Goal: Communication & Community: Share content

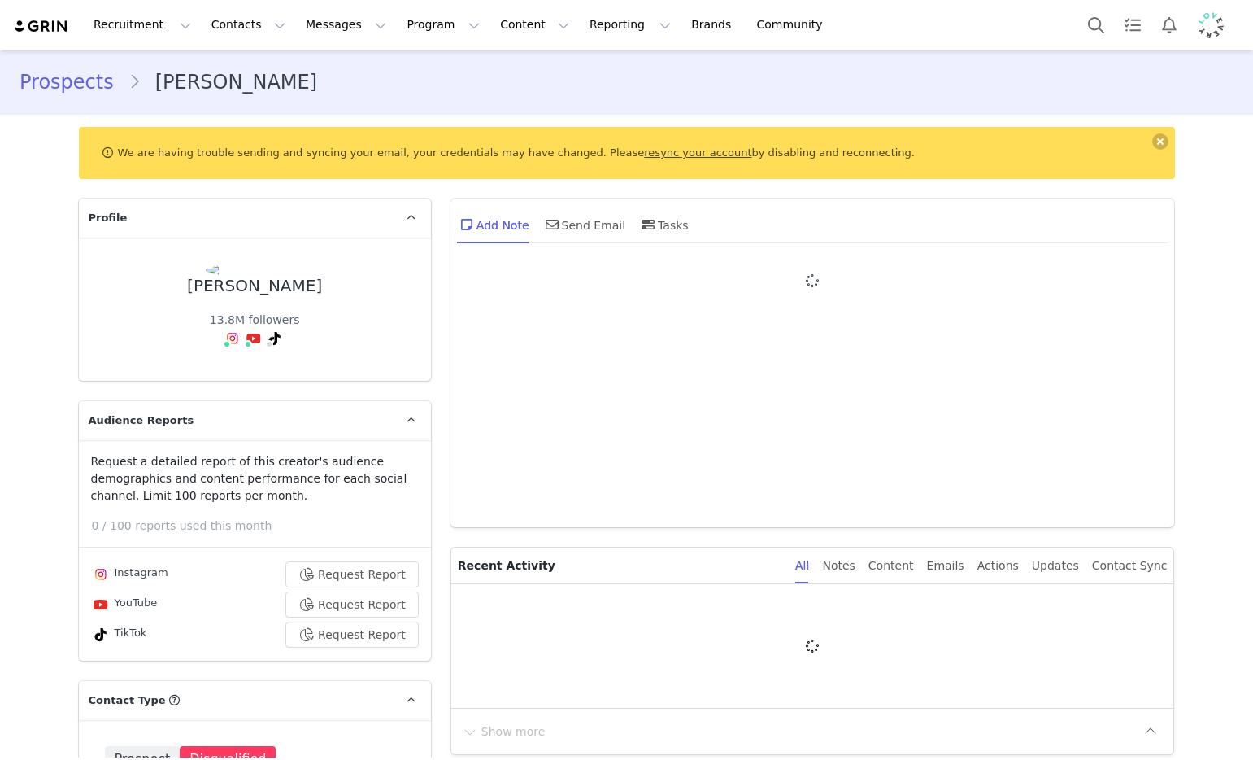
type input "+1 ([GEOGRAPHIC_DATA])"
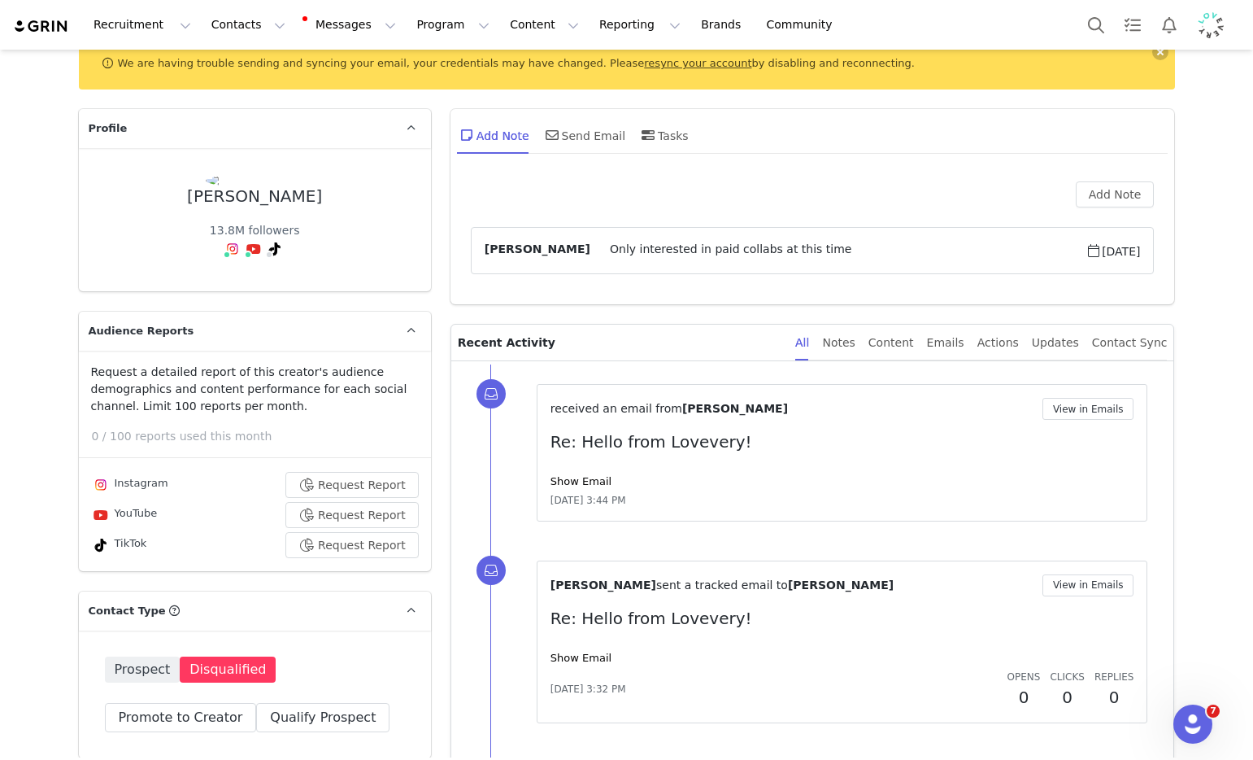
scroll to position [97, 0]
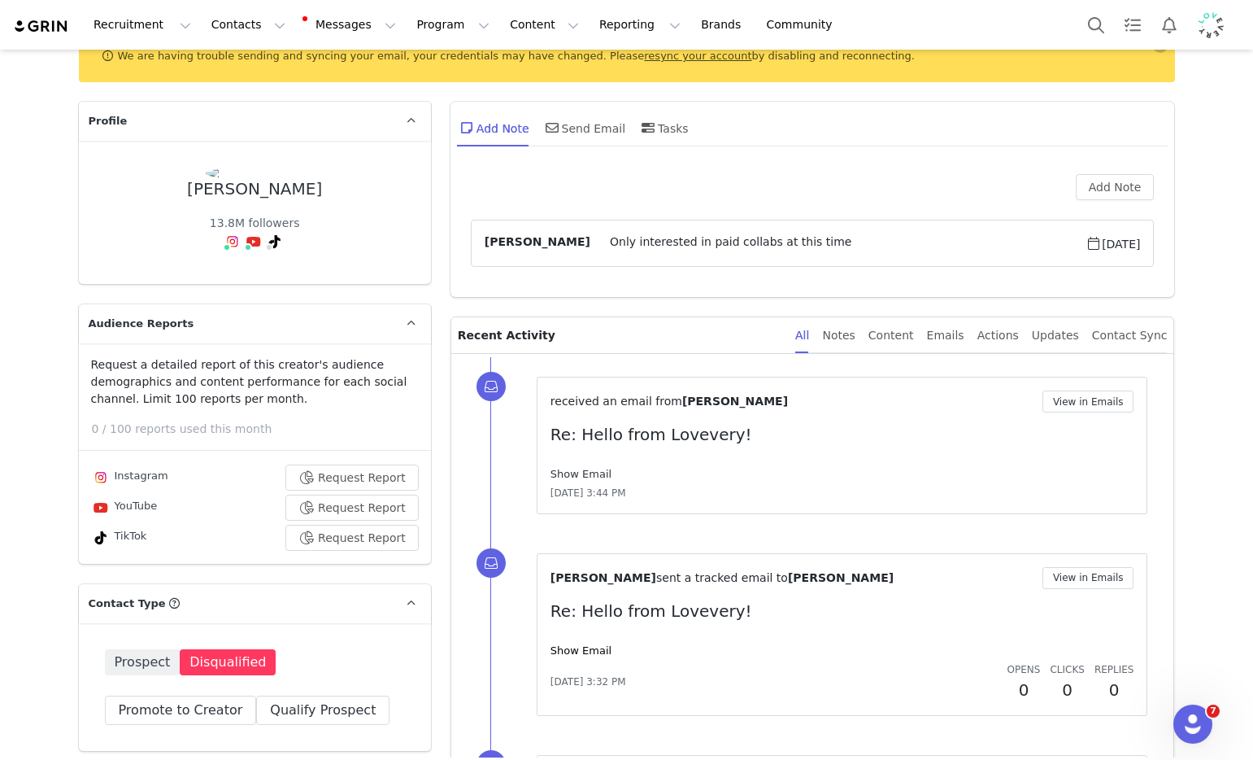
click at [564, 477] on link "Show Email" at bounding box center [581, 474] width 61 height 12
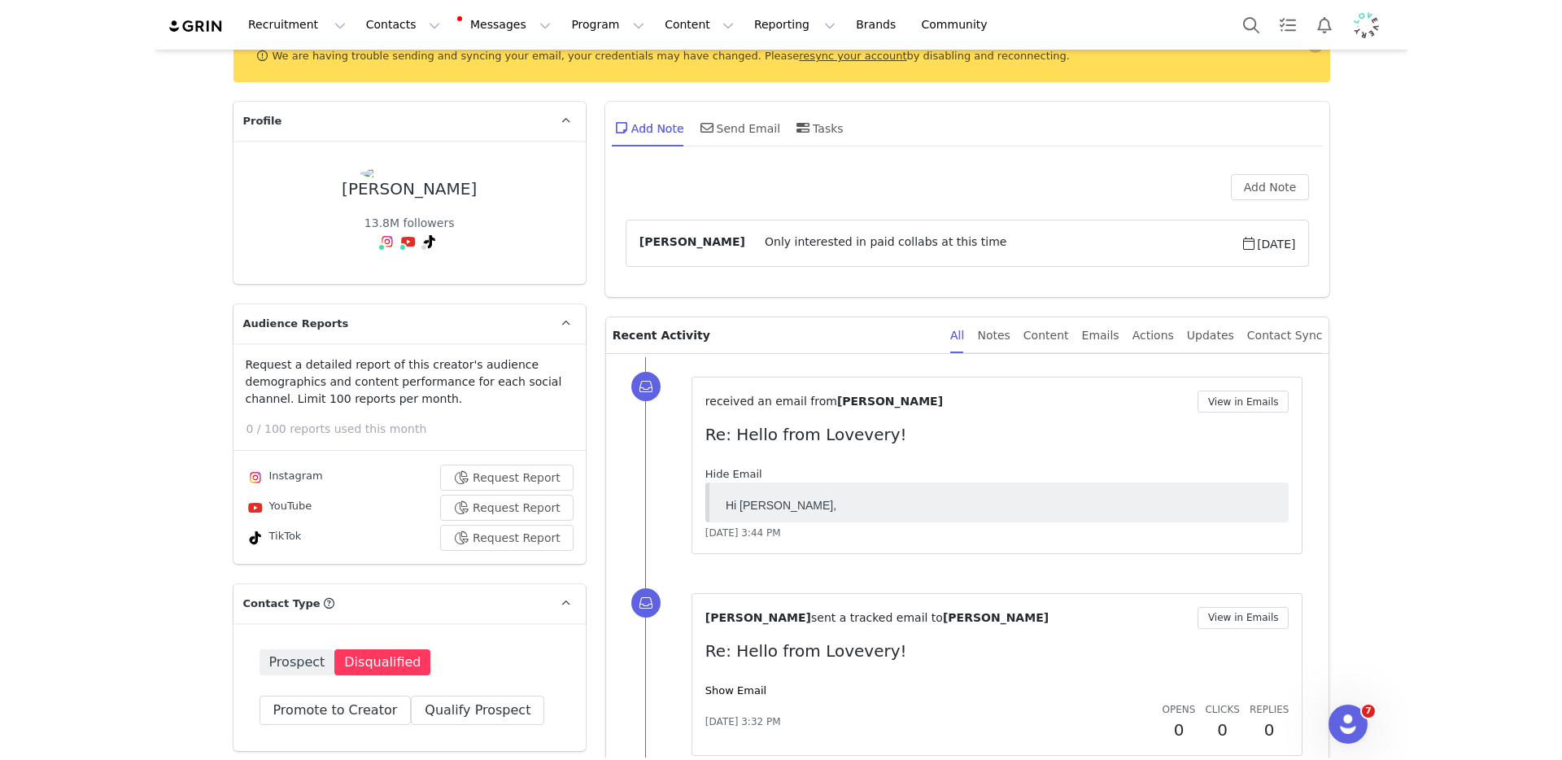
scroll to position [0, 0]
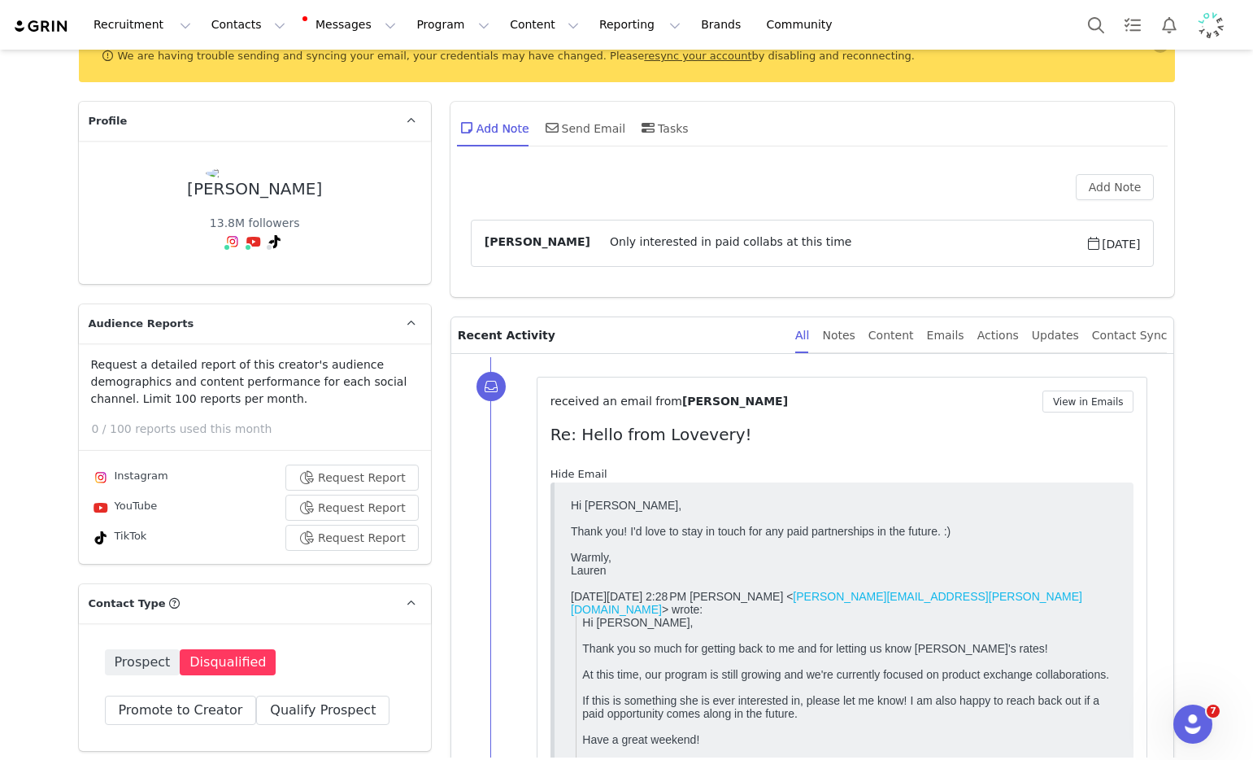
click at [567, 472] on link "Hide Email" at bounding box center [579, 474] width 57 height 12
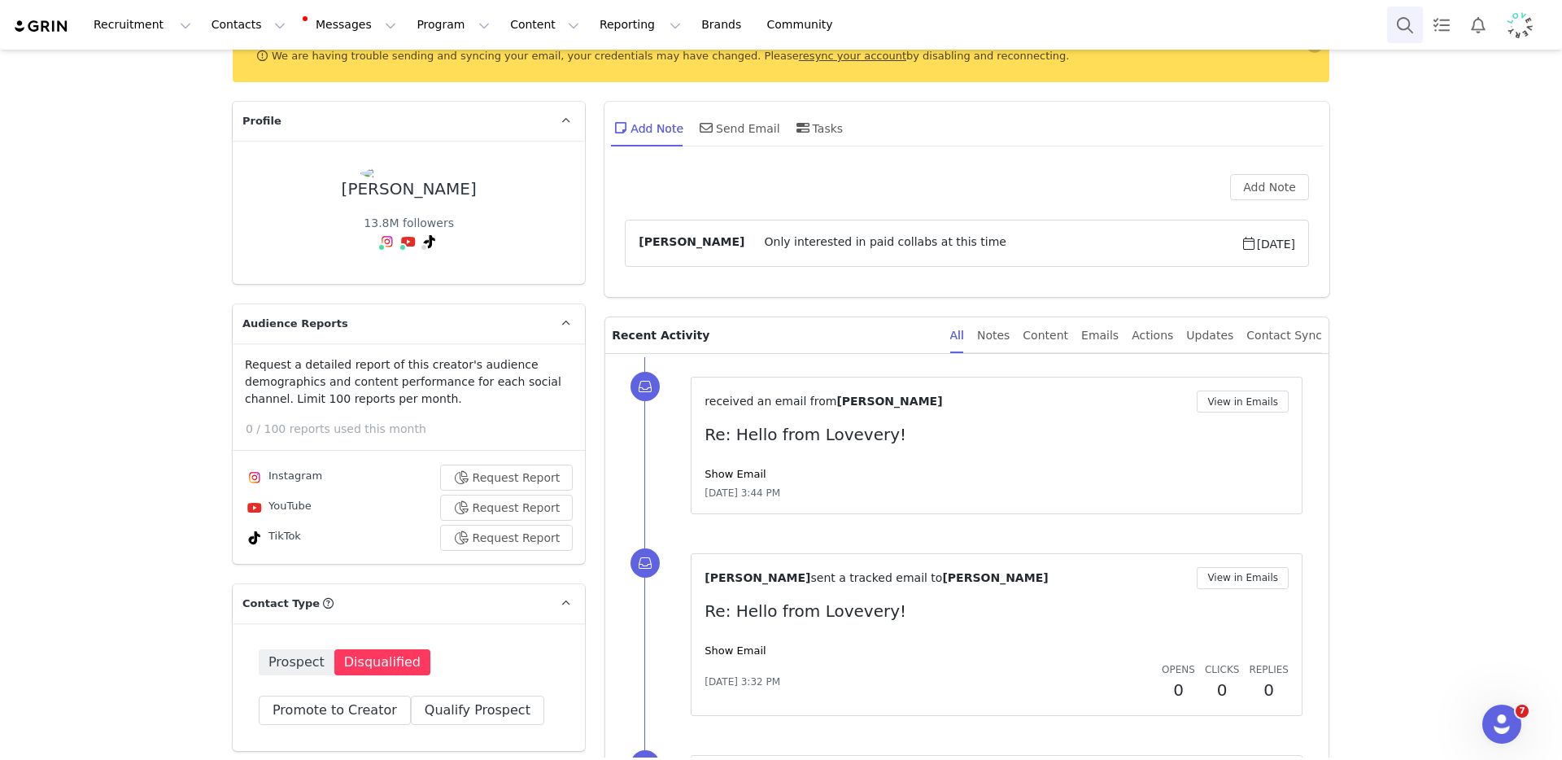
click at [1252, 30] on button "Search" at bounding box center [1405, 25] width 36 height 37
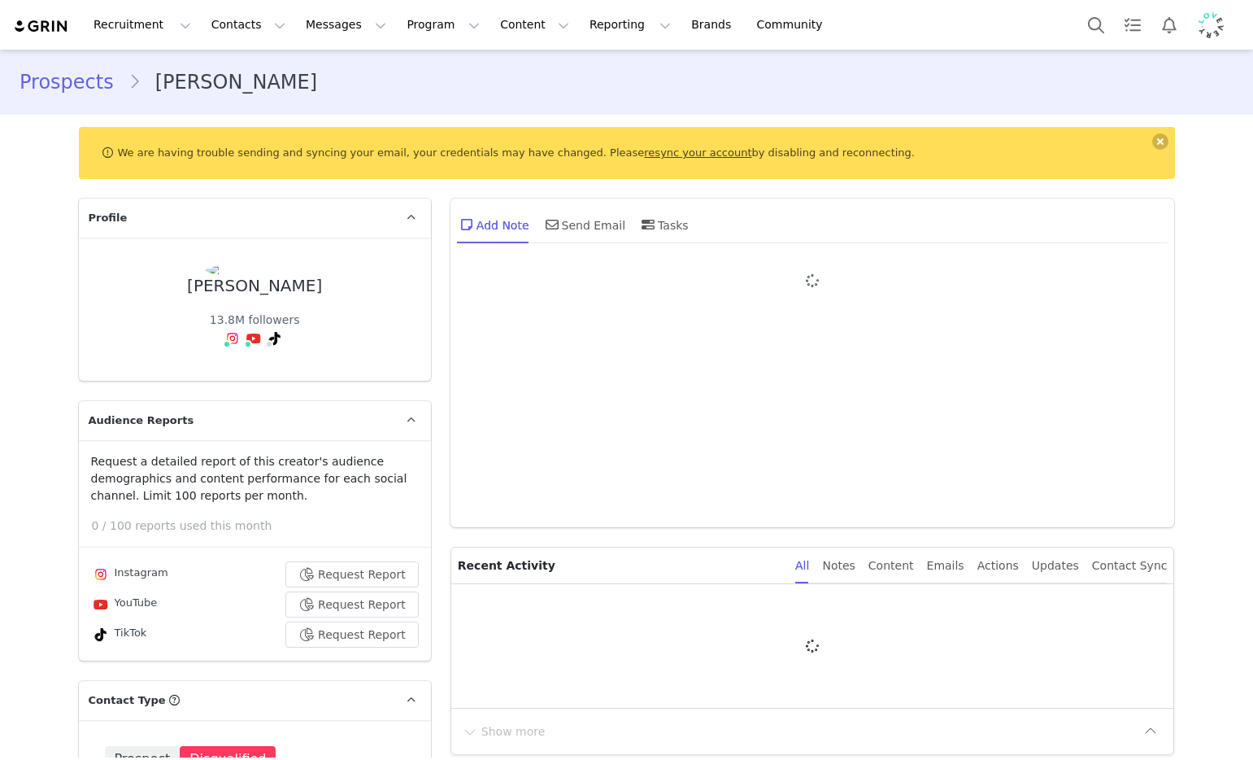
type input "+1 ([GEOGRAPHIC_DATA])"
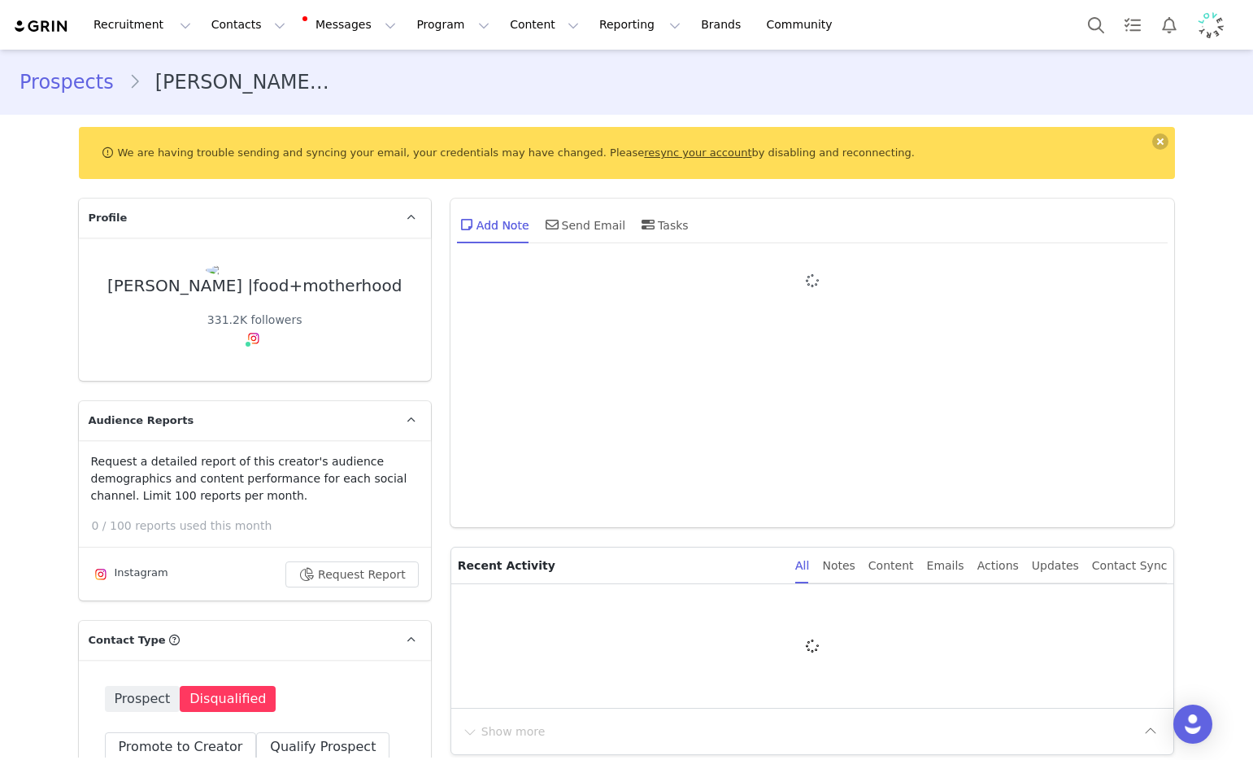
type input "+1 ([GEOGRAPHIC_DATA])"
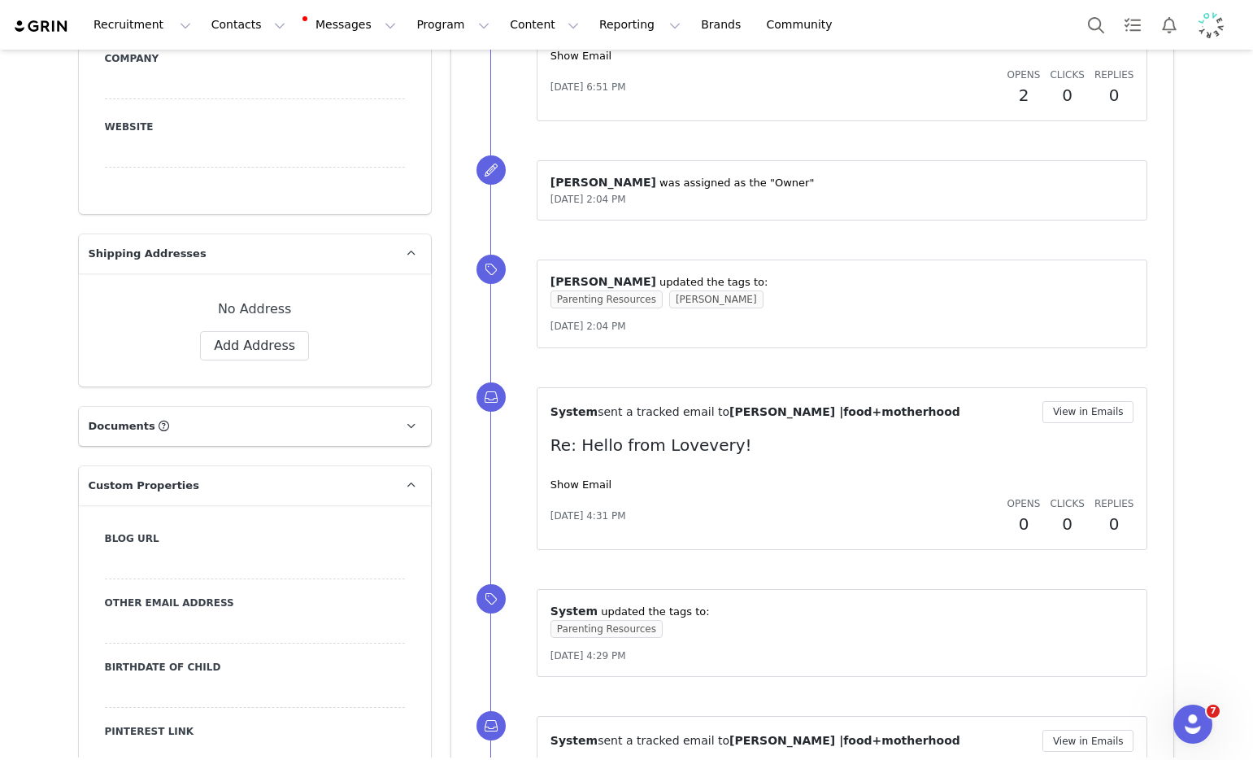
scroll to position [1252, 0]
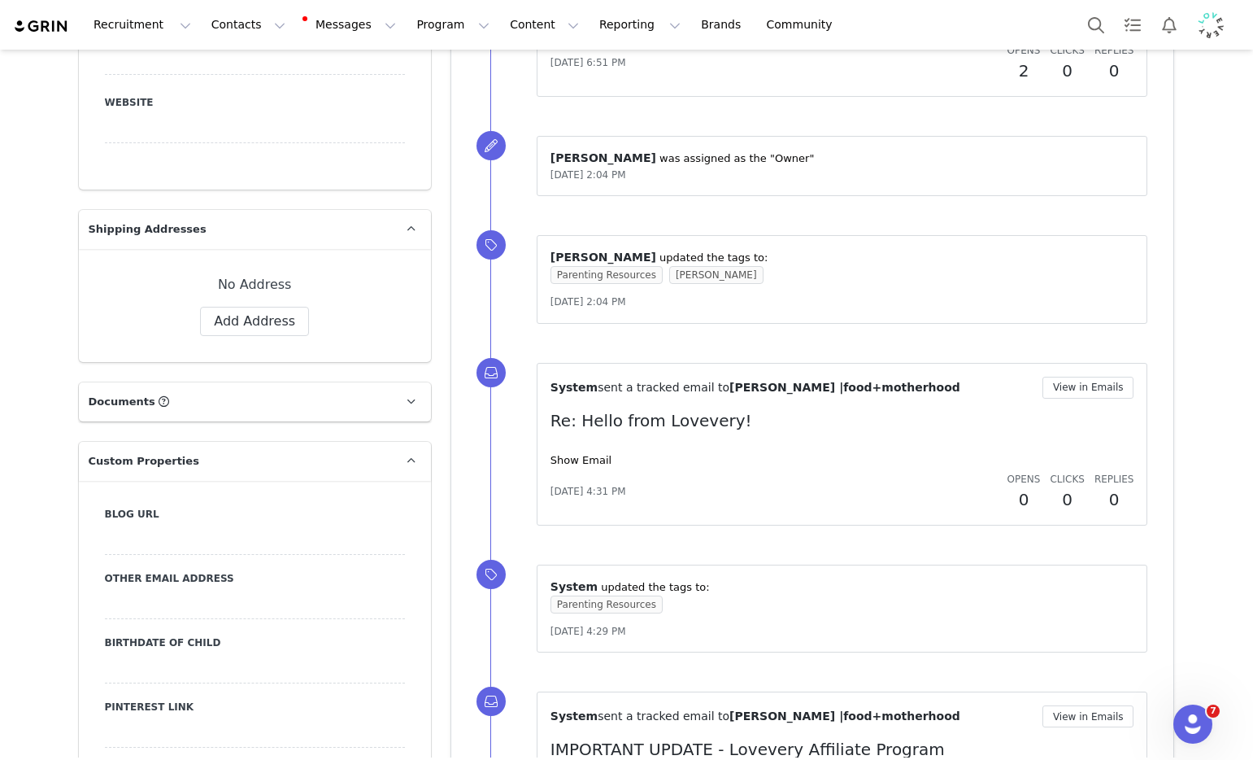
click at [564, 453] on div "Show Email" at bounding box center [843, 460] width 584 height 16
click at [577, 474] on div "May 16, 2022, 4:31 PM Opens 0 Clicks 0 Replies 0" at bounding box center [843, 491] width 584 height 41
click at [589, 464] on link "Show Email" at bounding box center [581, 460] width 61 height 12
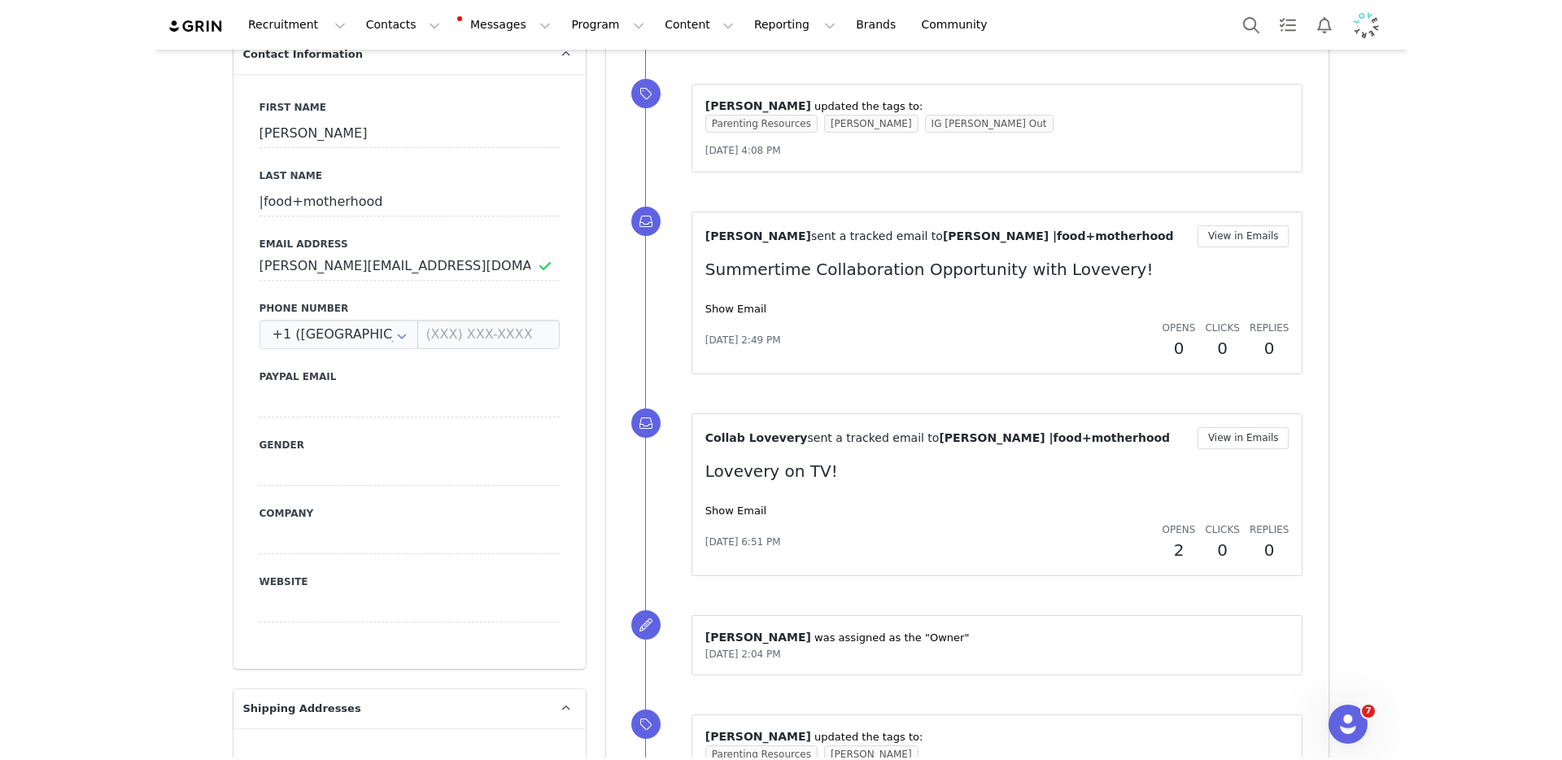
scroll to position [0, 0]
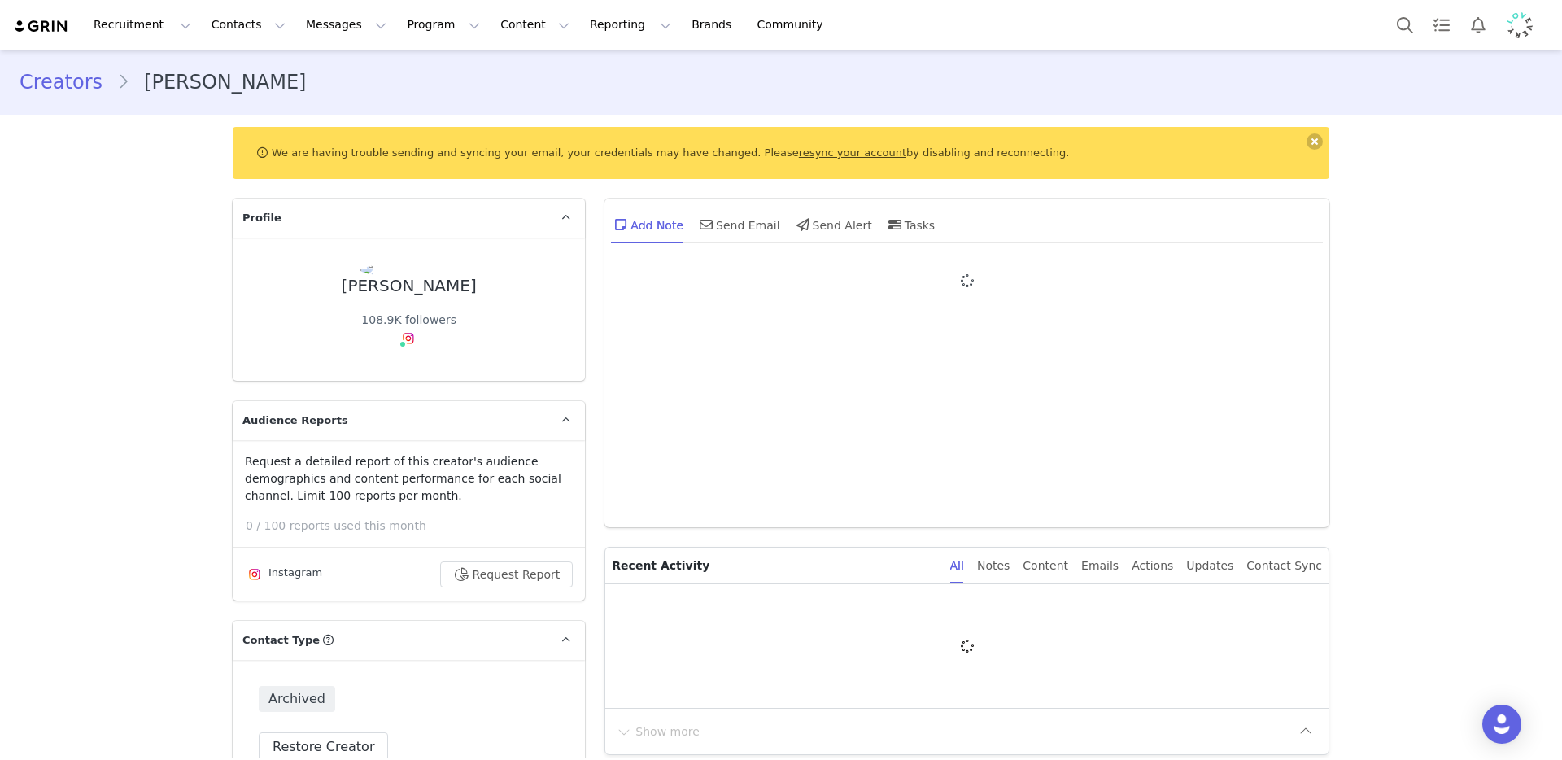
type input "+44 ([GEOGRAPHIC_DATA])"
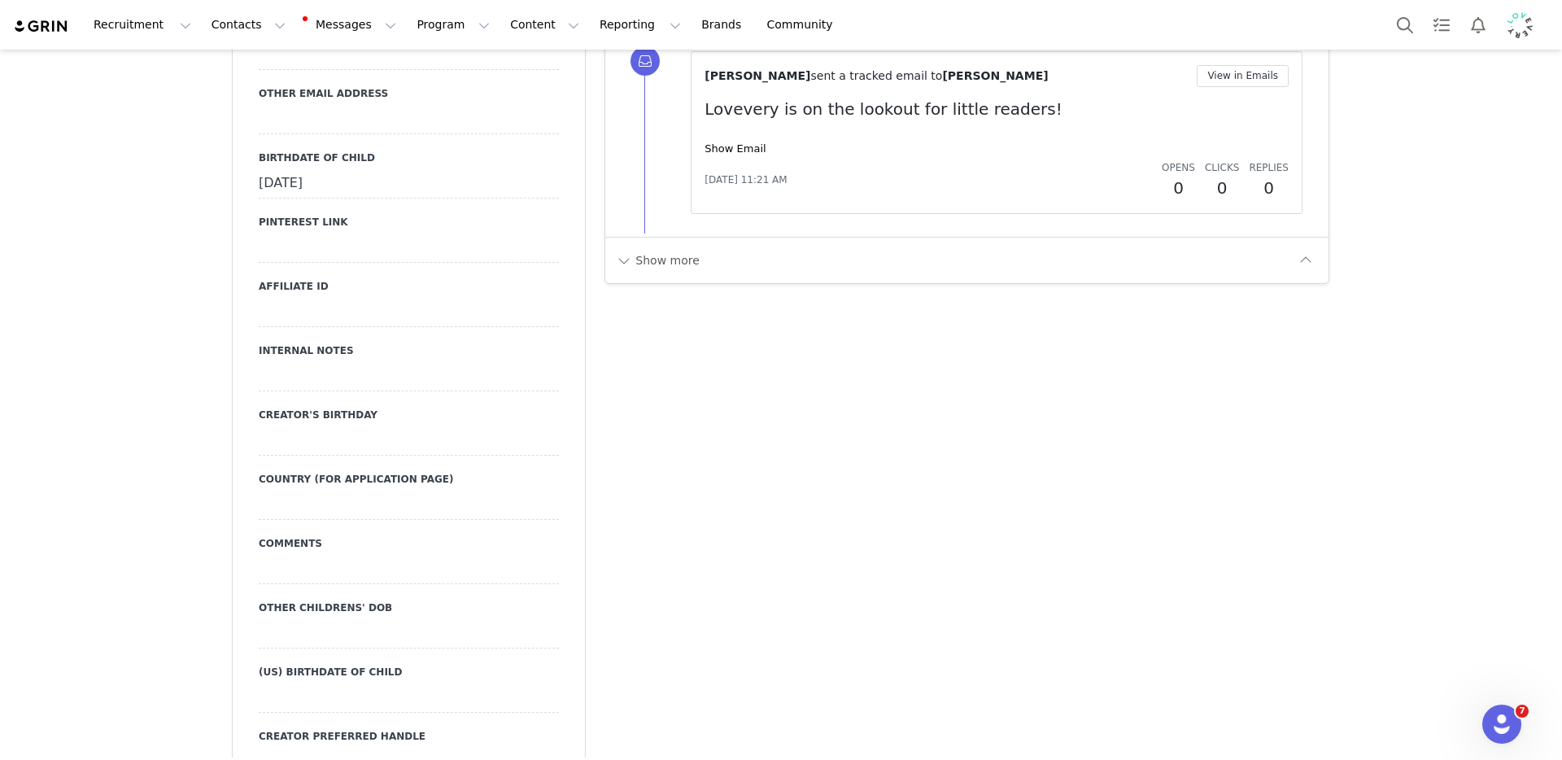
scroll to position [1727, 0]
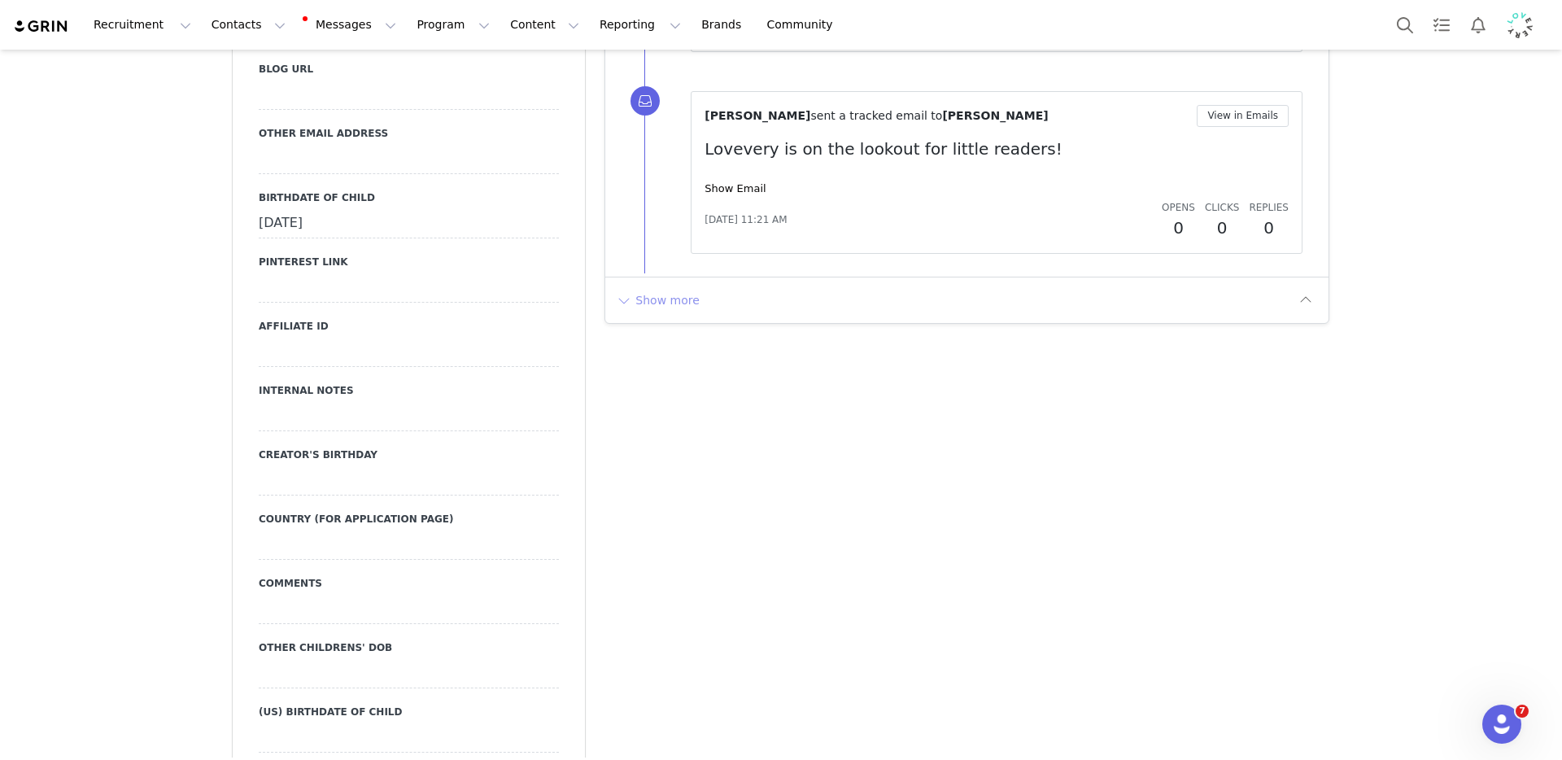
click at [638, 292] on button "Show more" at bounding box center [657, 300] width 85 height 26
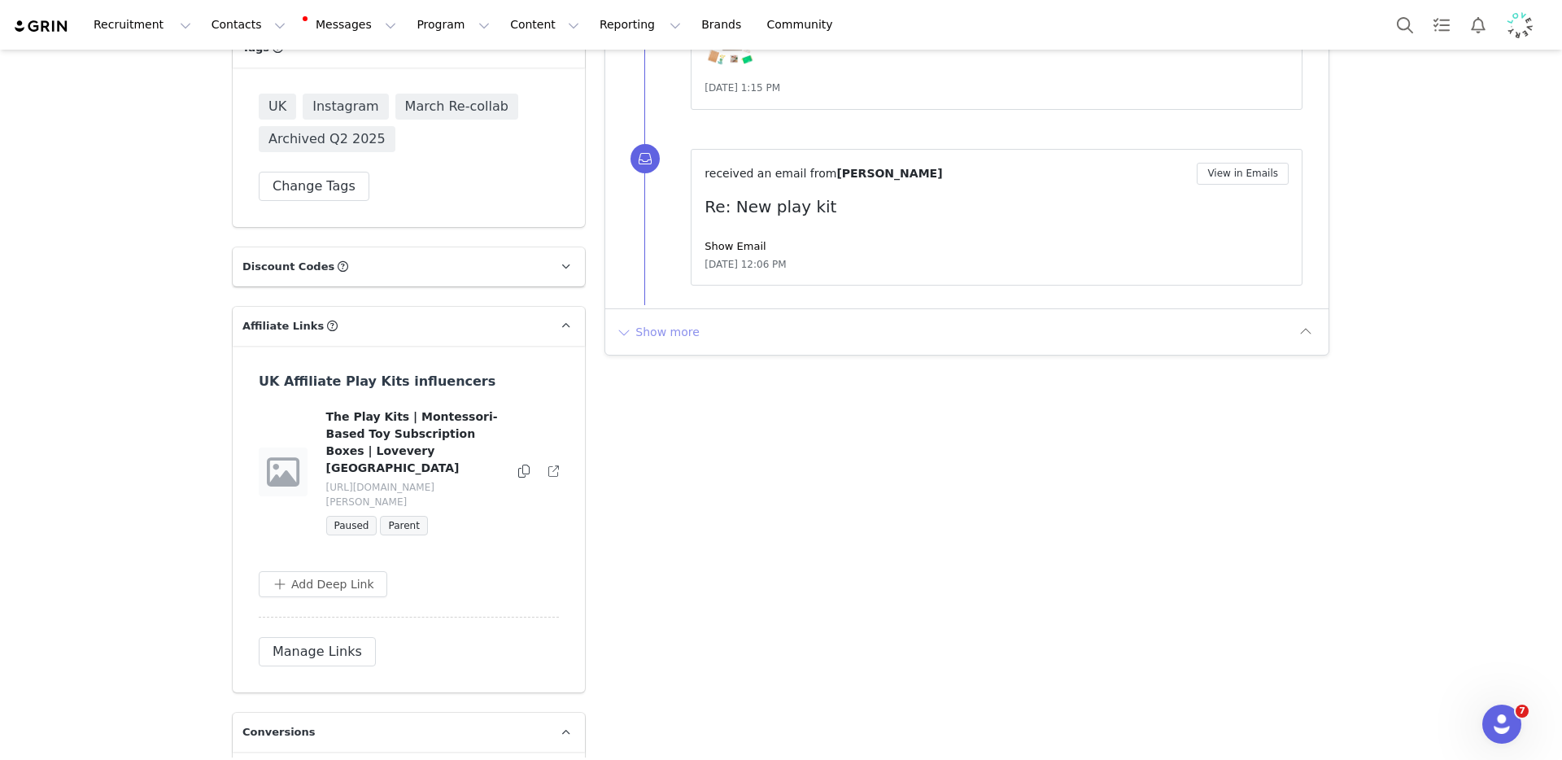
scroll to position [3574, 0]
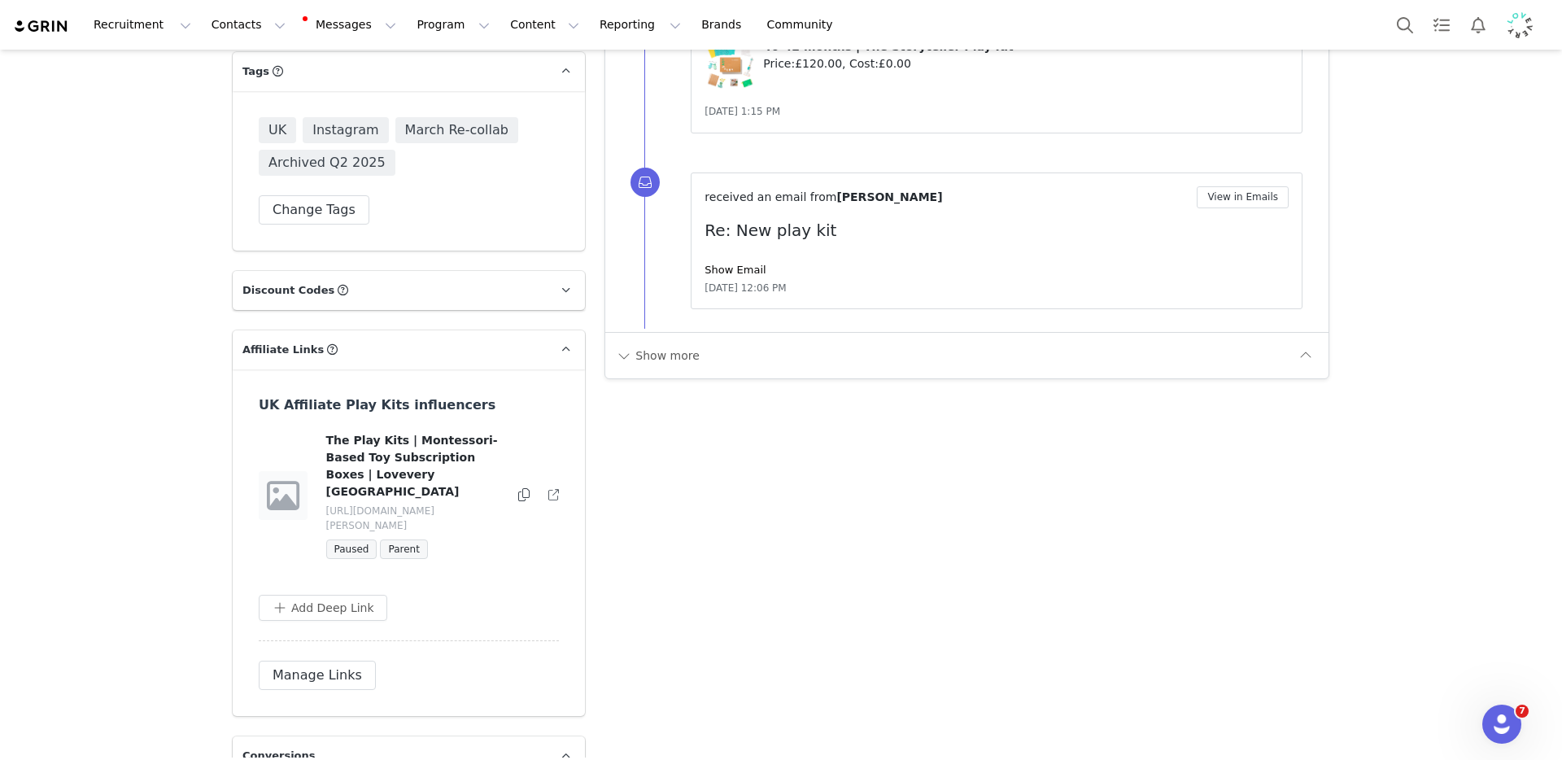
click at [737, 220] on div "received an email from Holly Elizabeth View in Emails Re: New play kit Show Ema…" at bounding box center [996, 241] width 584 height 110
click at [738, 262] on div "Show Email" at bounding box center [996, 270] width 584 height 16
click at [749, 264] on link "Show Email" at bounding box center [734, 270] width 61 height 12
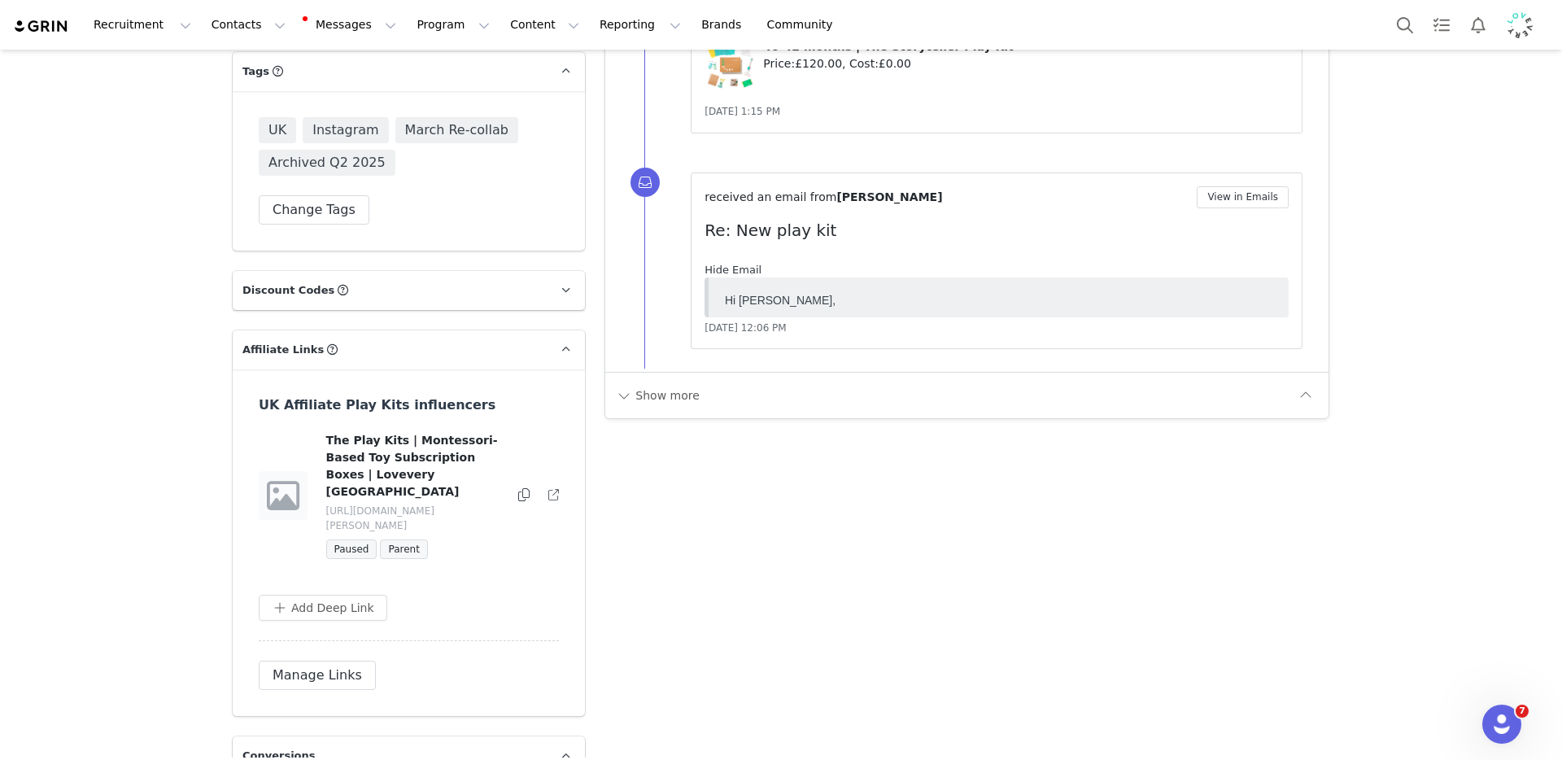
scroll to position [0, 0]
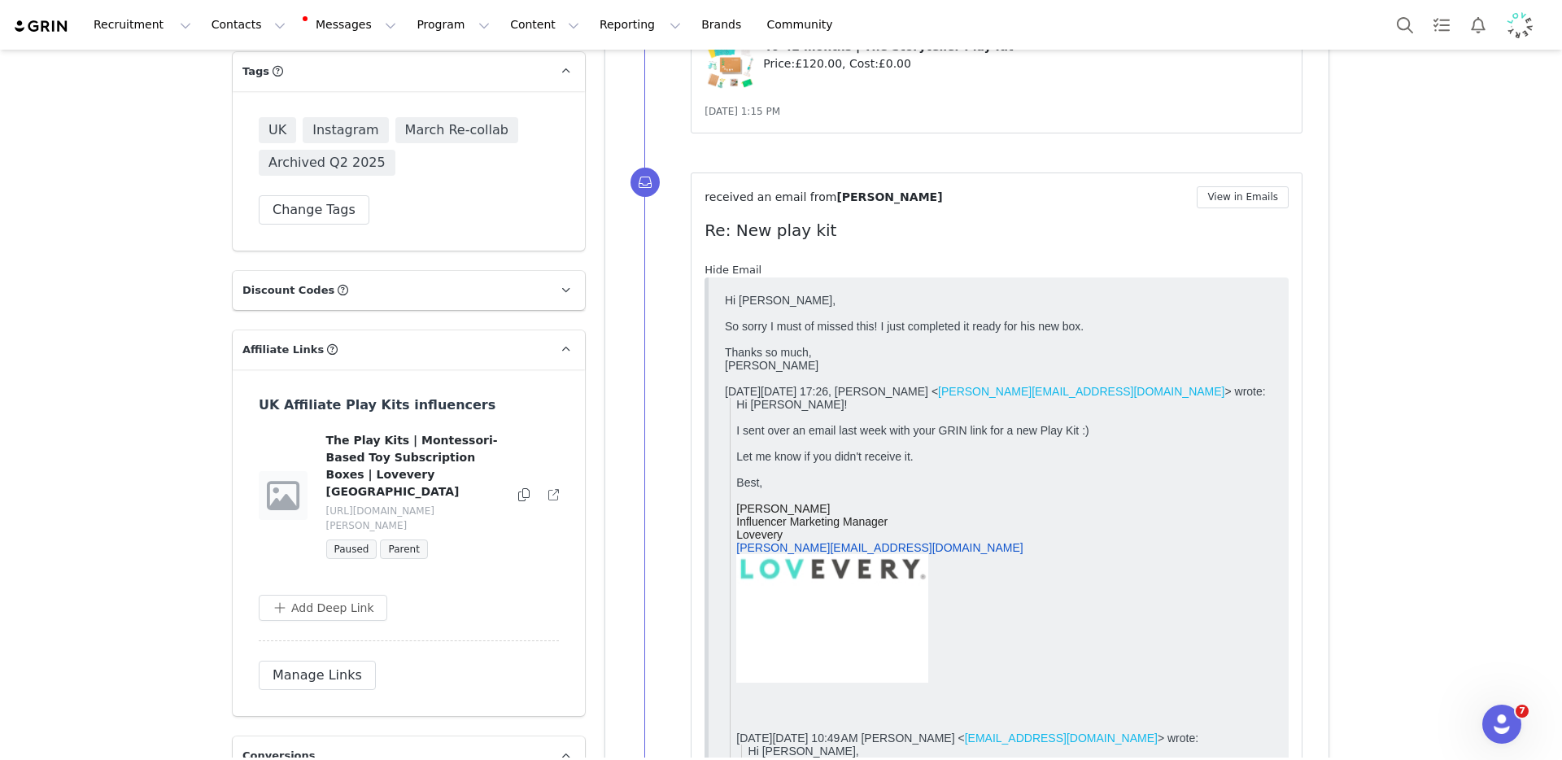
click at [727, 264] on link "Hide Email" at bounding box center [732, 270] width 57 height 12
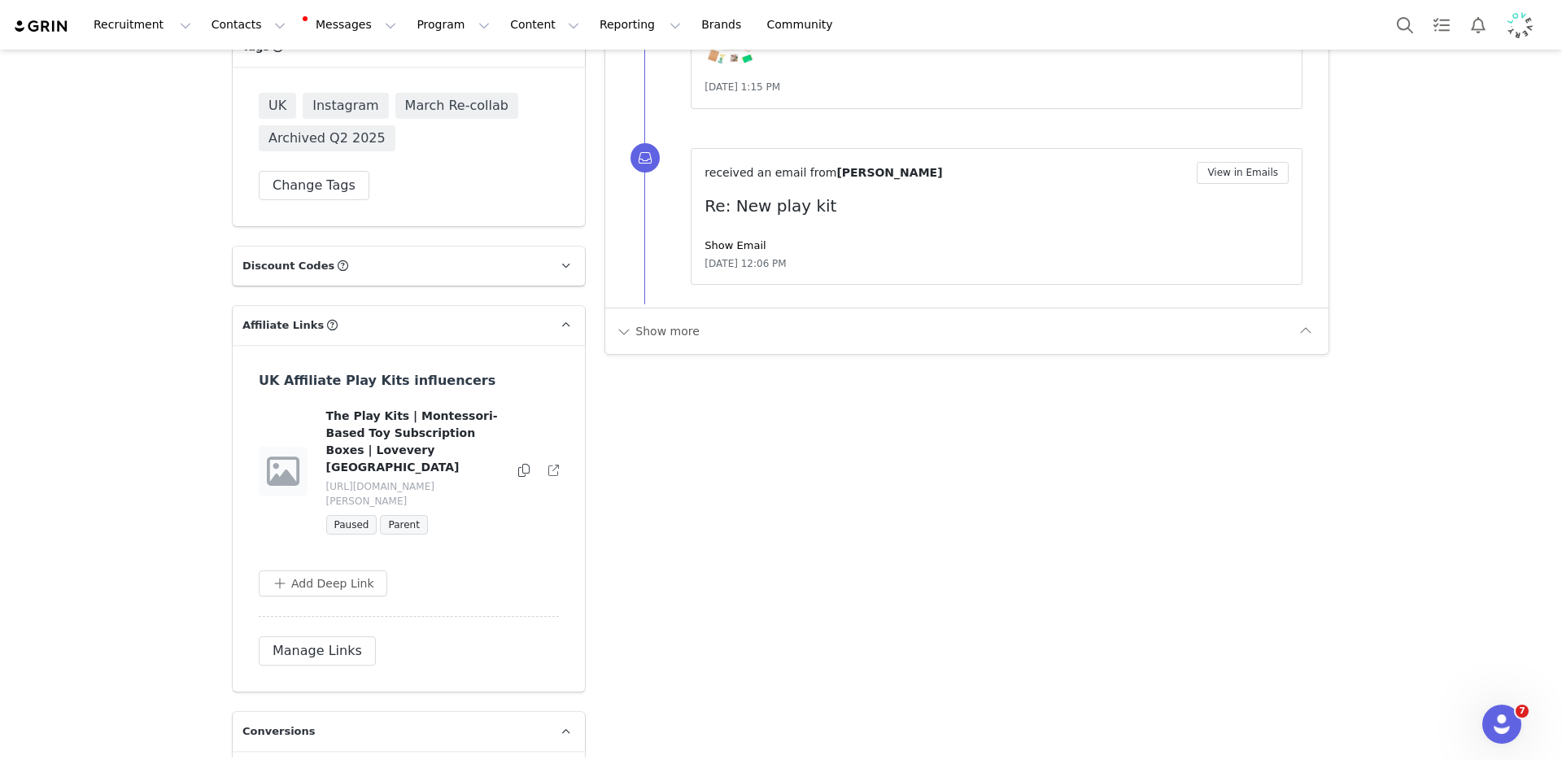
scroll to position [3609, 0]
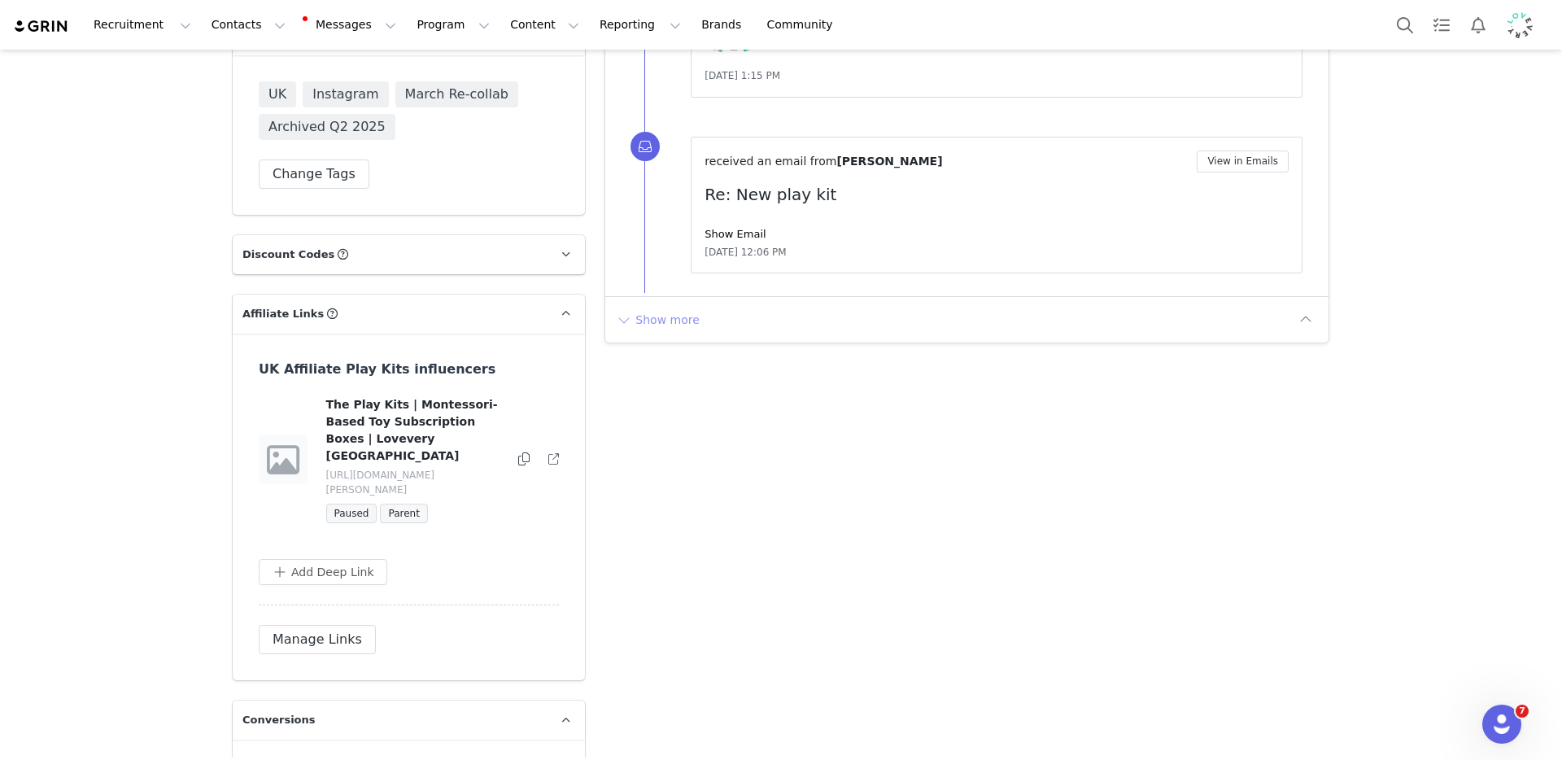
click at [663, 307] on button "Show more" at bounding box center [657, 320] width 85 height 26
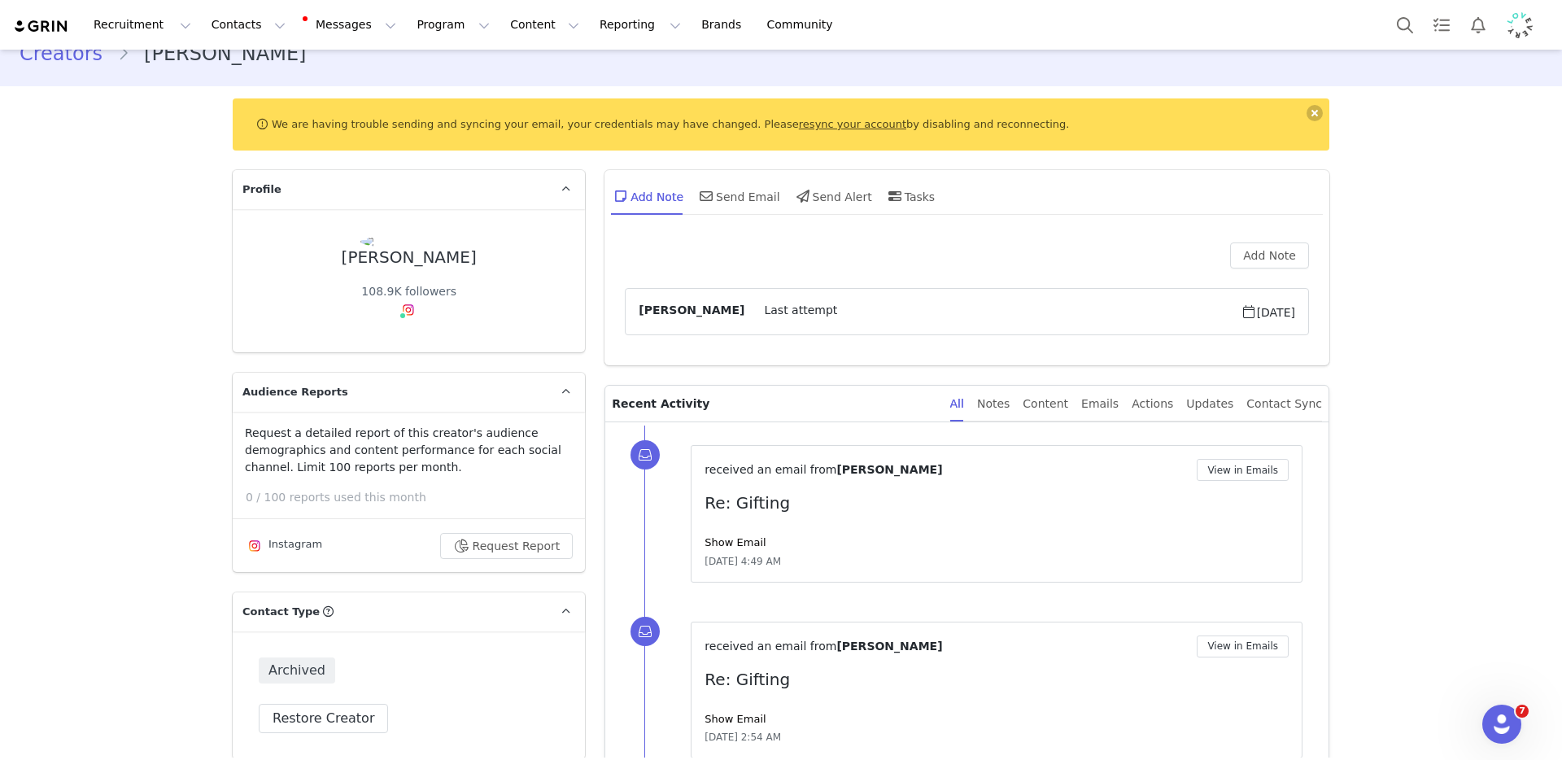
scroll to position [0, 0]
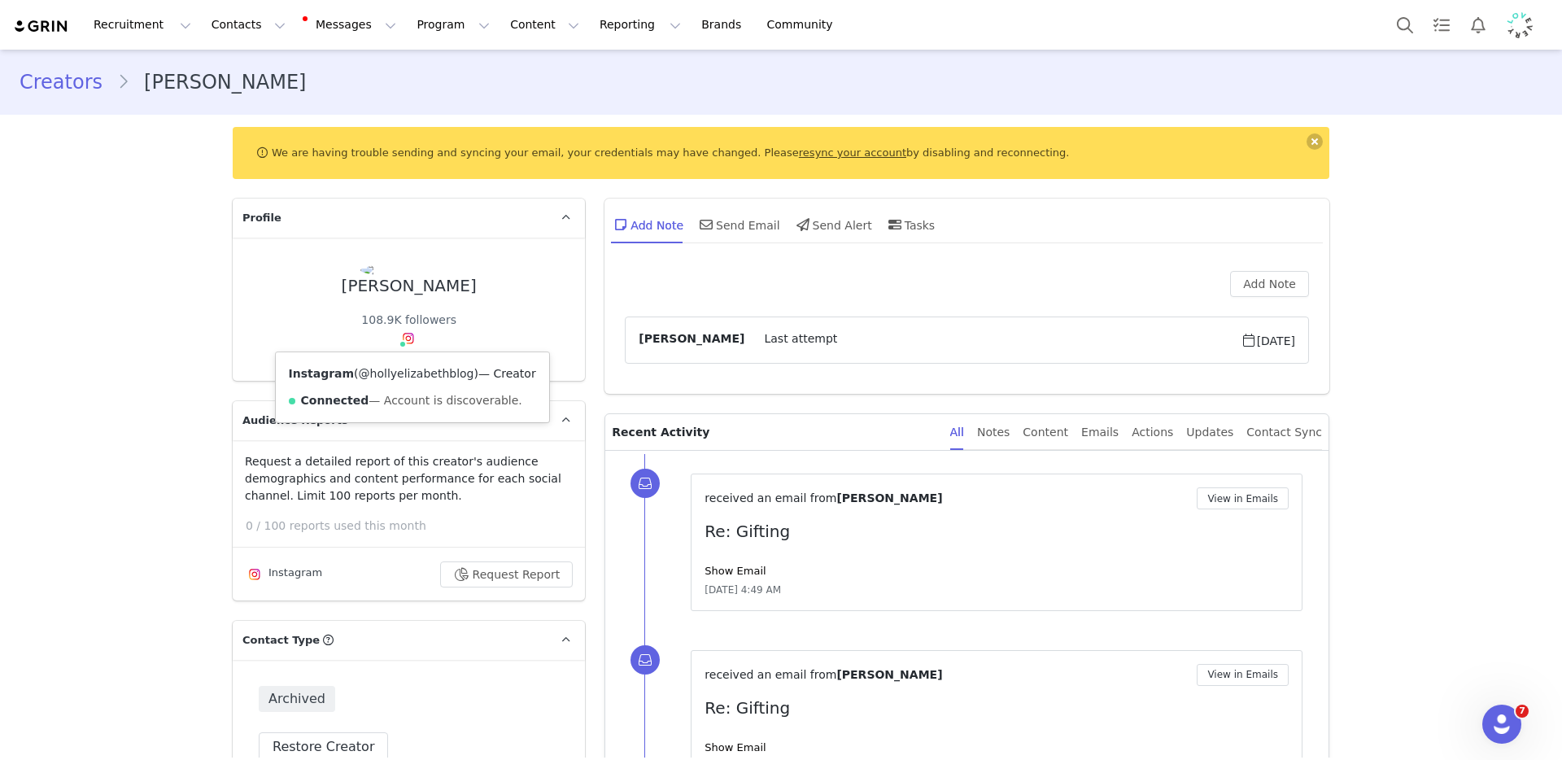
click at [412, 368] on link "@hollyelizabethblog" at bounding box center [416, 373] width 115 height 13
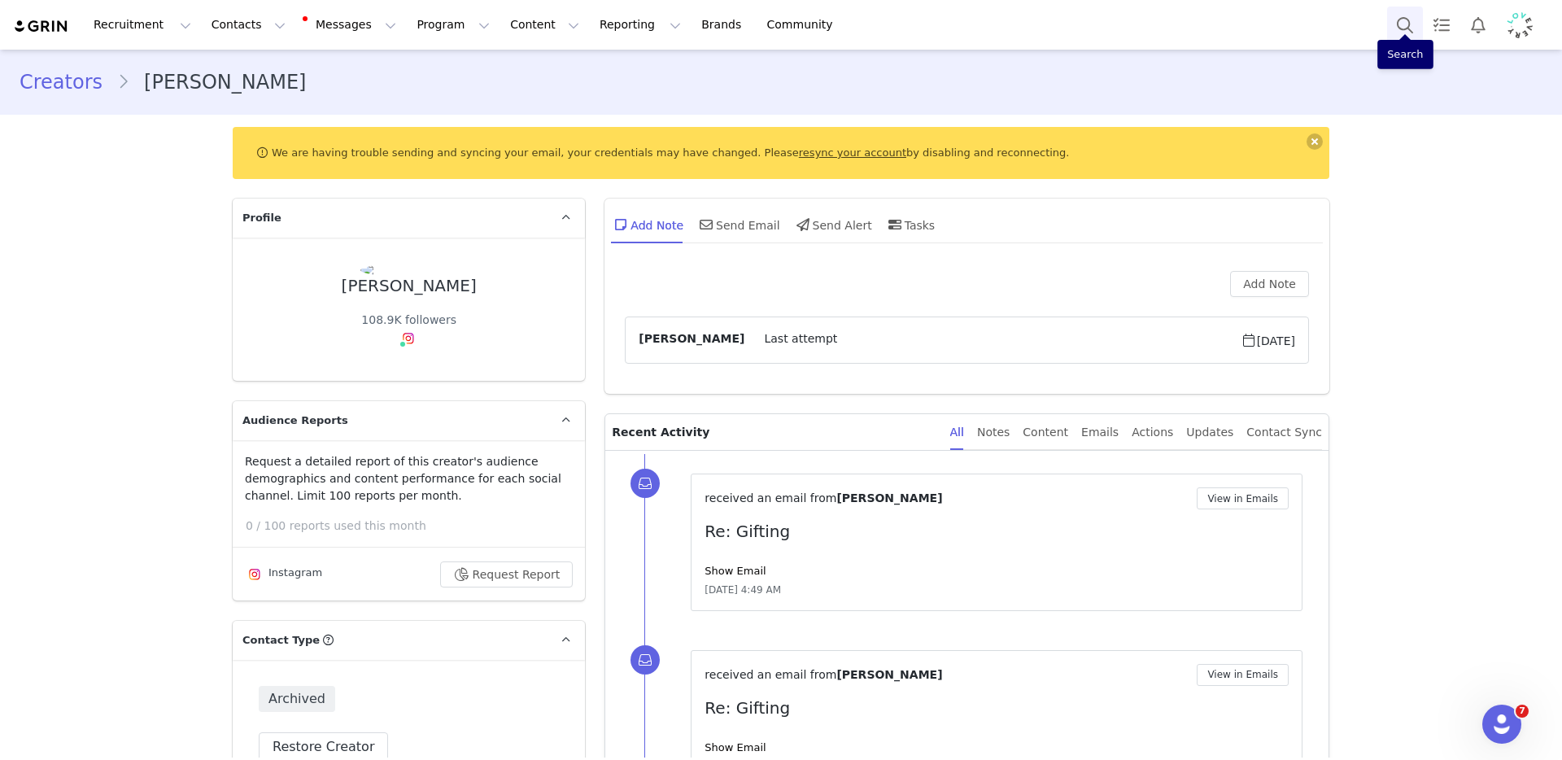
click at [1396, 17] on button "Search" at bounding box center [1405, 25] width 36 height 37
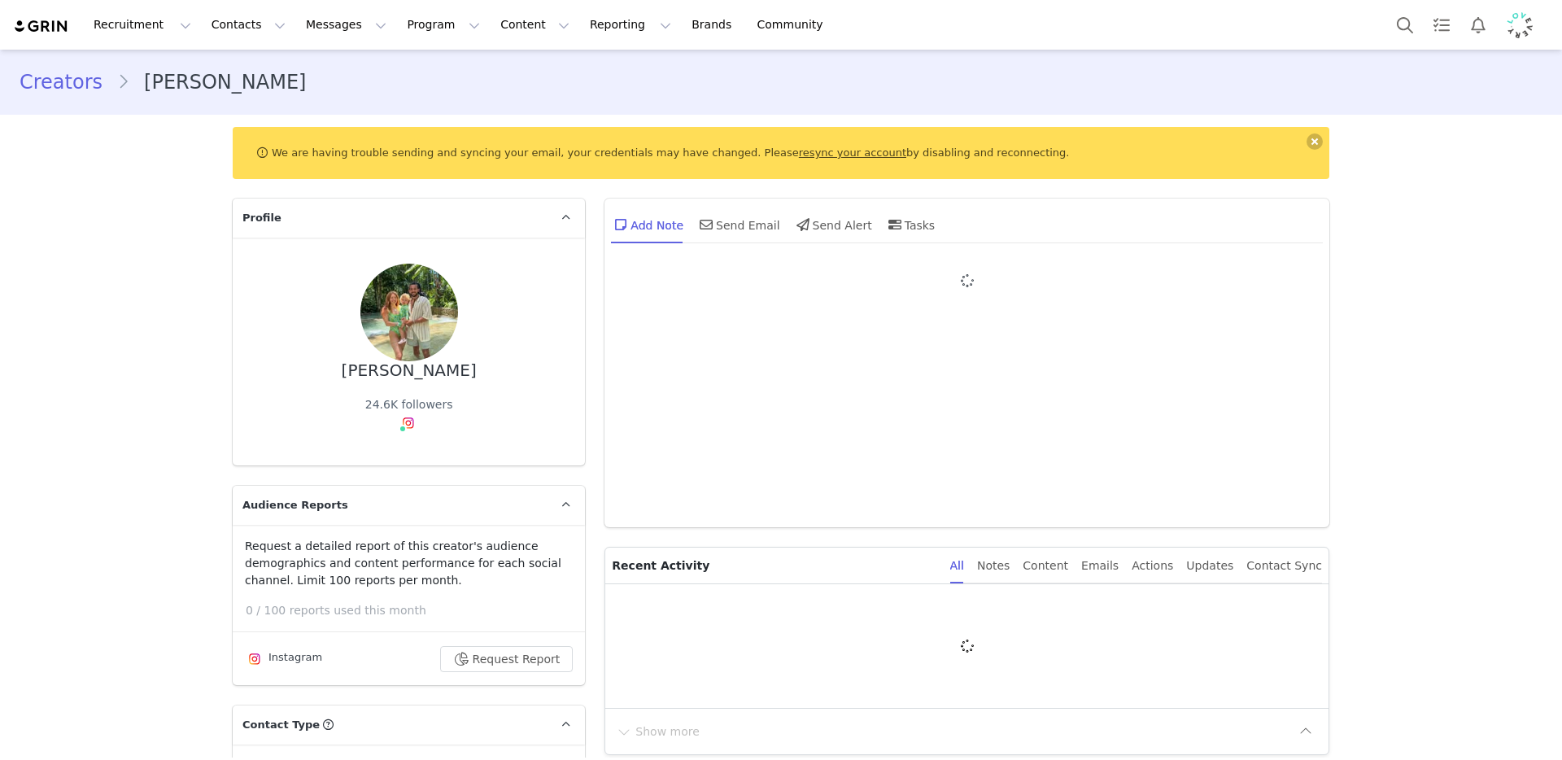
type input "+1 ([GEOGRAPHIC_DATA])"
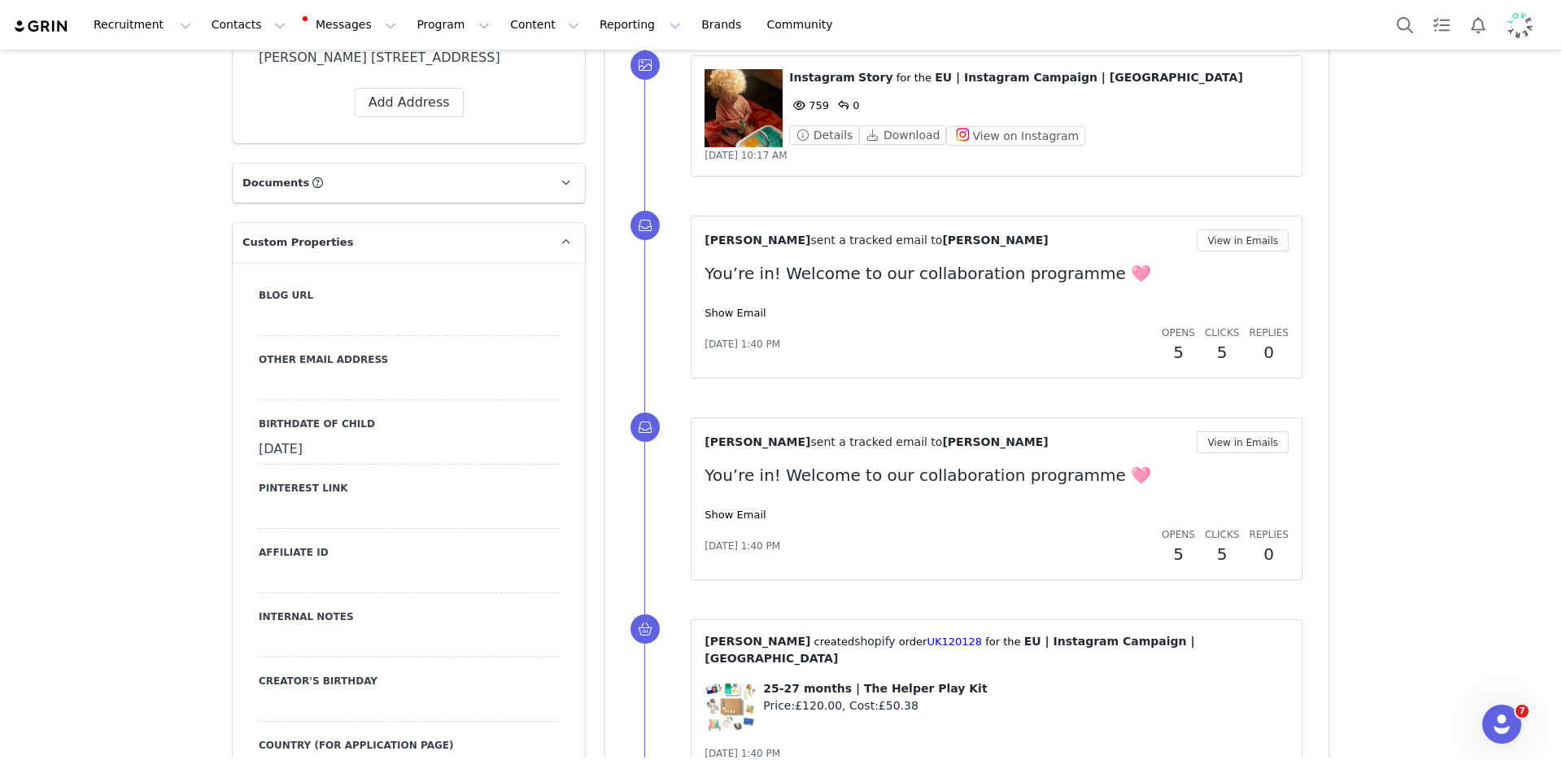
scroll to position [1373, 0]
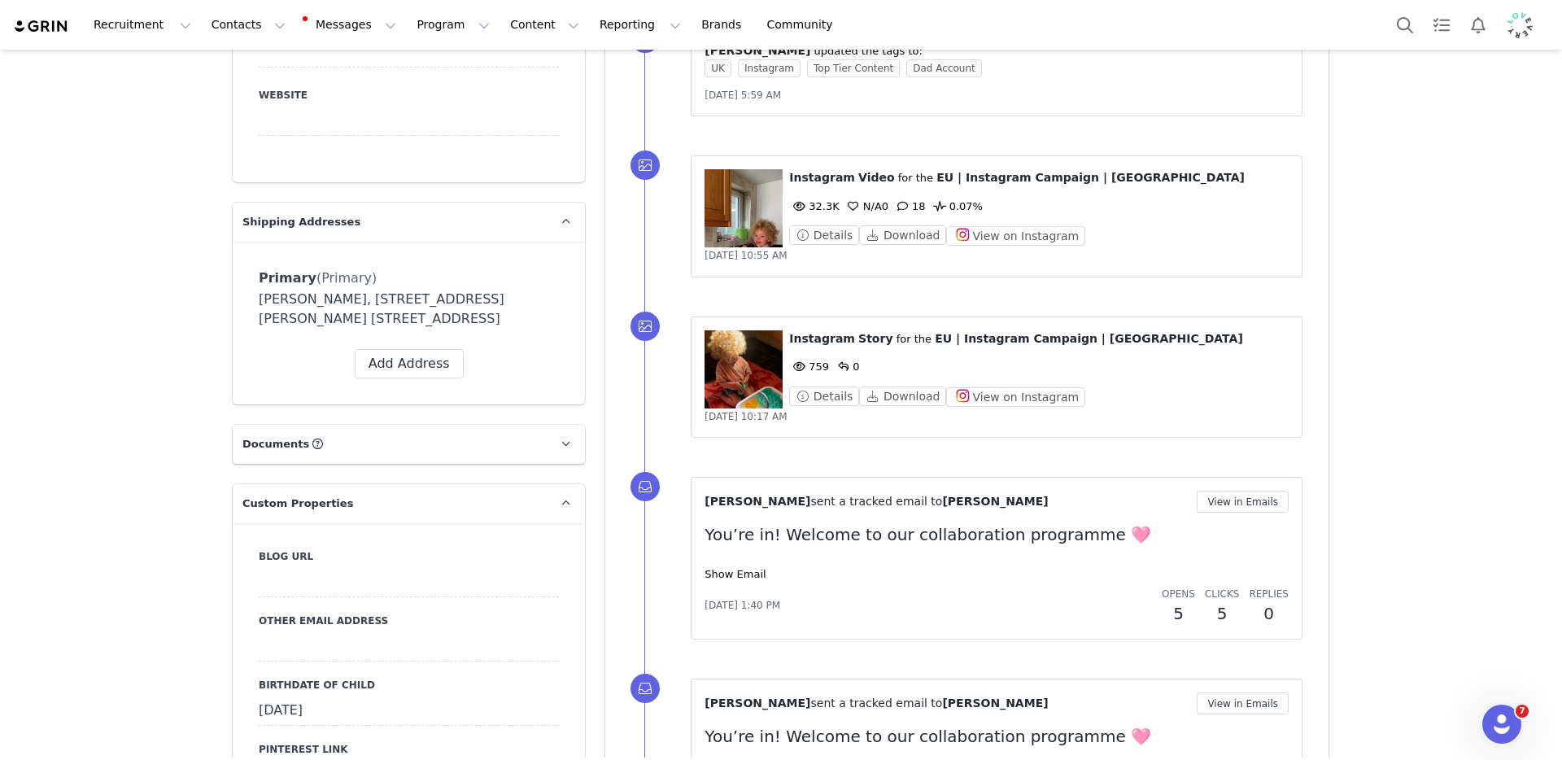
click at [738, 203] on figure at bounding box center [743, 208] width 78 height 78
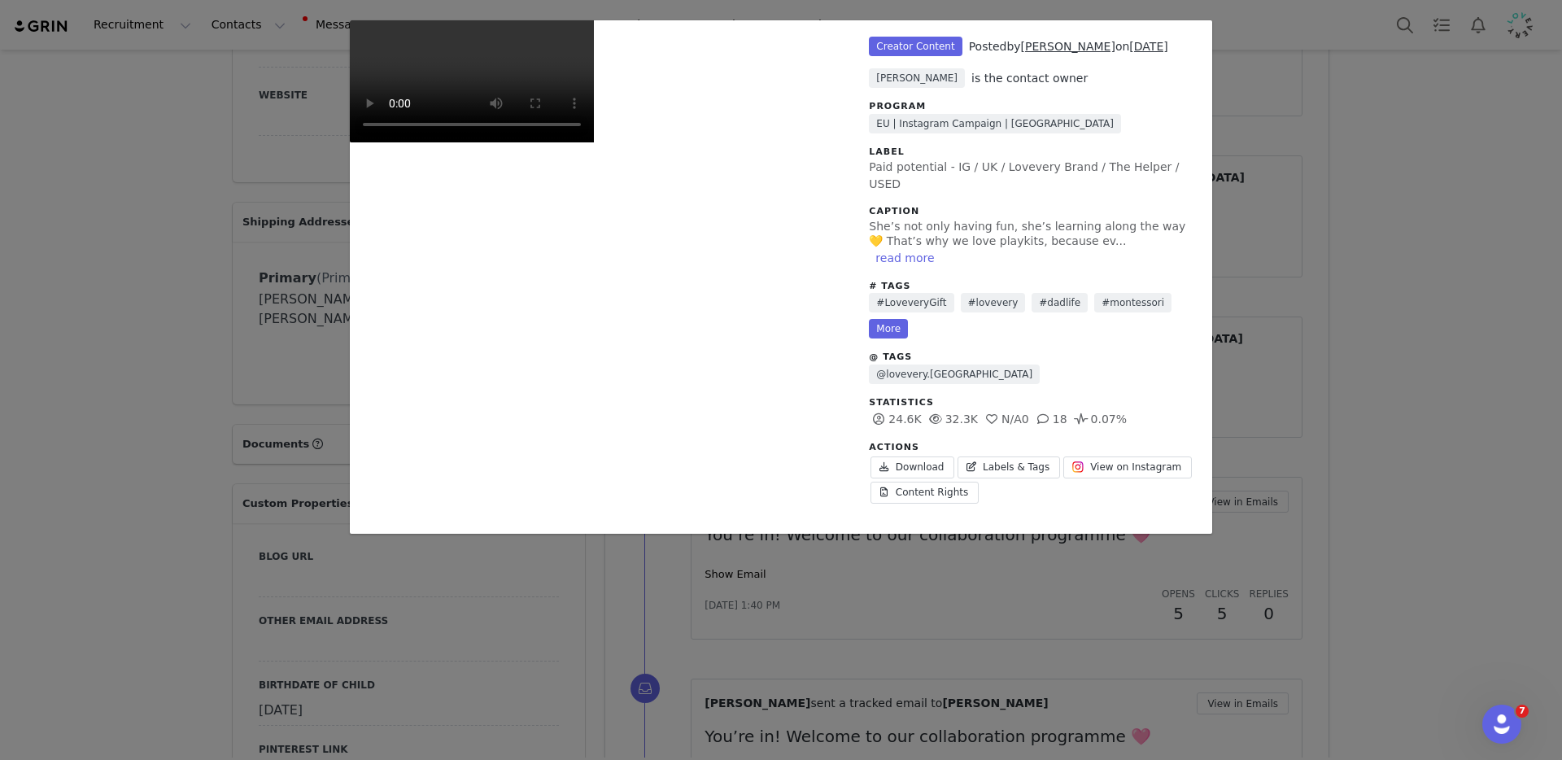
click at [1509, 486] on div "Paid potential - IG / UK / Lovevery Brand / The Helper / USED Creator Content P…" at bounding box center [781, 380] width 1562 height 760
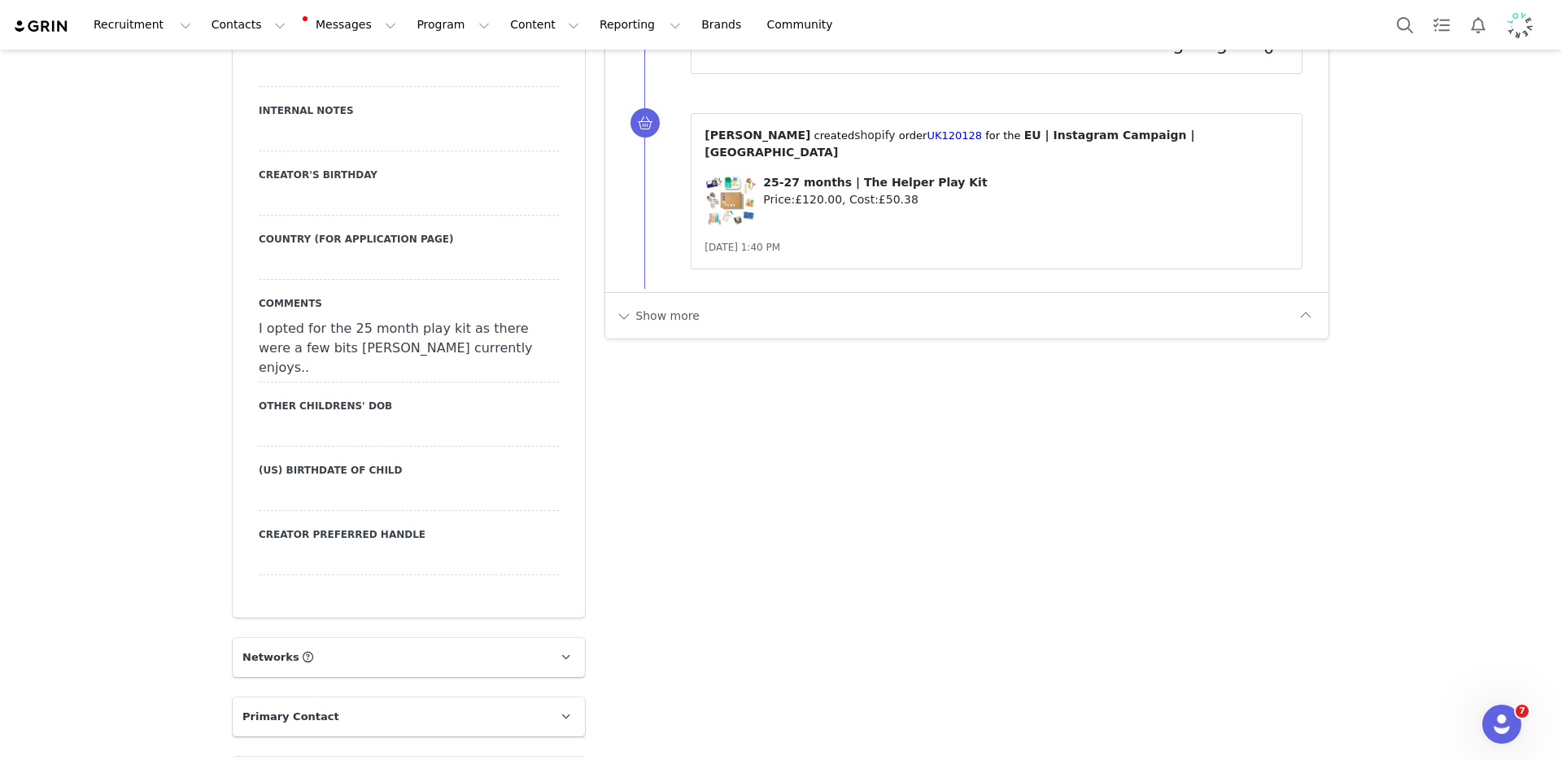
scroll to position [2147, 0]
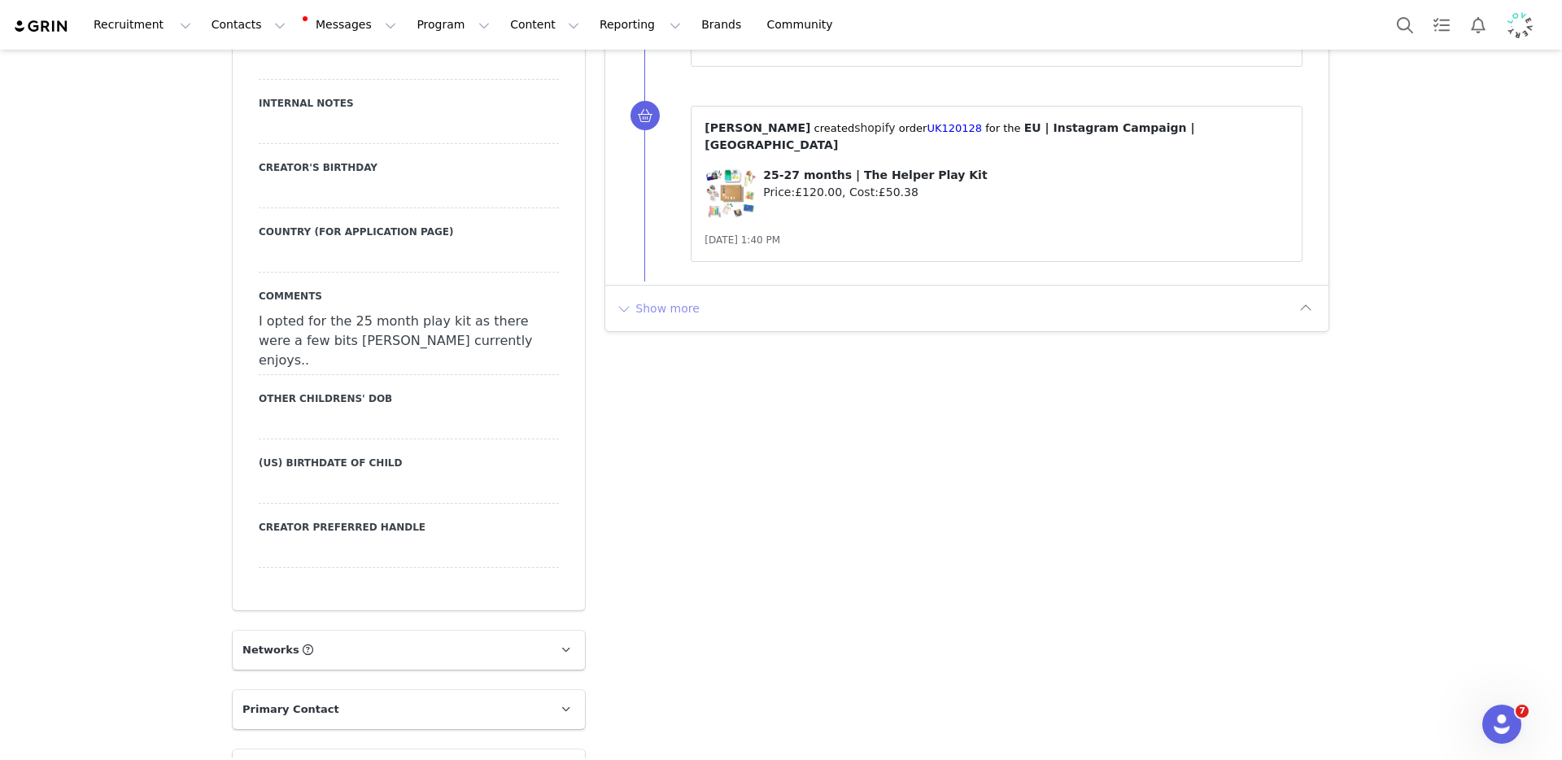
click at [656, 295] on button "Show more" at bounding box center [657, 308] width 85 height 26
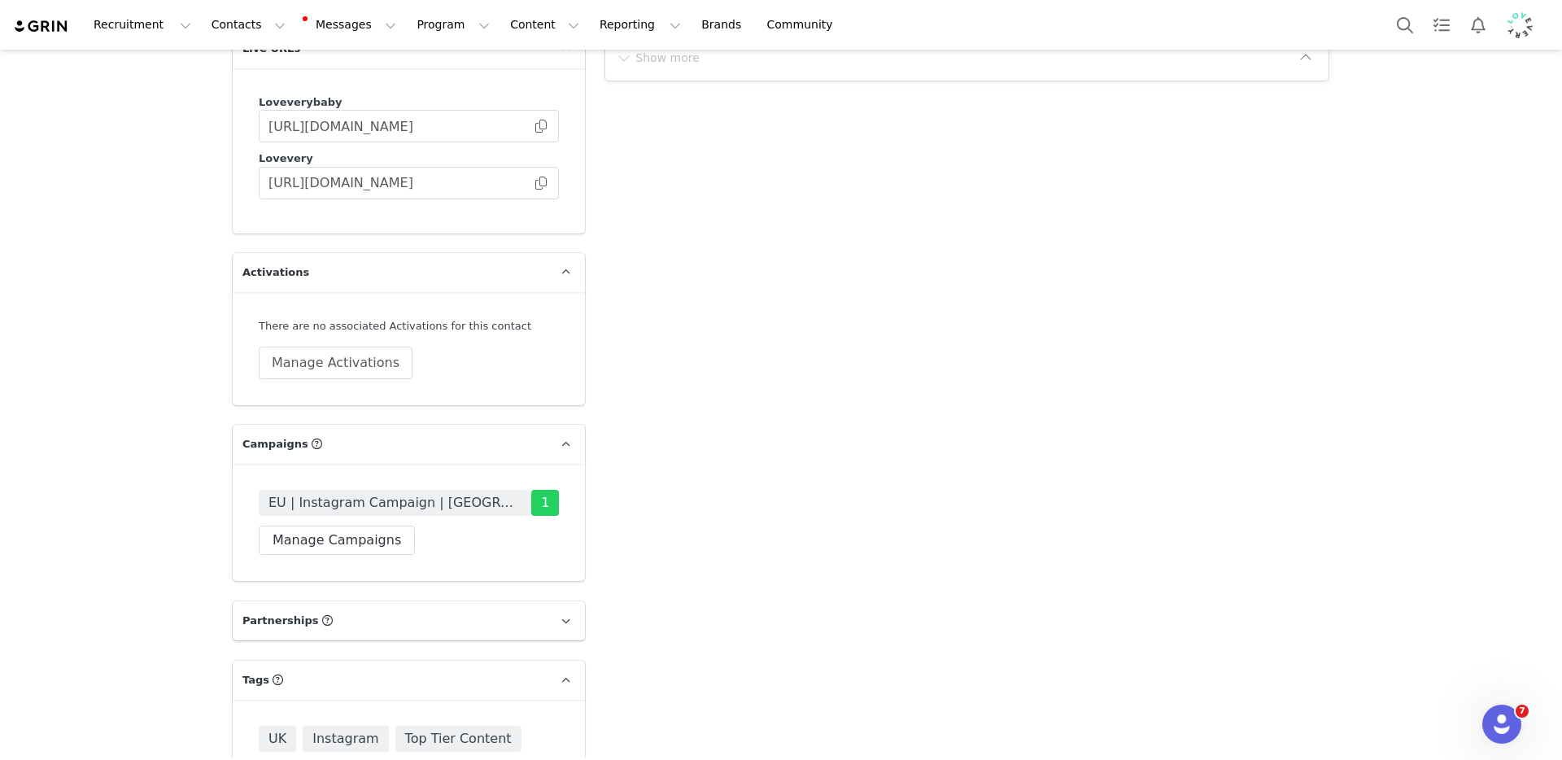
scroll to position [3096, 0]
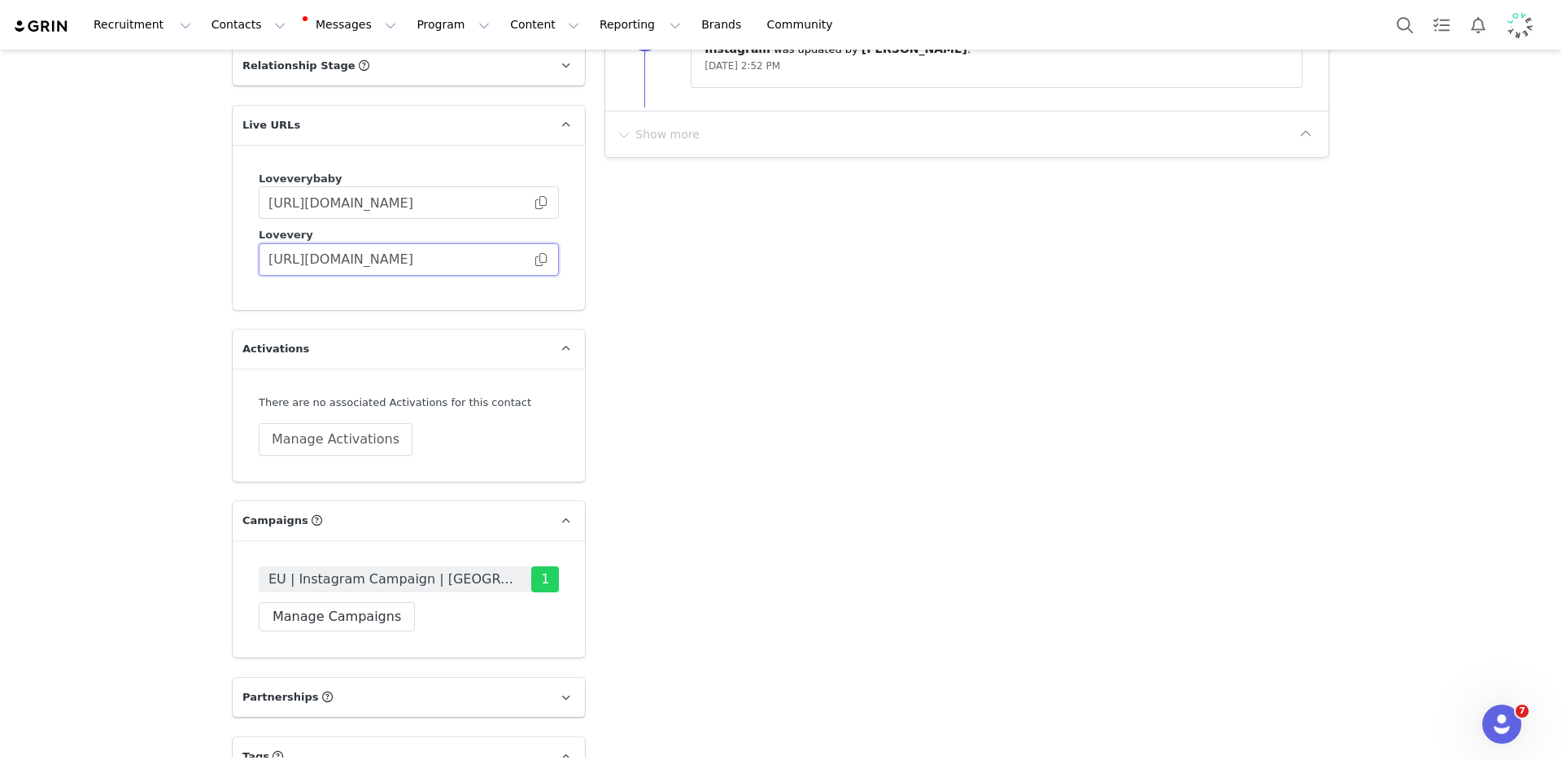
click at [534, 243] on input "https://lovevery.grin.live/e1e99ffd-ece7-4c66-998e-8374c1f01ad3" at bounding box center [409, 259] width 300 height 33
click at [534, 259] on span at bounding box center [541, 259] width 16 height 0
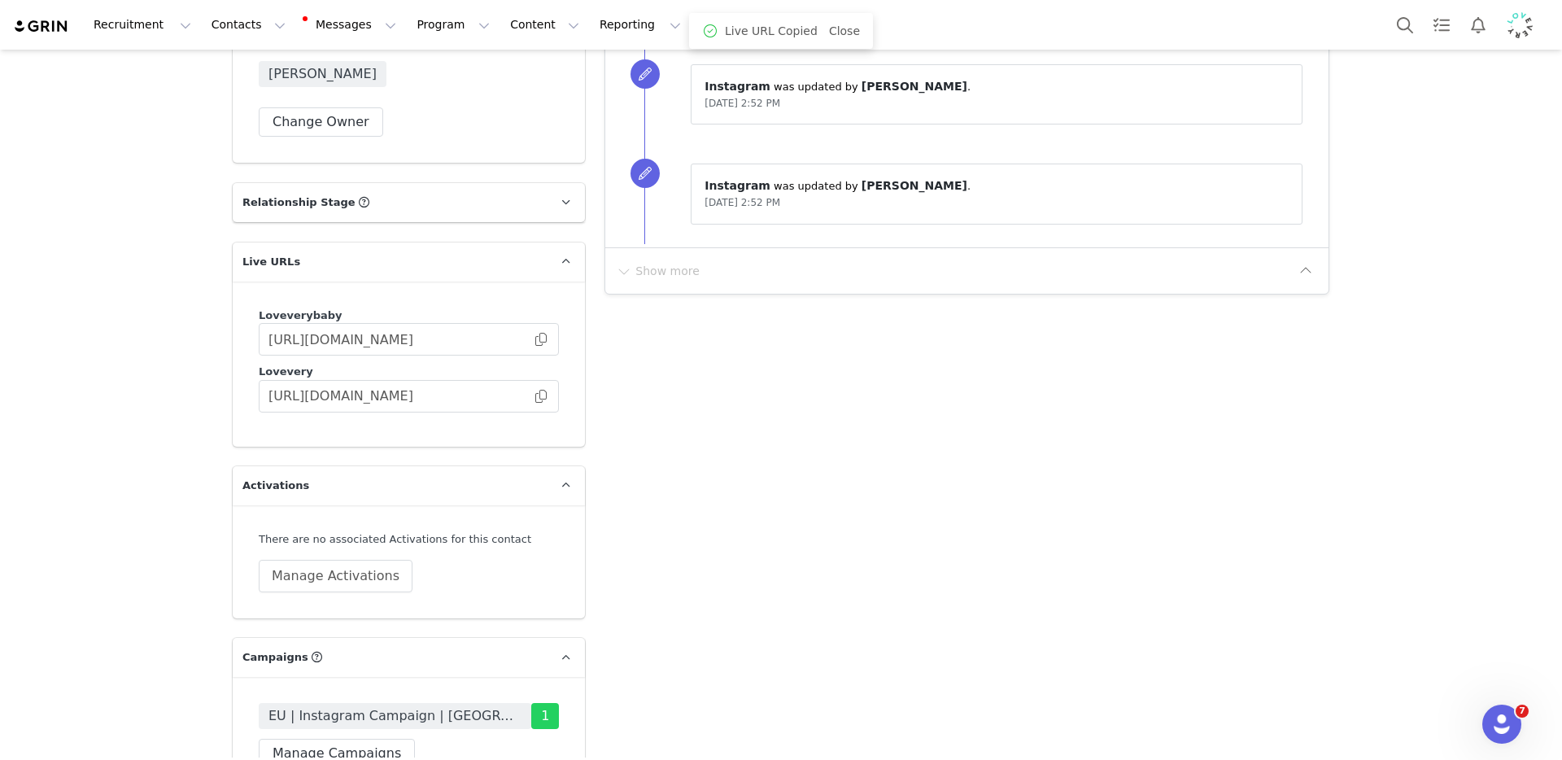
scroll to position [2936, 0]
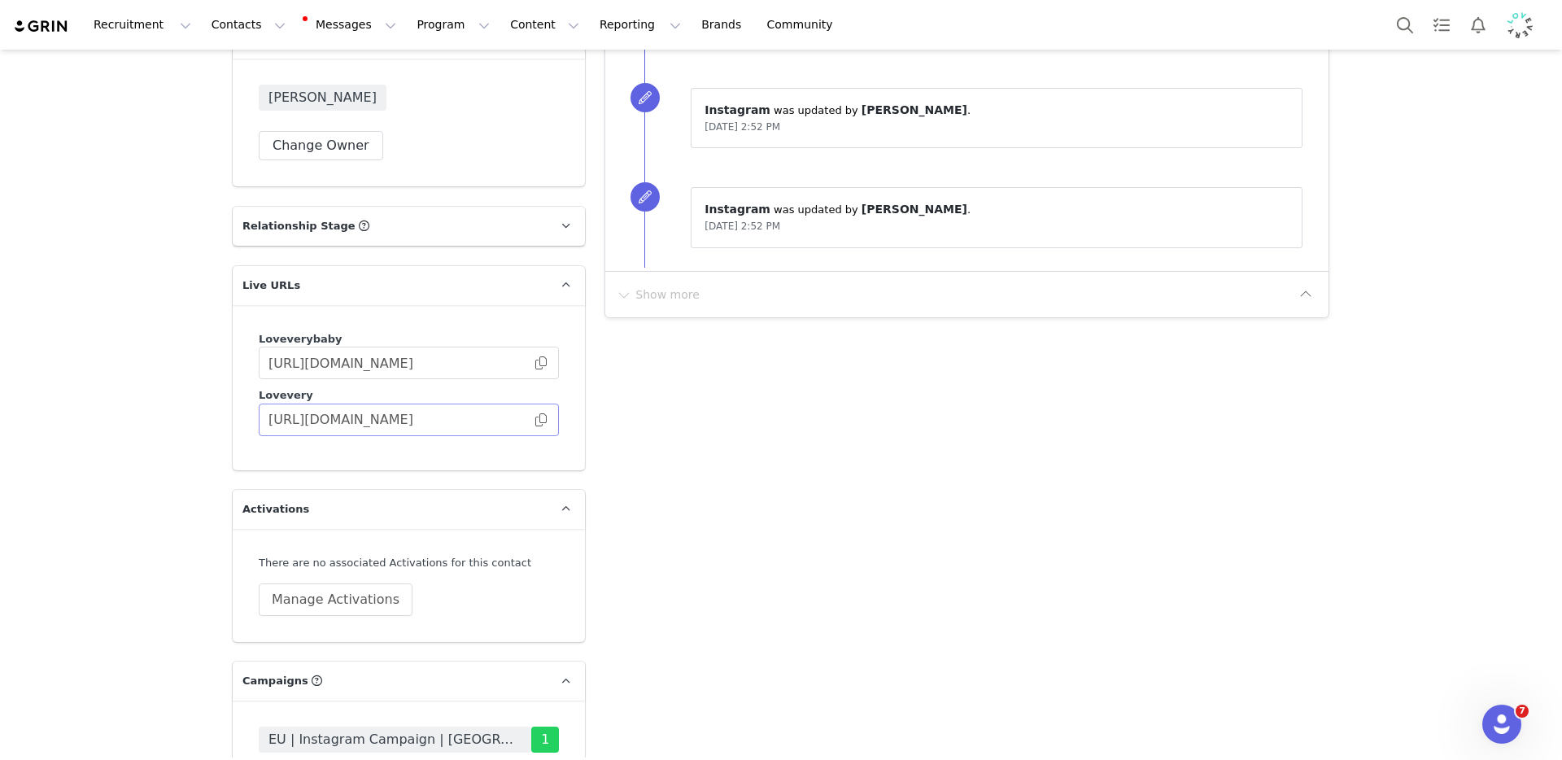
click at [533, 420] on span at bounding box center [541, 420] width 16 height 0
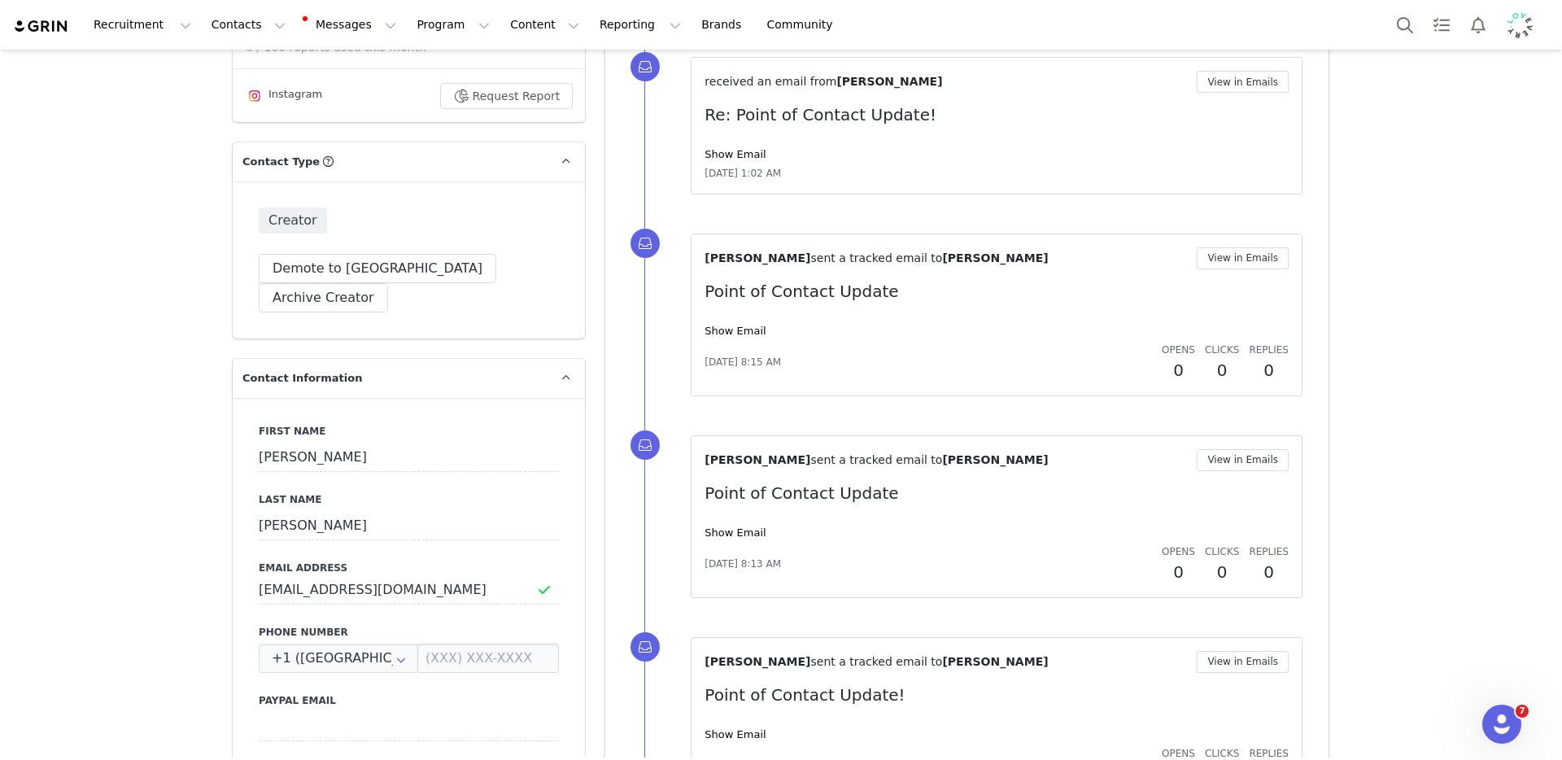
scroll to position [0, 0]
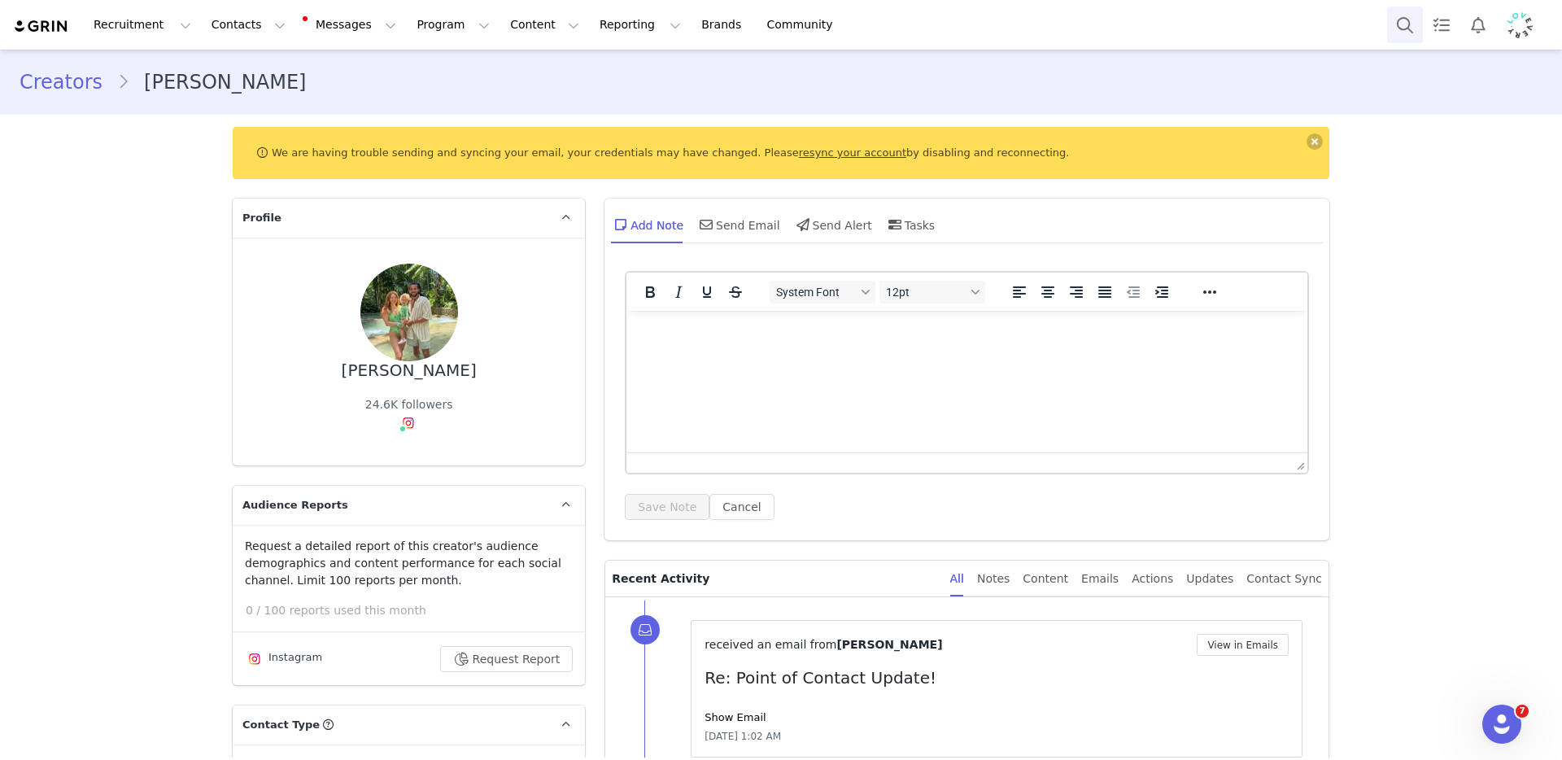
click at [1413, 30] on button "Search" at bounding box center [1405, 25] width 36 height 37
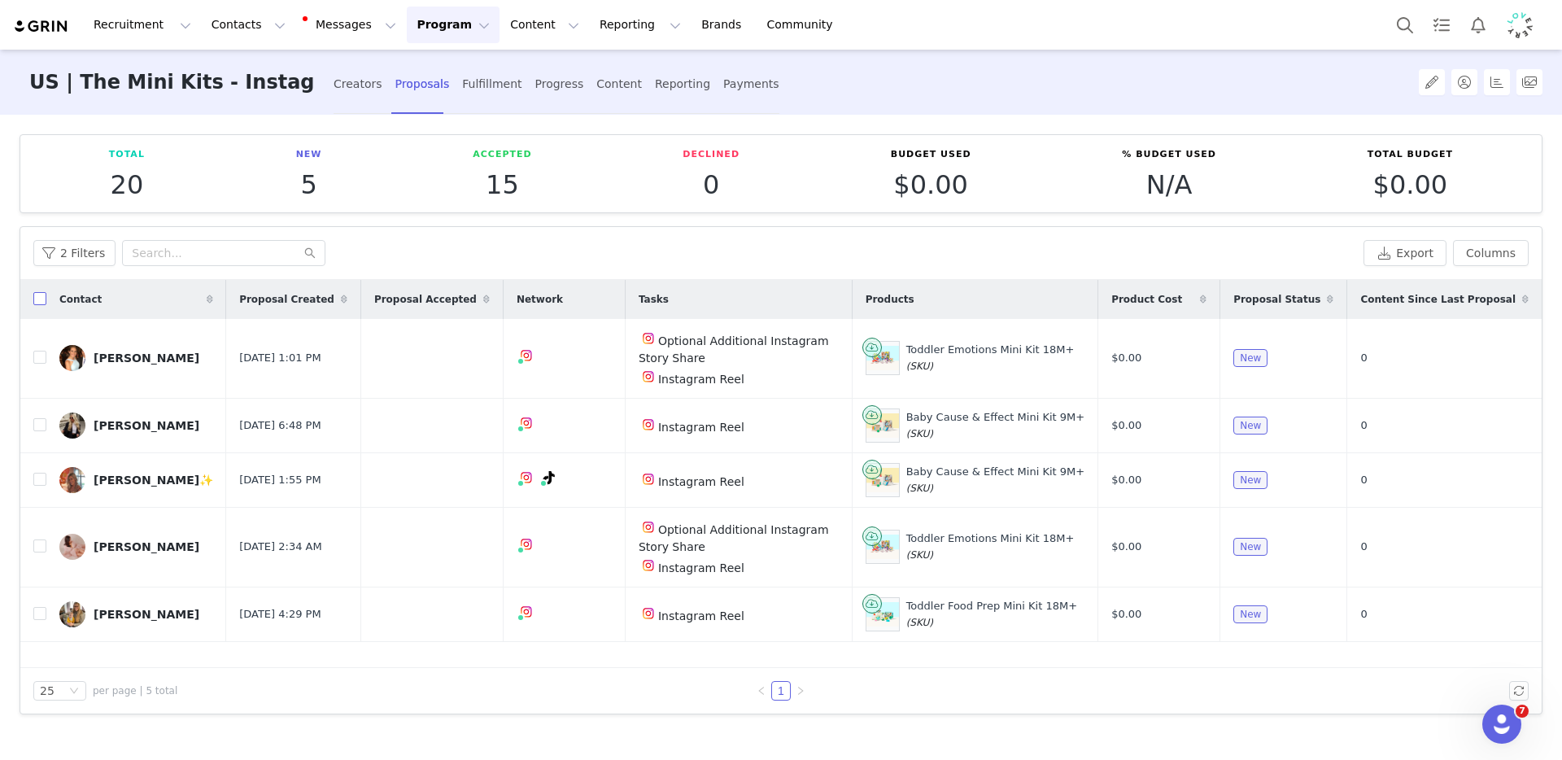
click at [41, 303] on input "checkbox" at bounding box center [39, 298] width 13 height 13
checkbox input "true"
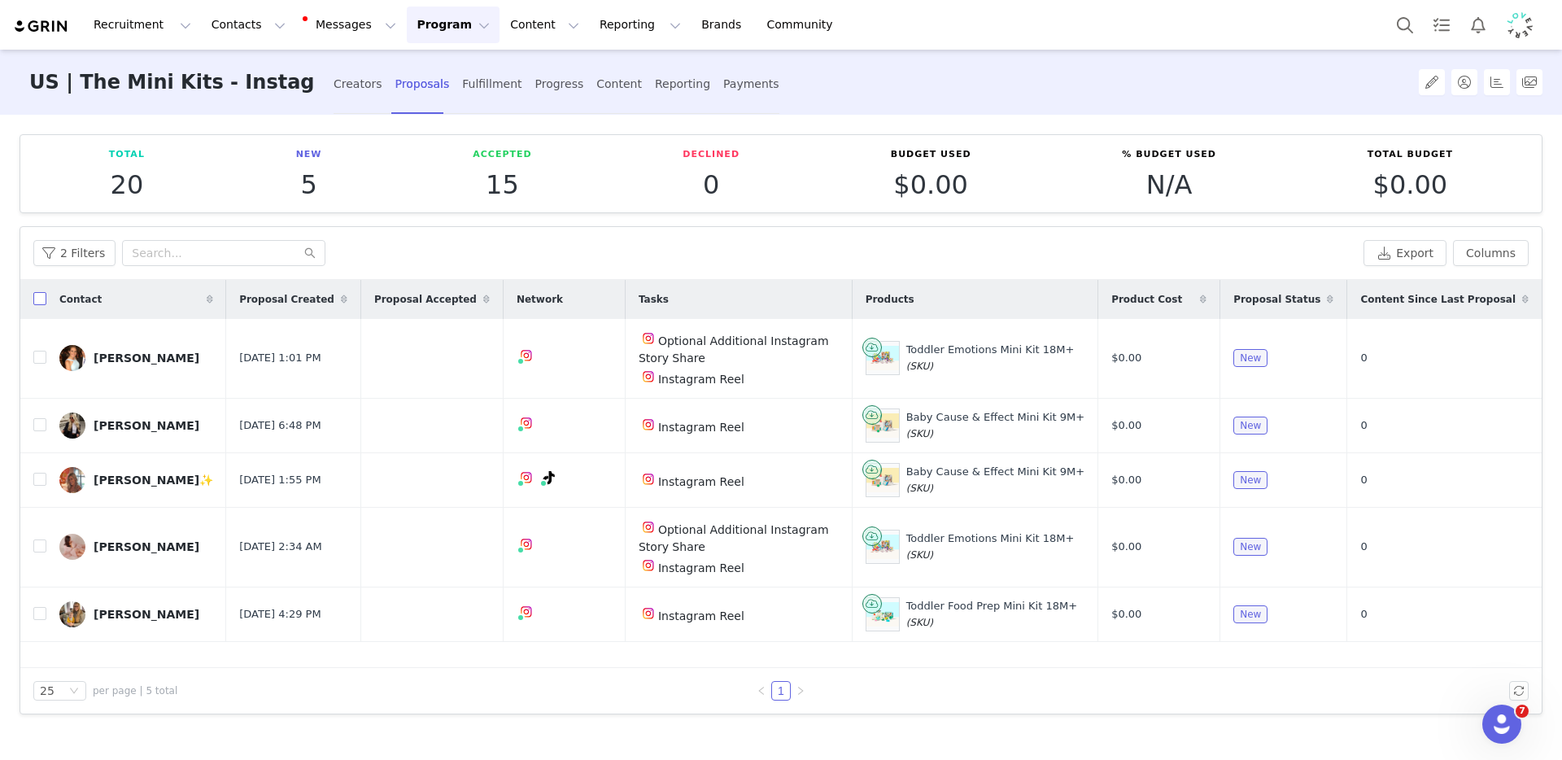
checkbox input "true"
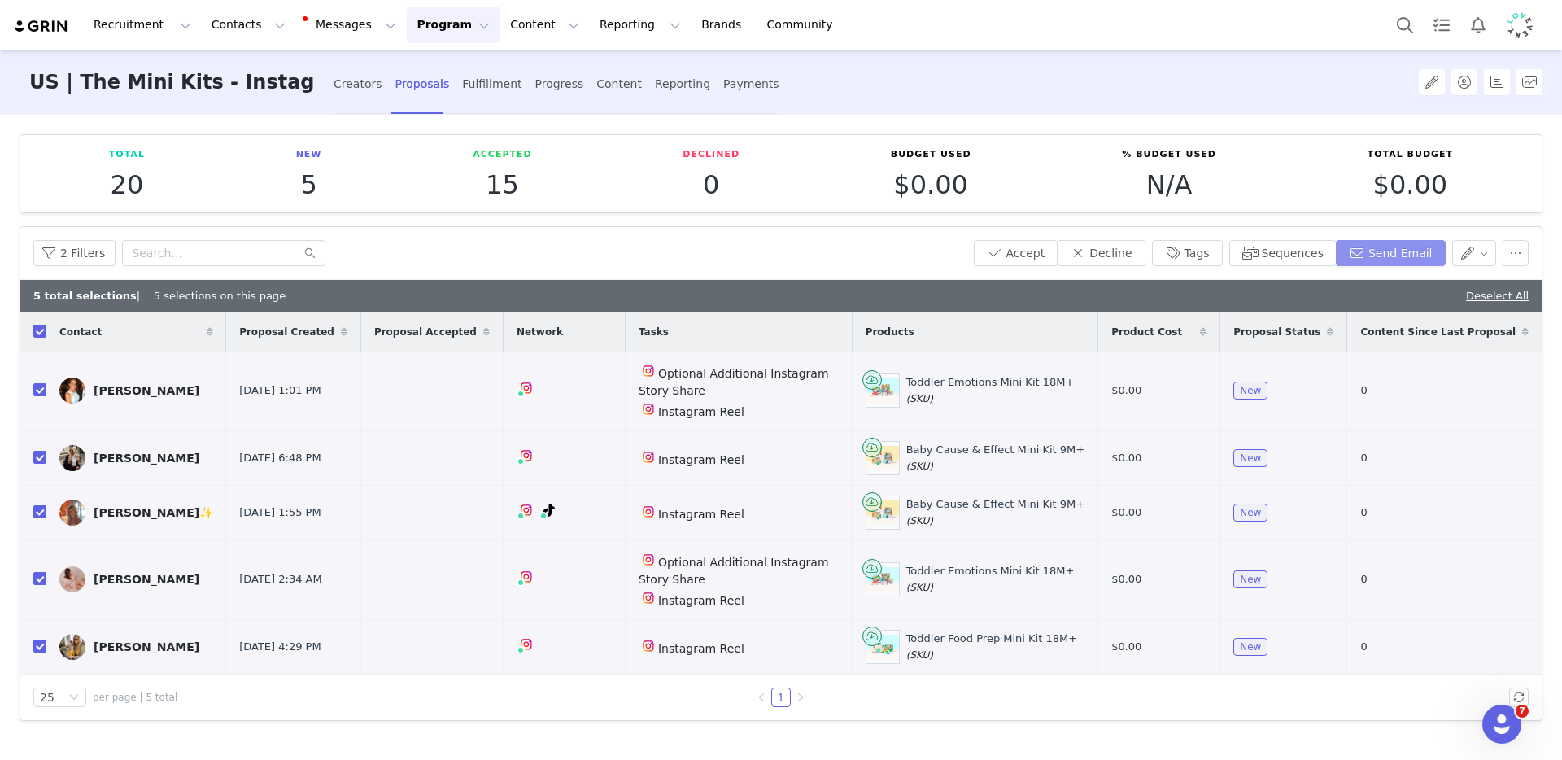
click at [1378, 255] on button "Send Email" at bounding box center [1390, 253] width 110 height 26
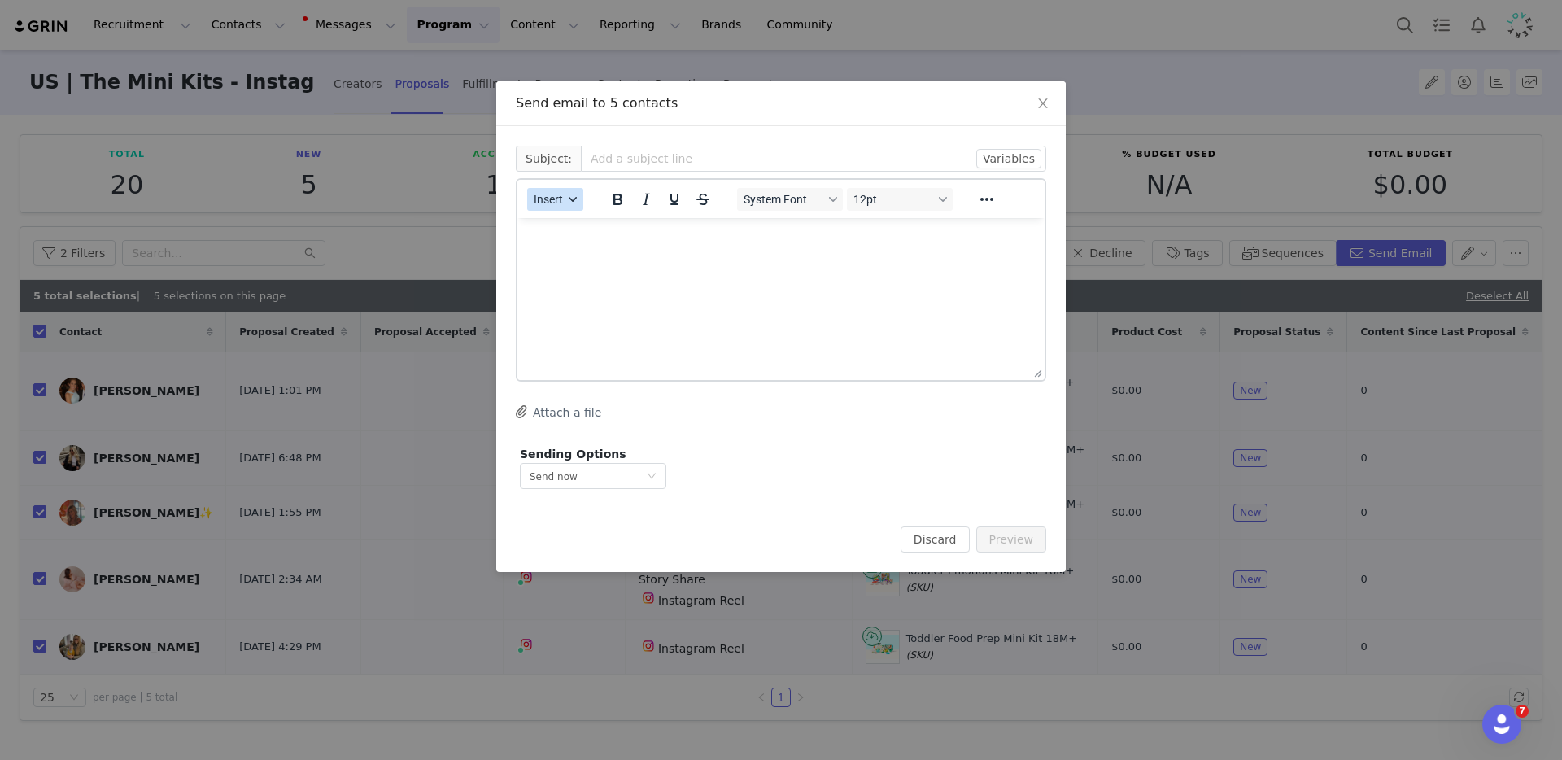
click at [555, 205] on span "Insert" at bounding box center [548, 199] width 29 height 13
click at [558, 229] on div "Insert Template" at bounding box center [614, 228] width 146 height 20
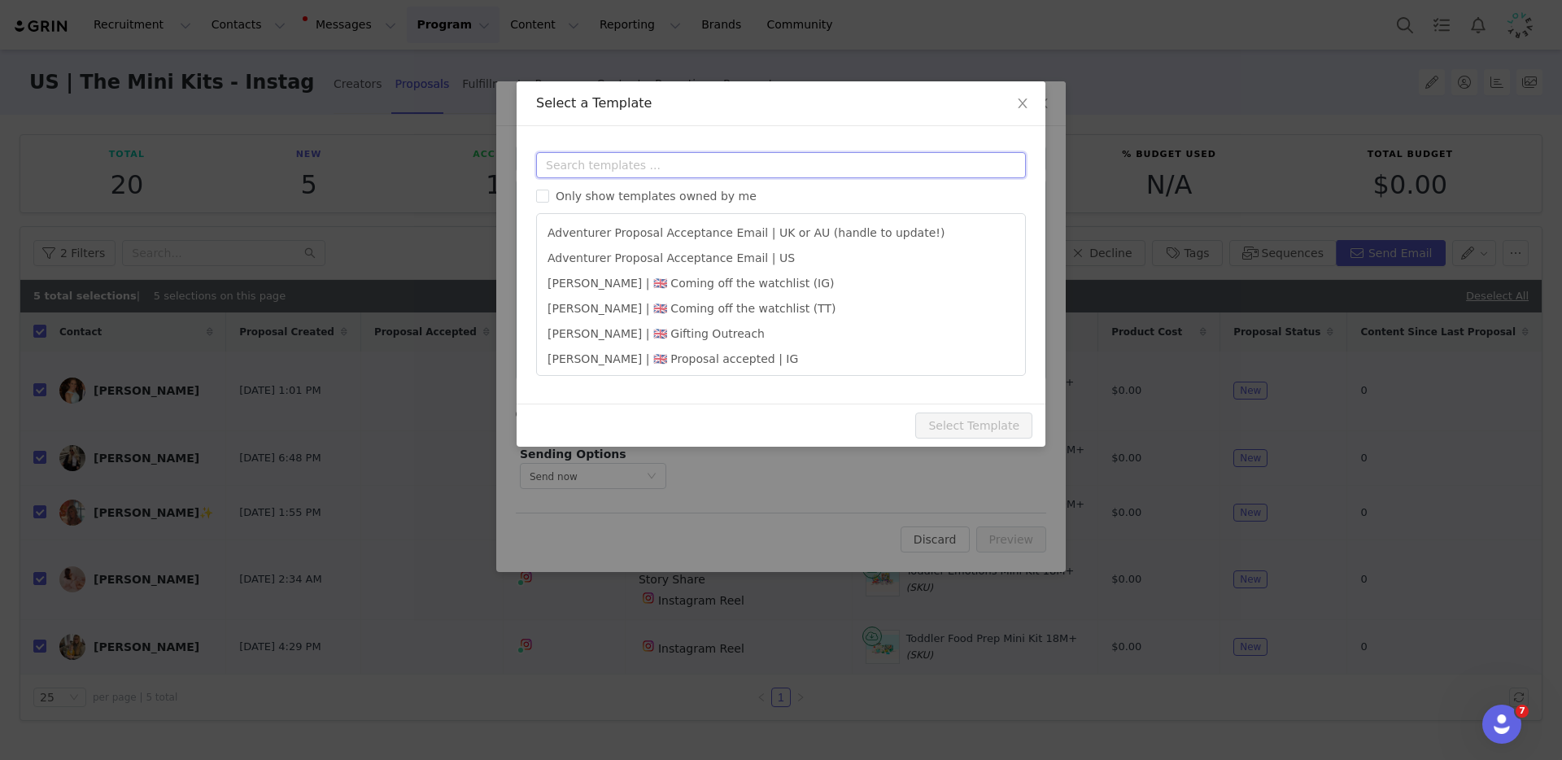
click at [606, 168] on input "text" at bounding box center [781, 165] width 490 height 26
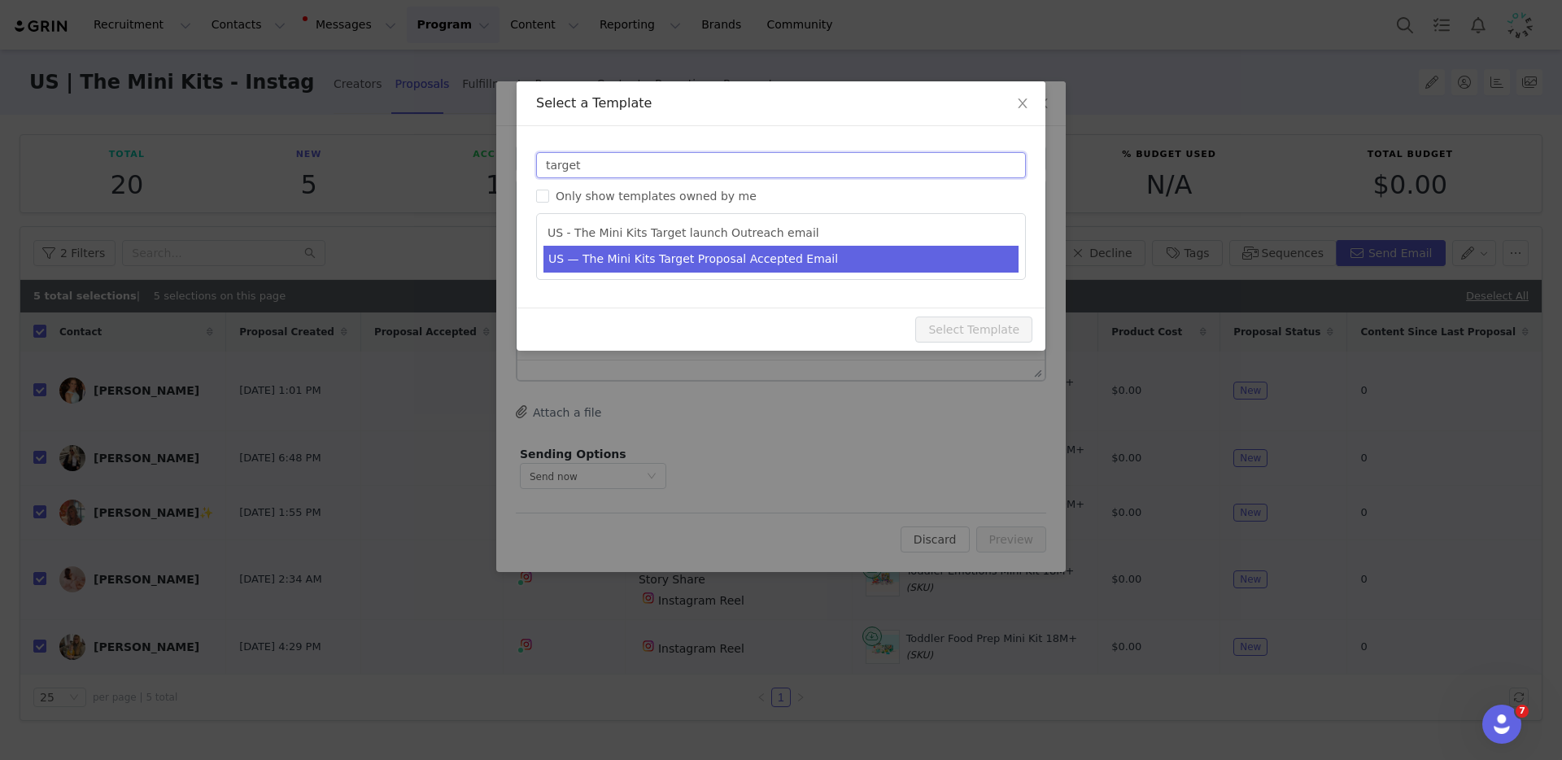
type input "target"
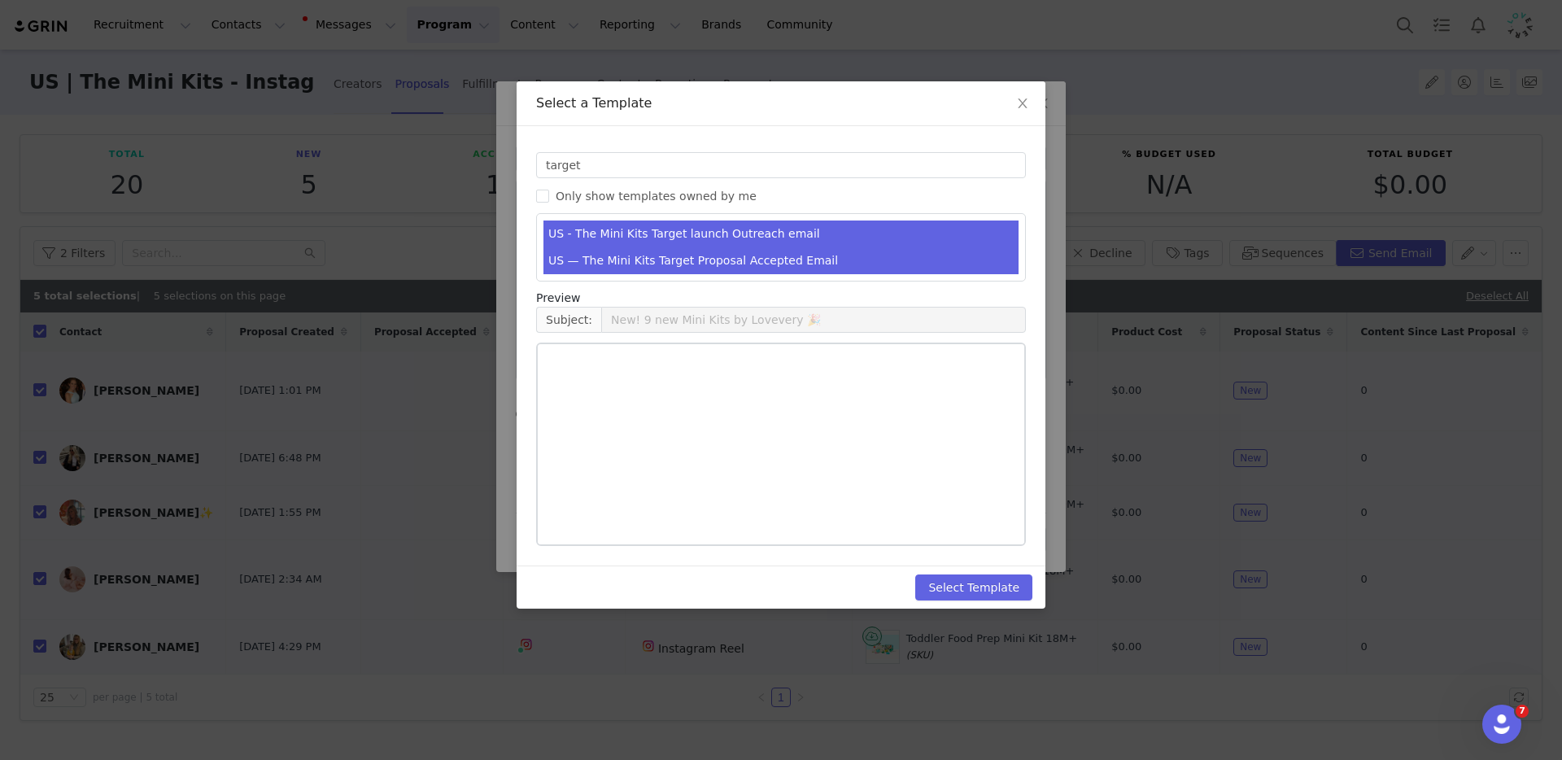
click at [664, 265] on li "US — The Mini Kits Target Proposal Accepted Email" at bounding box center [780, 260] width 475 height 27
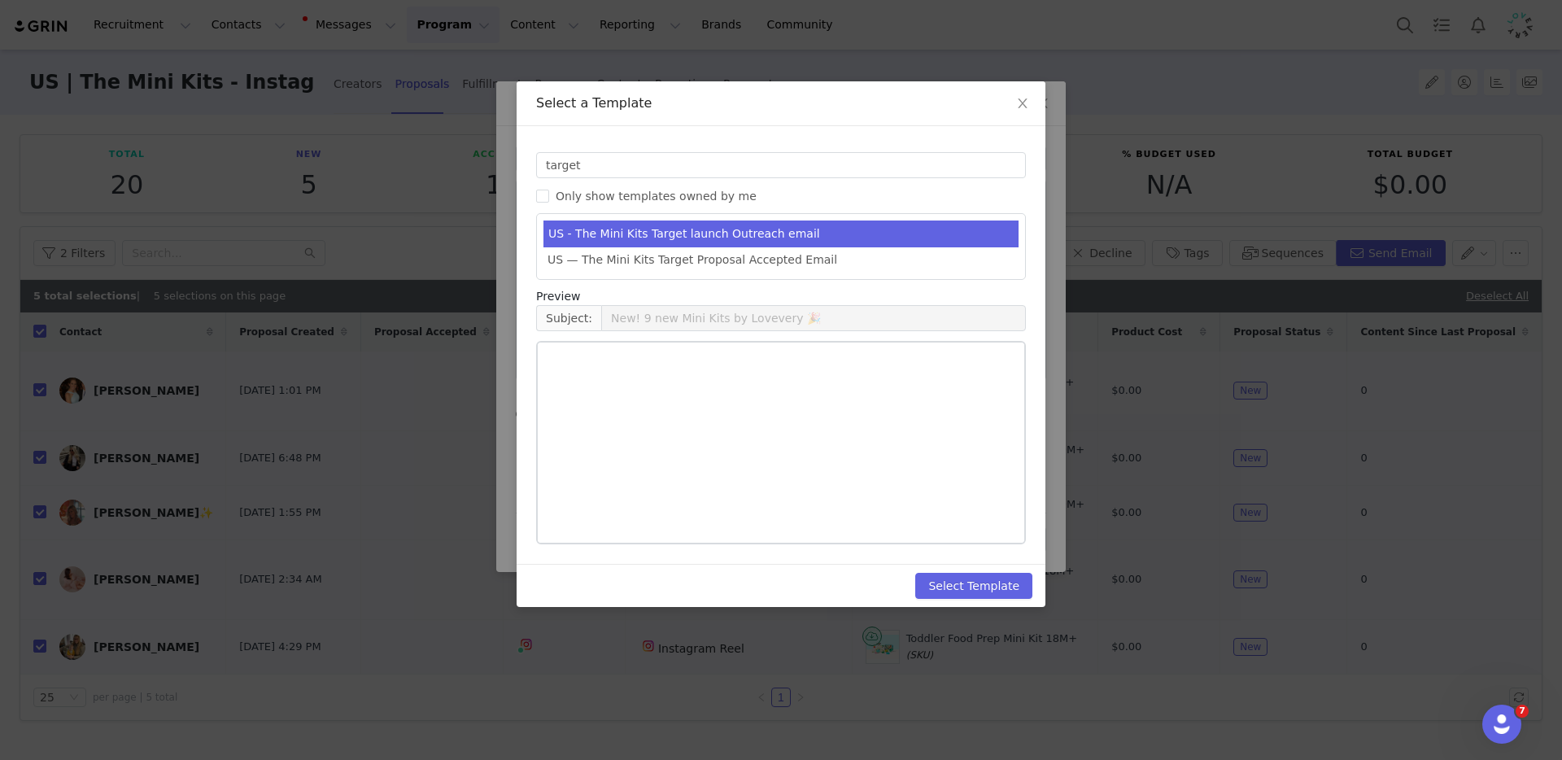
type input "We’re so excited to work with you!"
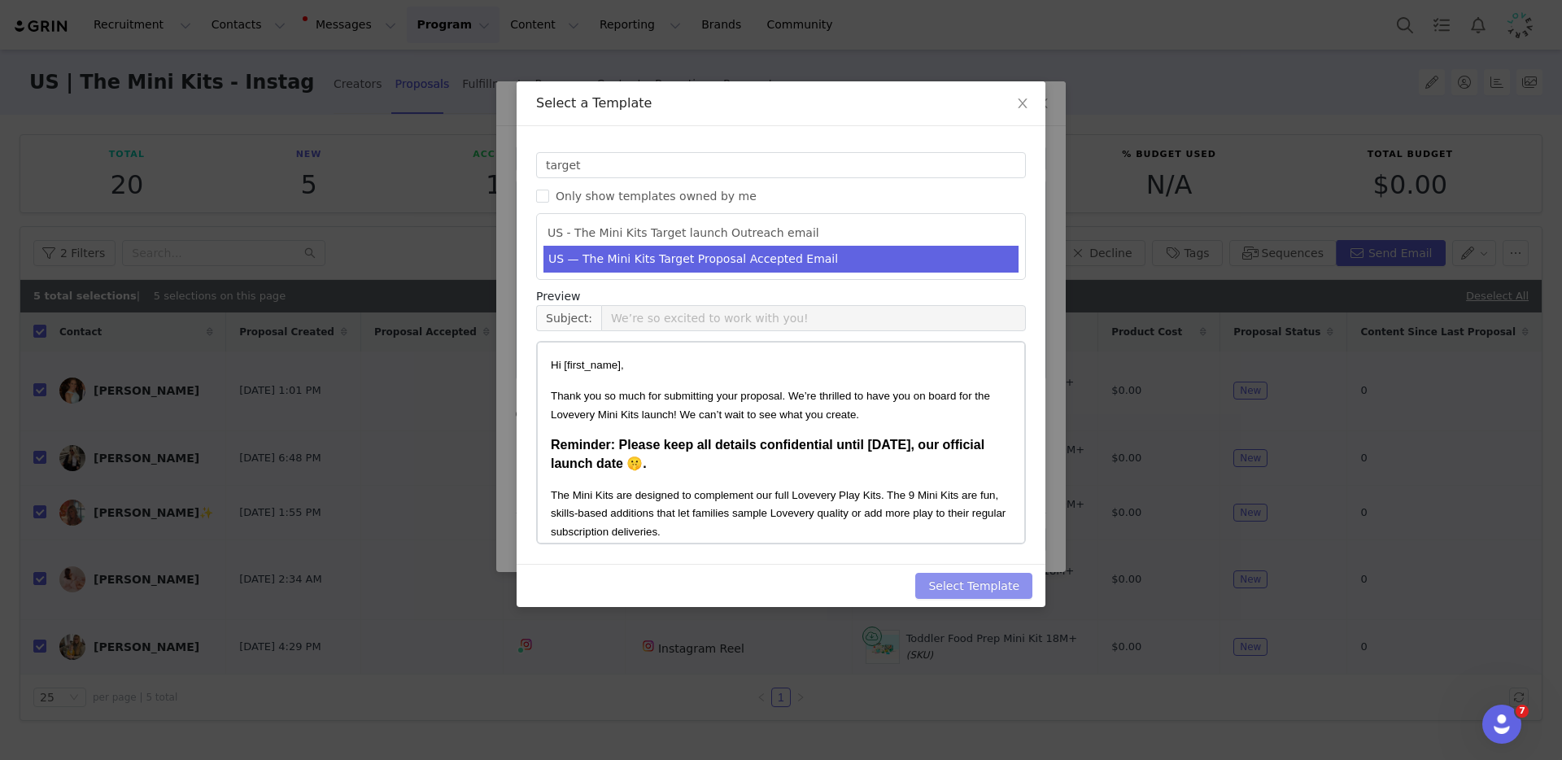
click at [990, 582] on button "Select Template" at bounding box center [973, 586] width 117 height 26
type input "We’re so excited to work with you!"
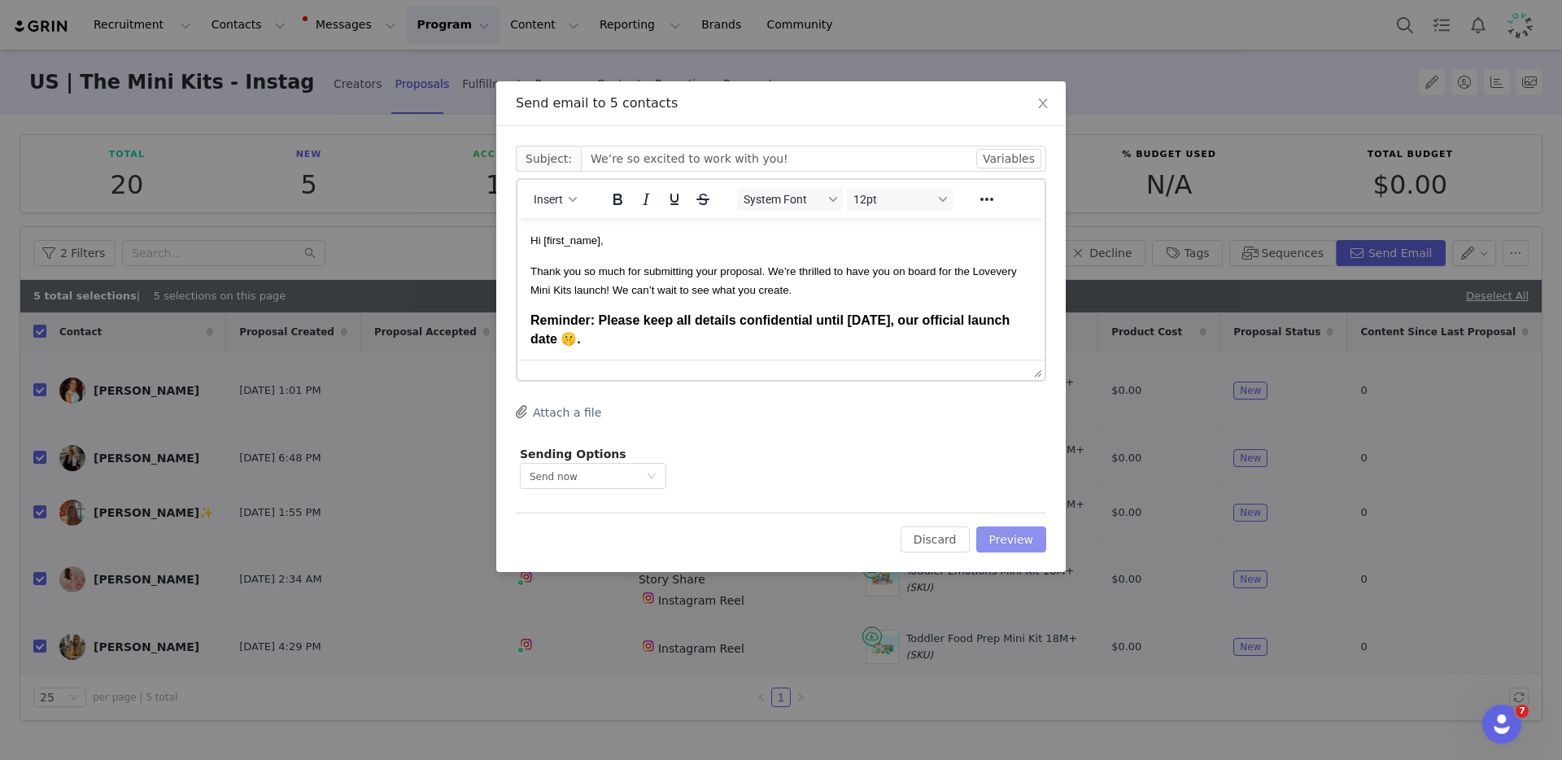
click at [1028, 542] on button "Preview" at bounding box center [1011, 539] width 71 height 26
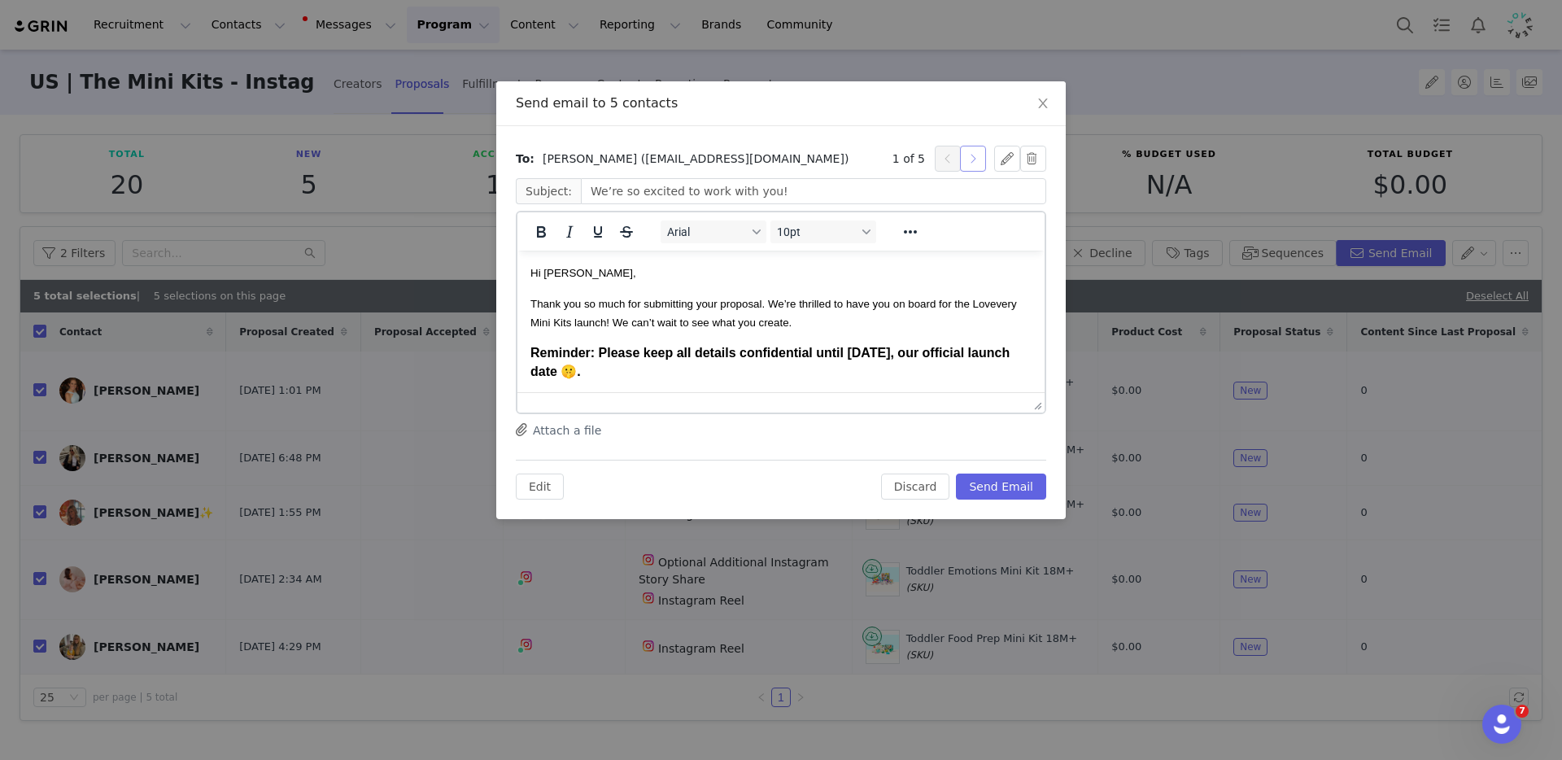
click at [972, 155] on button "button" at bounding box center [973, 159] width 26 height 26
click at [973, 160] on button "button" at bounding box center [973, 159] width 26 height 26
click at [948, 160] on button "button" at bounding box center [947, 159] width 26 height 26
click at [982, 155] on button "button" at bounding box center [973, 159] width 26 height 26
click at [599, 272] on span "Hi Meghan Baker," at bounding box center [583, 273] width 106 height 12
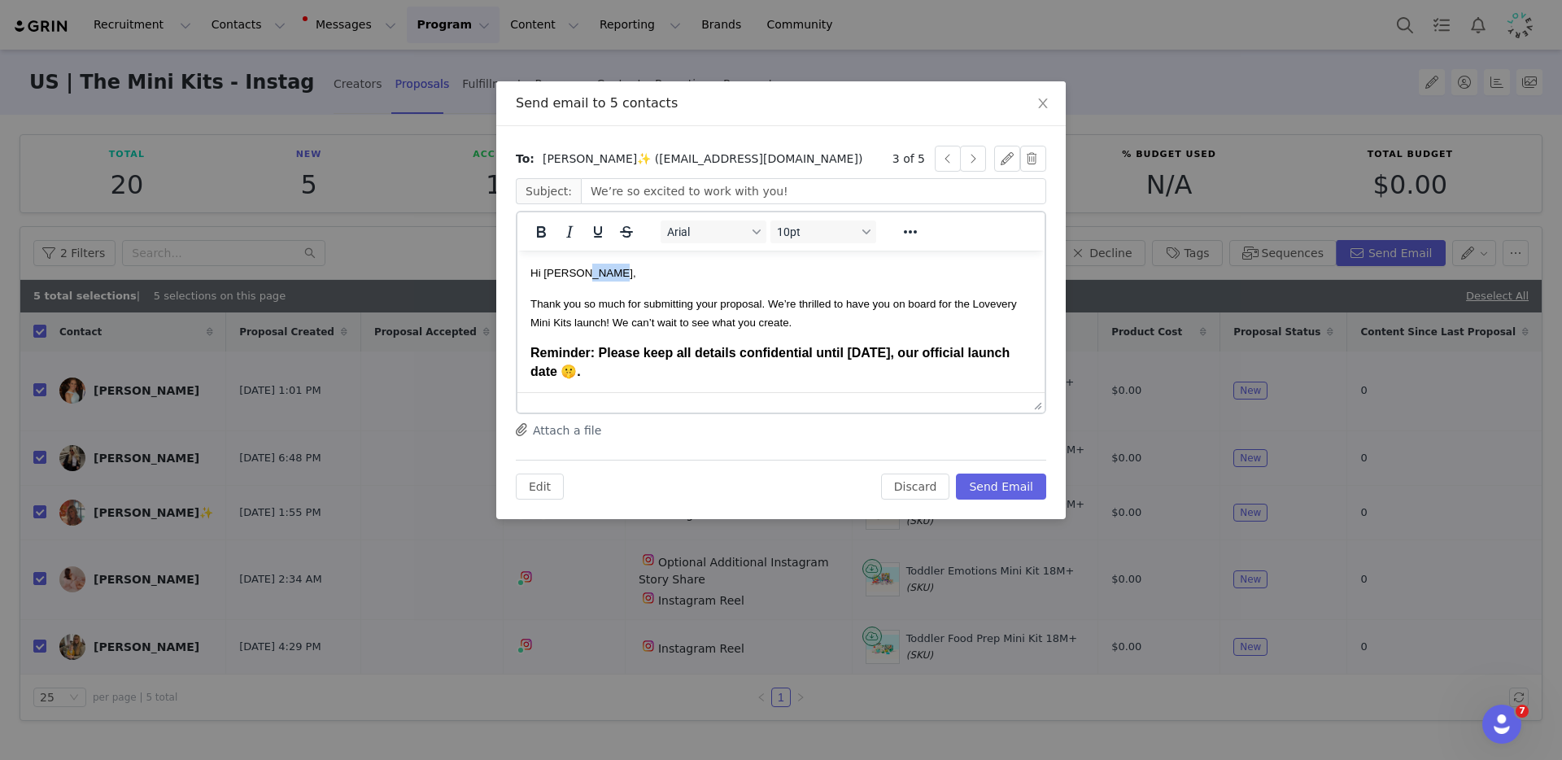
click at [599, 272] on span "Hi Meghan Baker," at bounding box center [583, 273] width 106 height 12
click at [977, 164] on button "button" at bounding box center [973, 159] width 26 height 26
click at [978, 161] on button "button" at bounding box center [973, 159] width 26 height 26
click at [1008, 473] on button "Send Email" at bounding box center [1001, 486] width 90 height 26
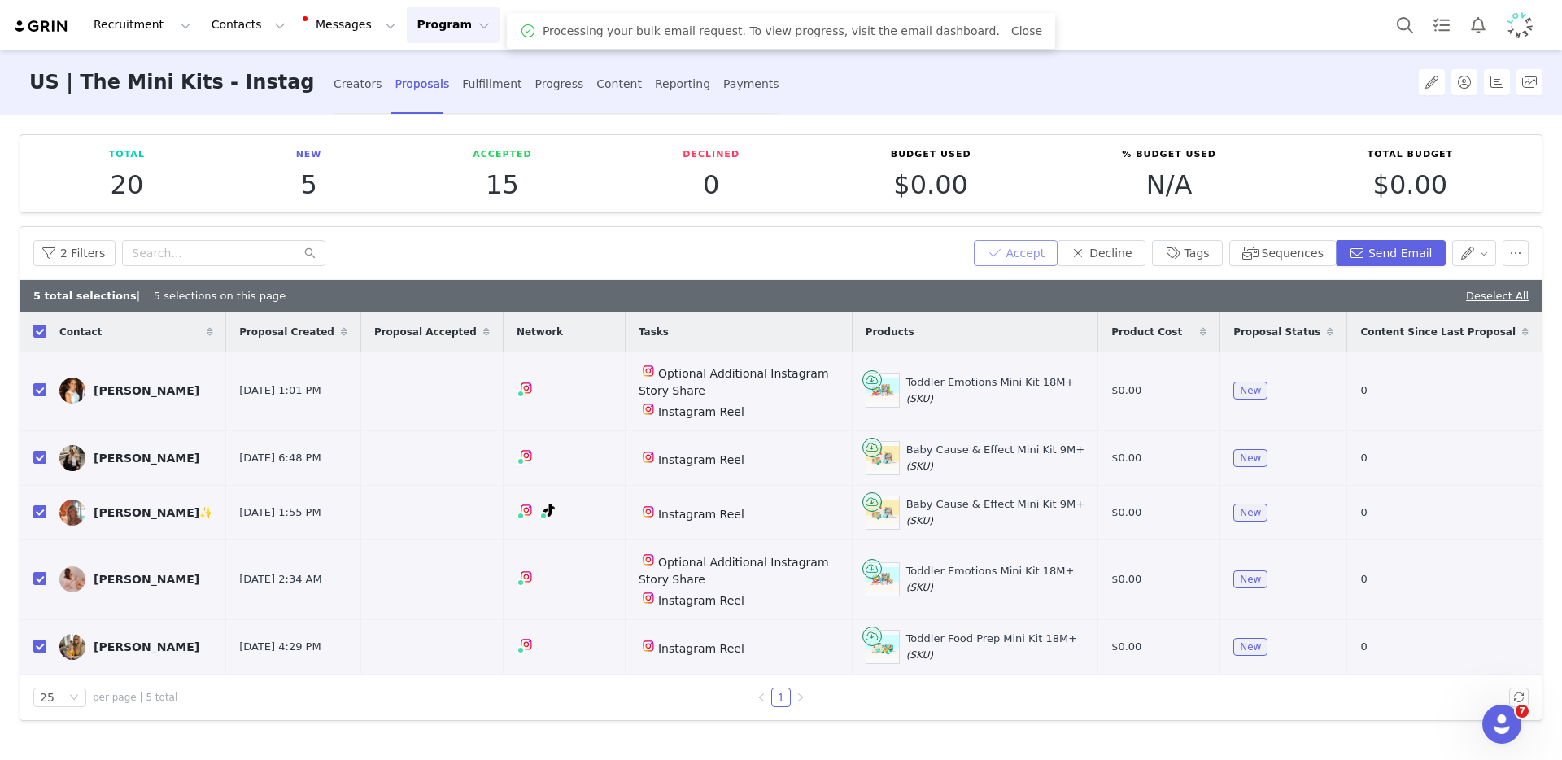
click at [1039, 246] on button "Accept" at bounding box center [1016, 253] width 85 height 26
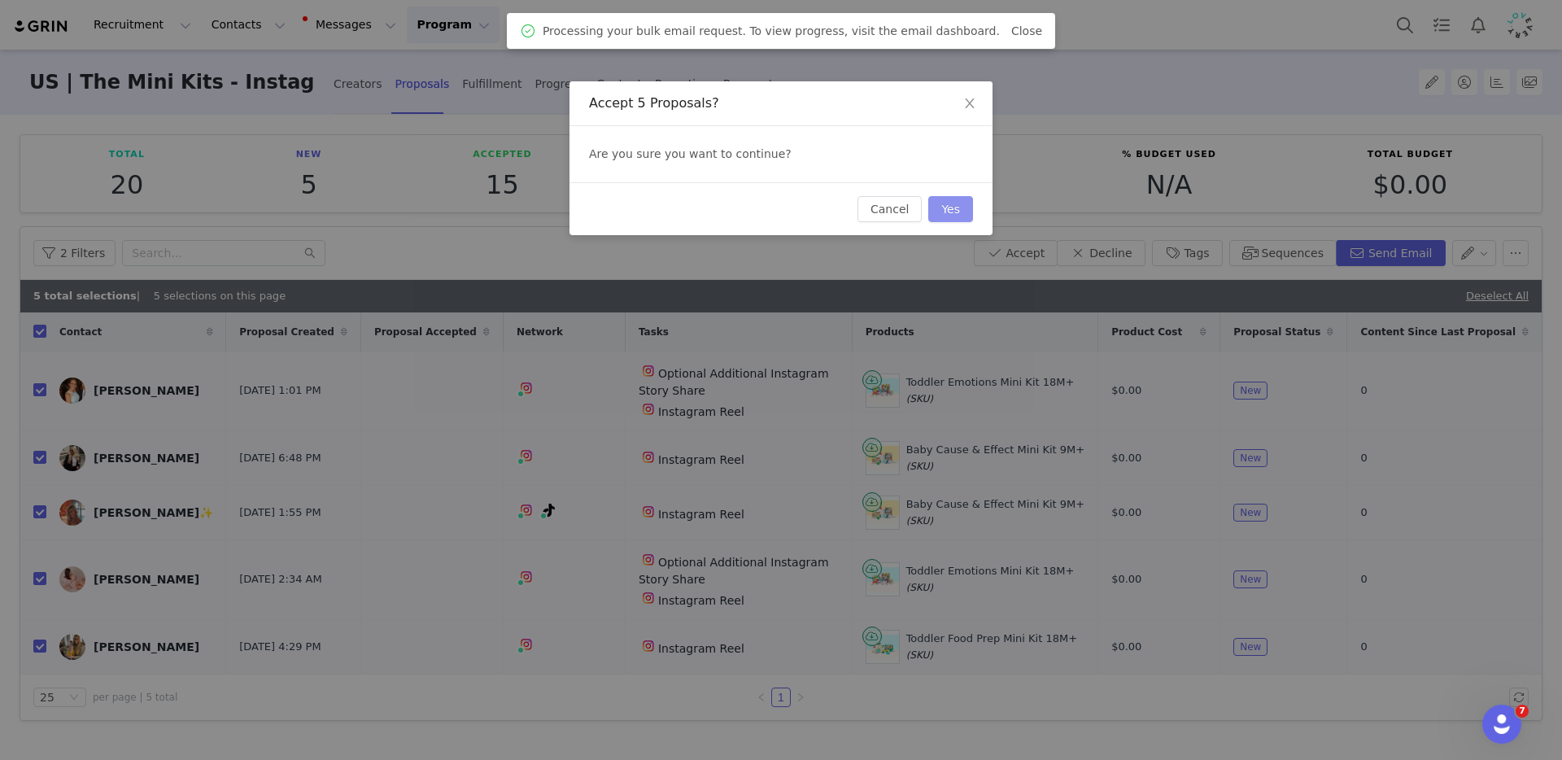
click at [947, 211] on button "Yes" at bounding box center [950, 209] width 45 height 26
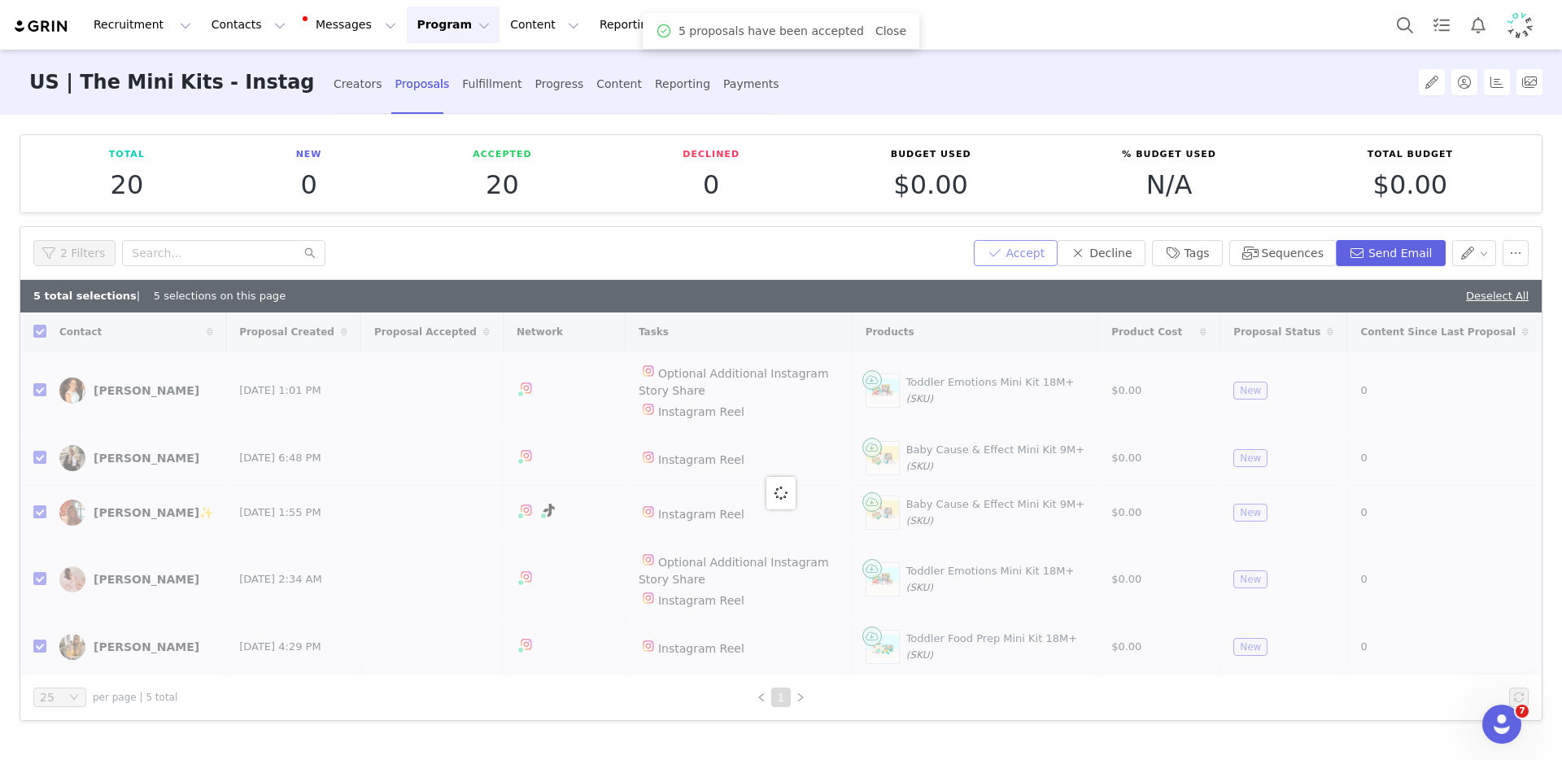
checkbox input "false"
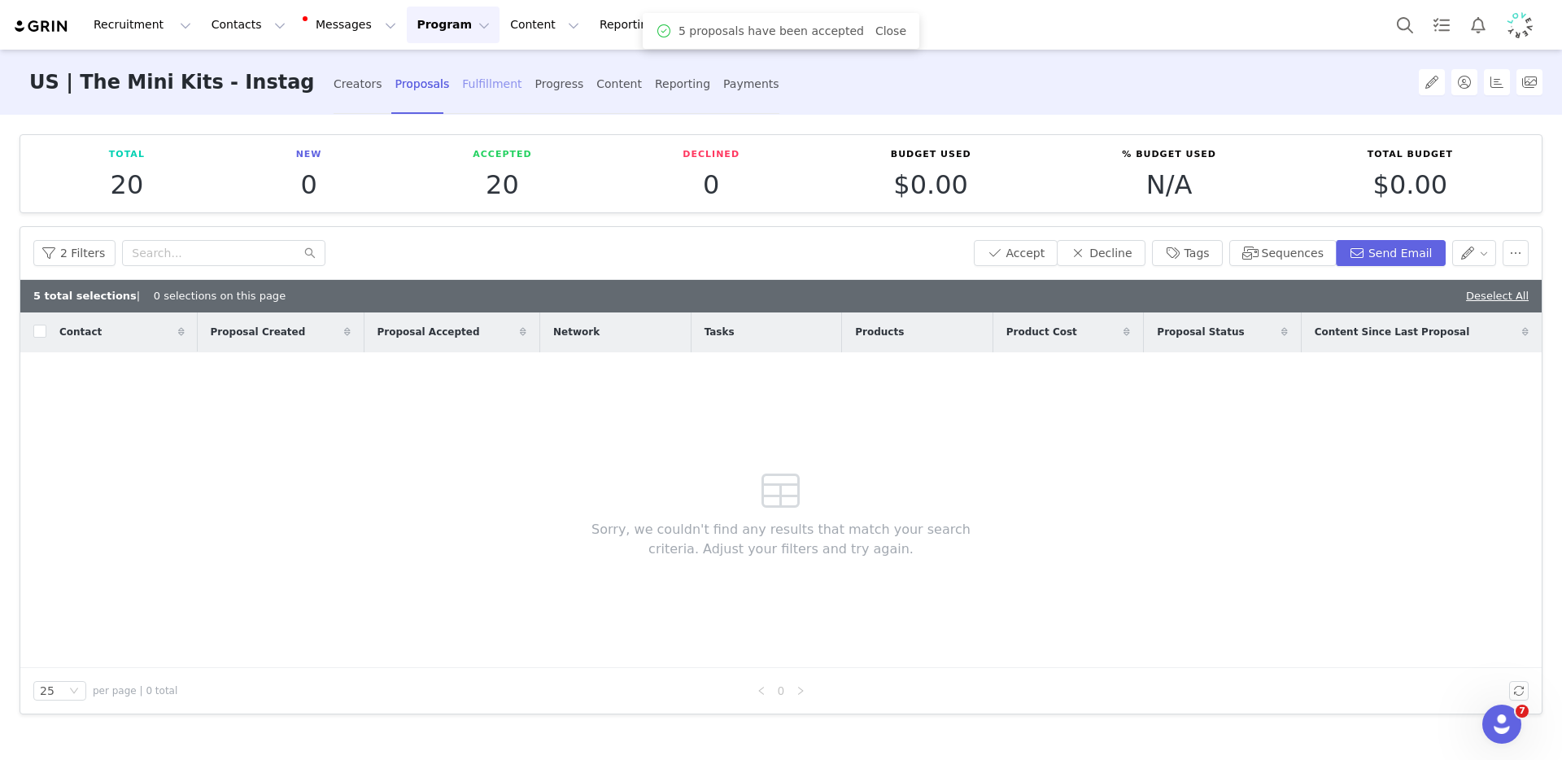
click at [462, 88] on div "Fulfillment" at bounding box center [491, 84] width 59 height 43
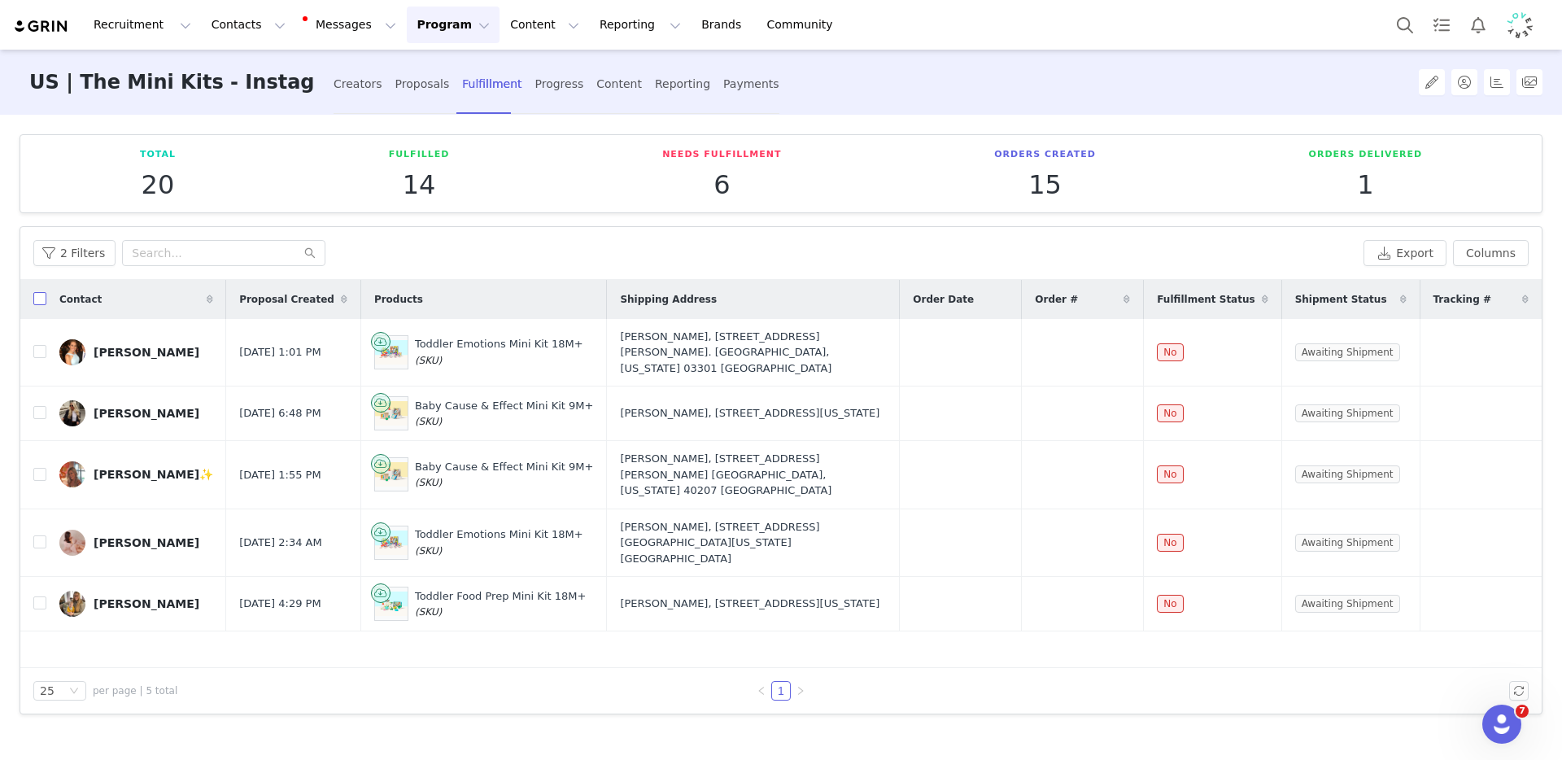
click at [41, 301] on input "checkbox" at bounding box center [39, 298] width 13 height 13
checkbox input "true"
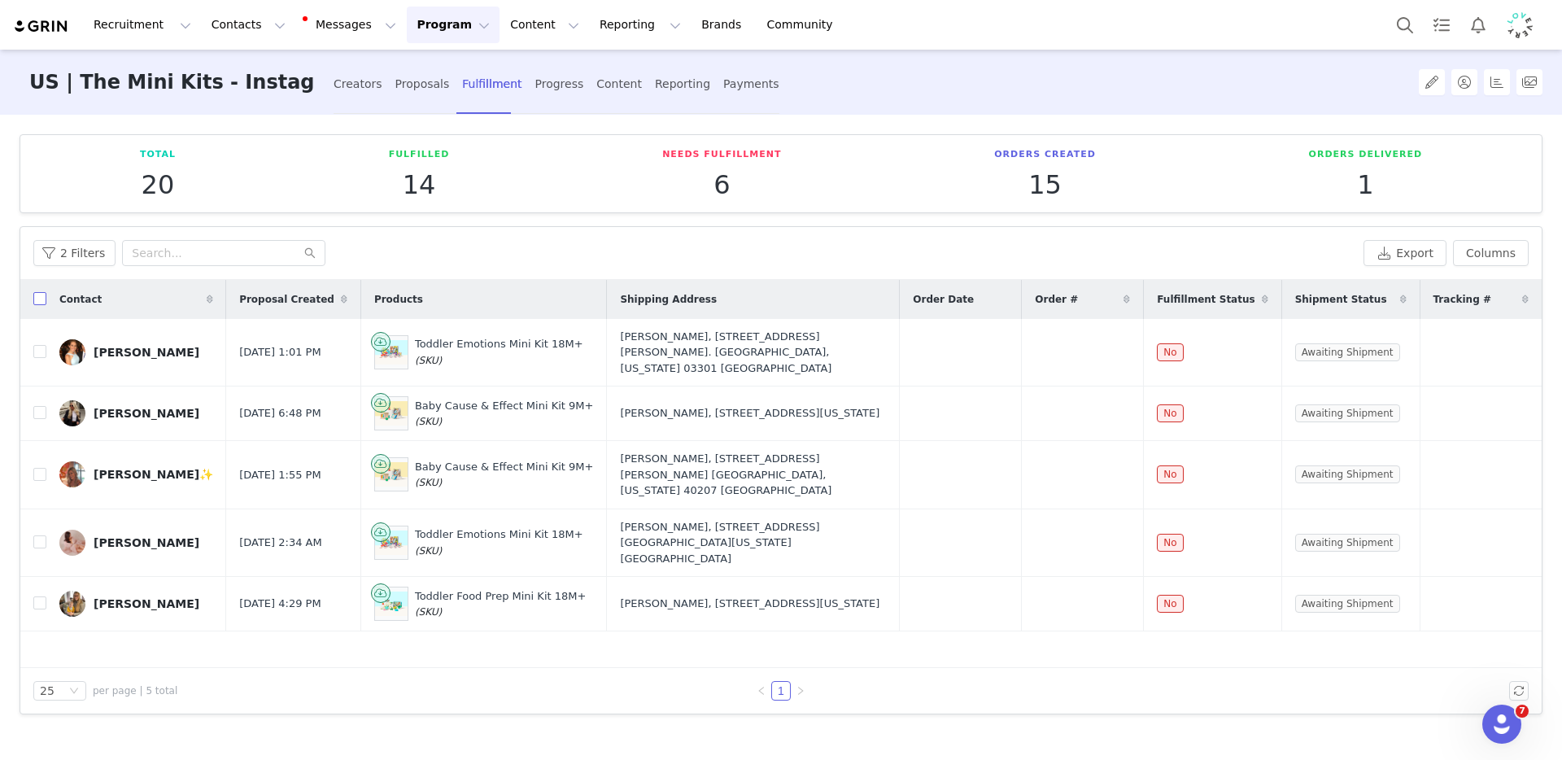
checkbox input "true"
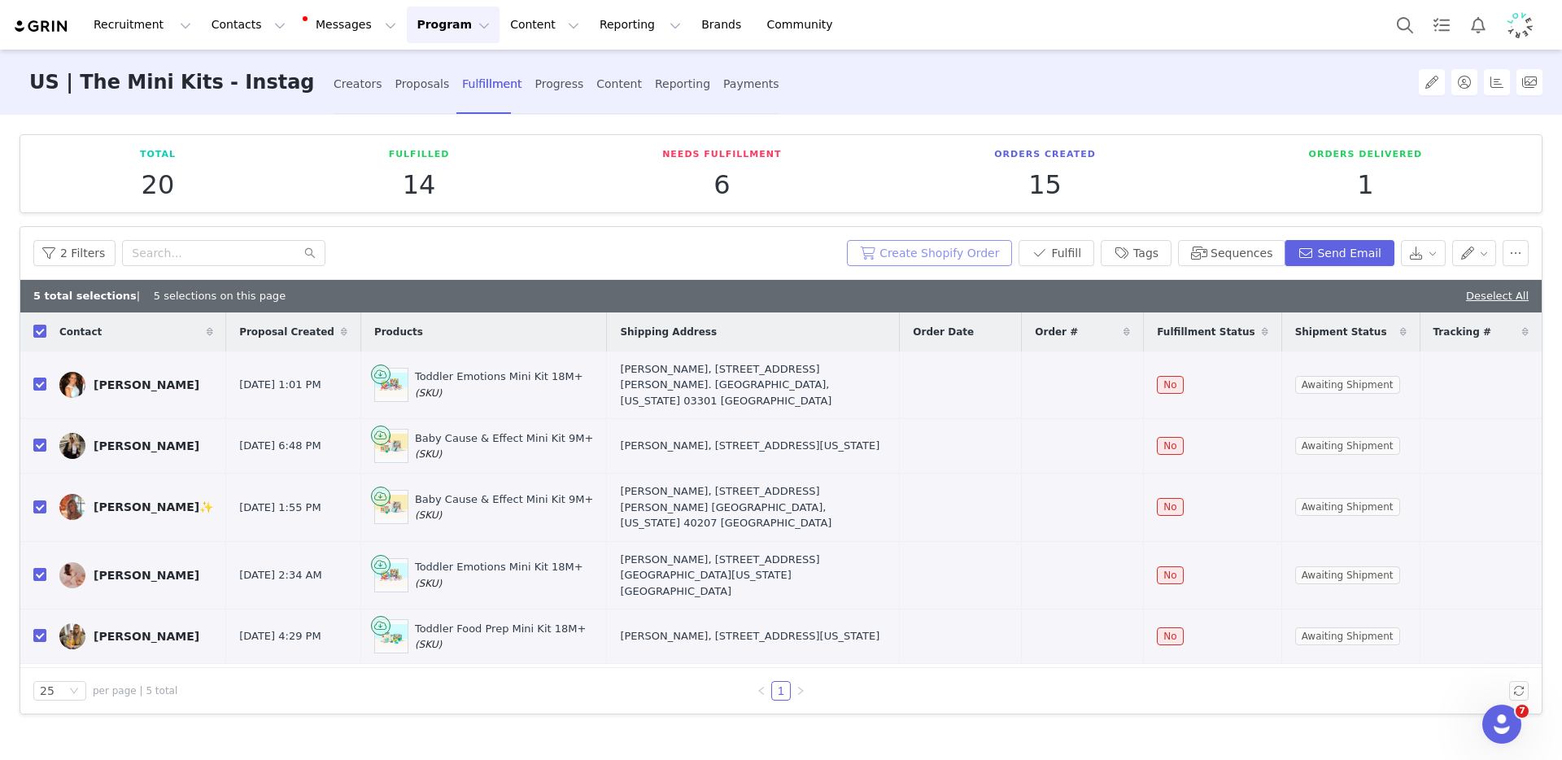
click at [926, 248] on button "Create Shopify Order" at bounding box center [929, 253] width 165 height 26
click at [1403, 30] on button "Search" at bounding box center [1405, 25] width 36 height 37
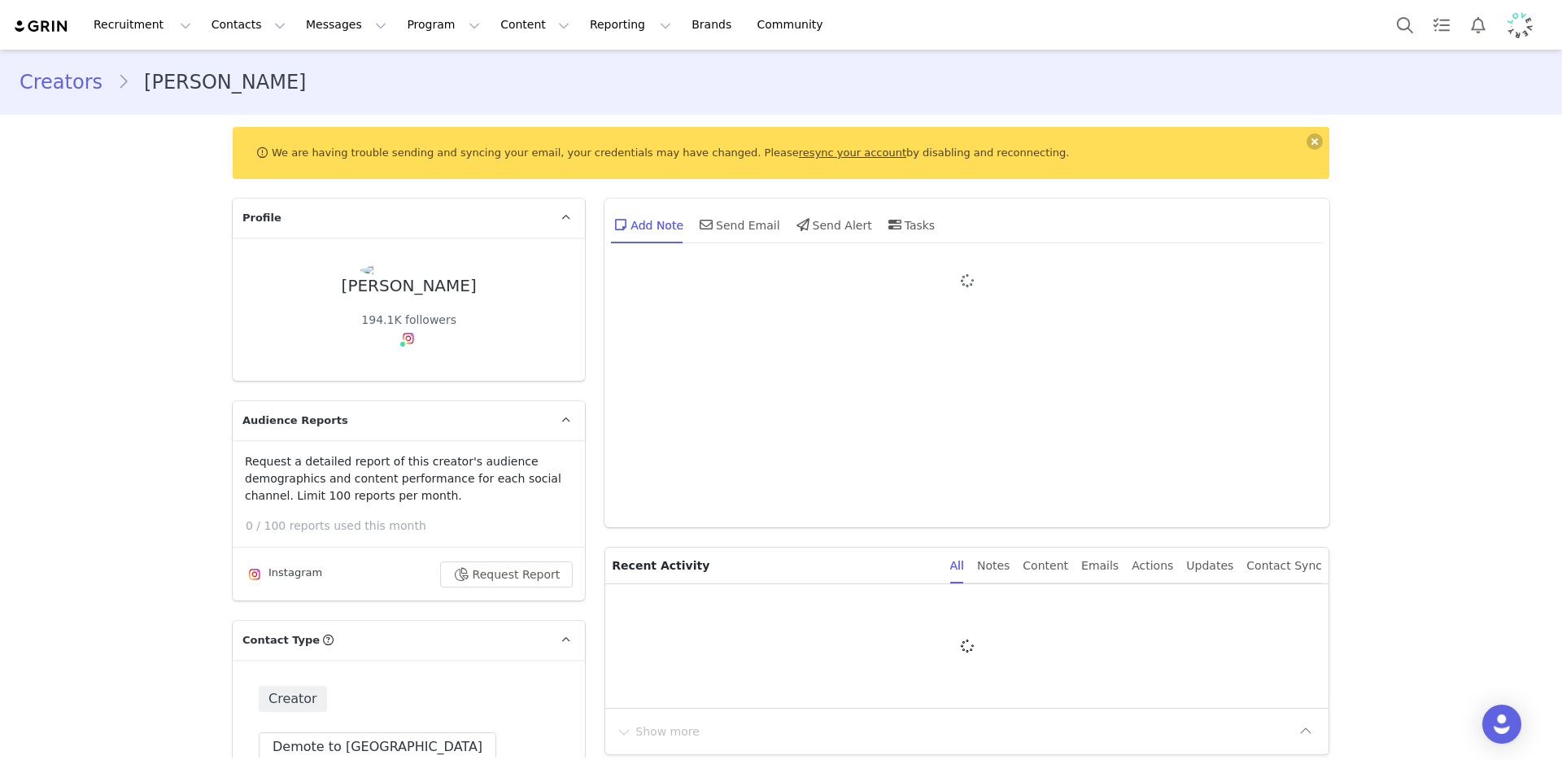
type input "+1 ([GEOGRAPHIC_DATA])"
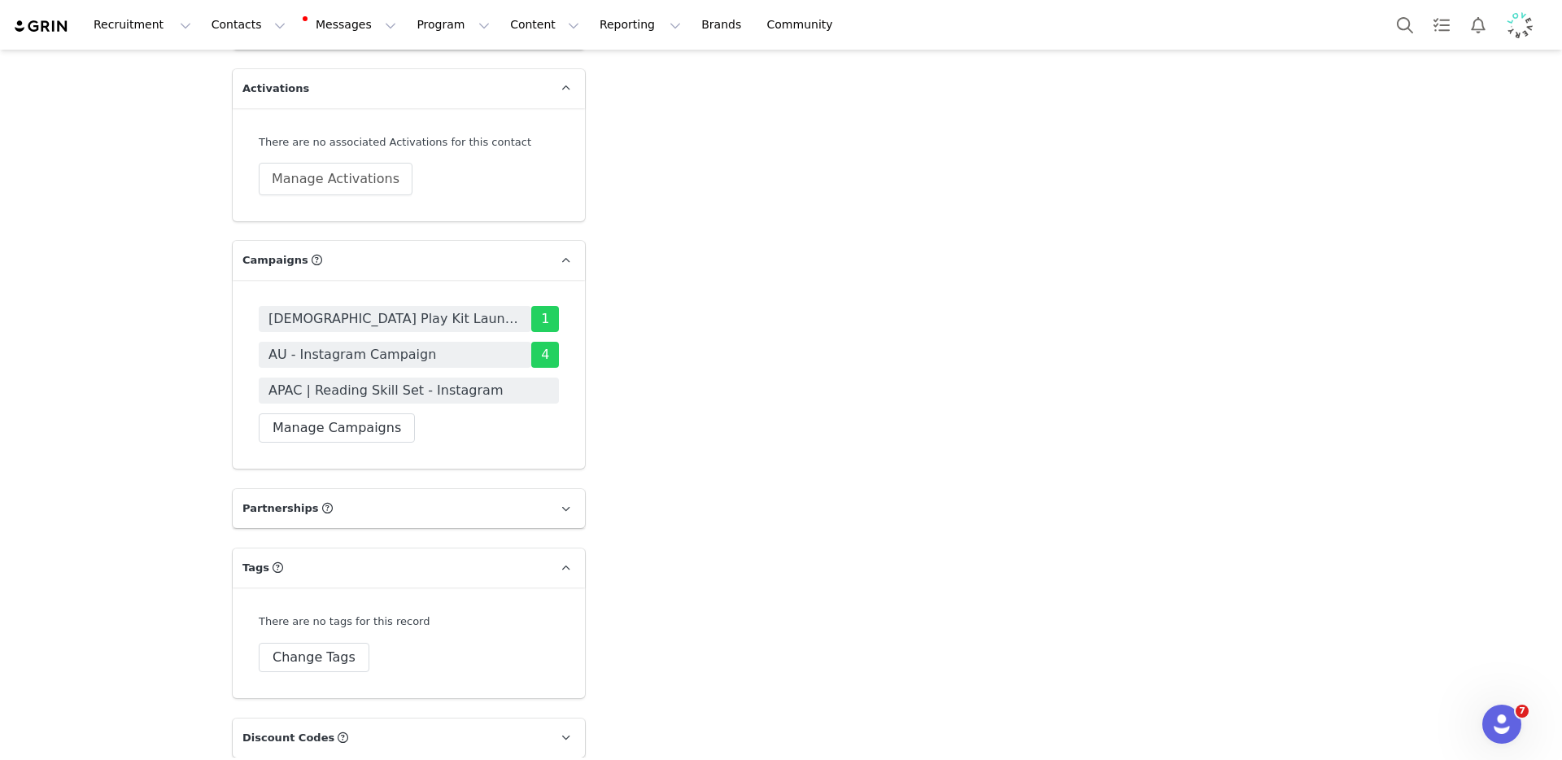
scroll to position [3854, 0]
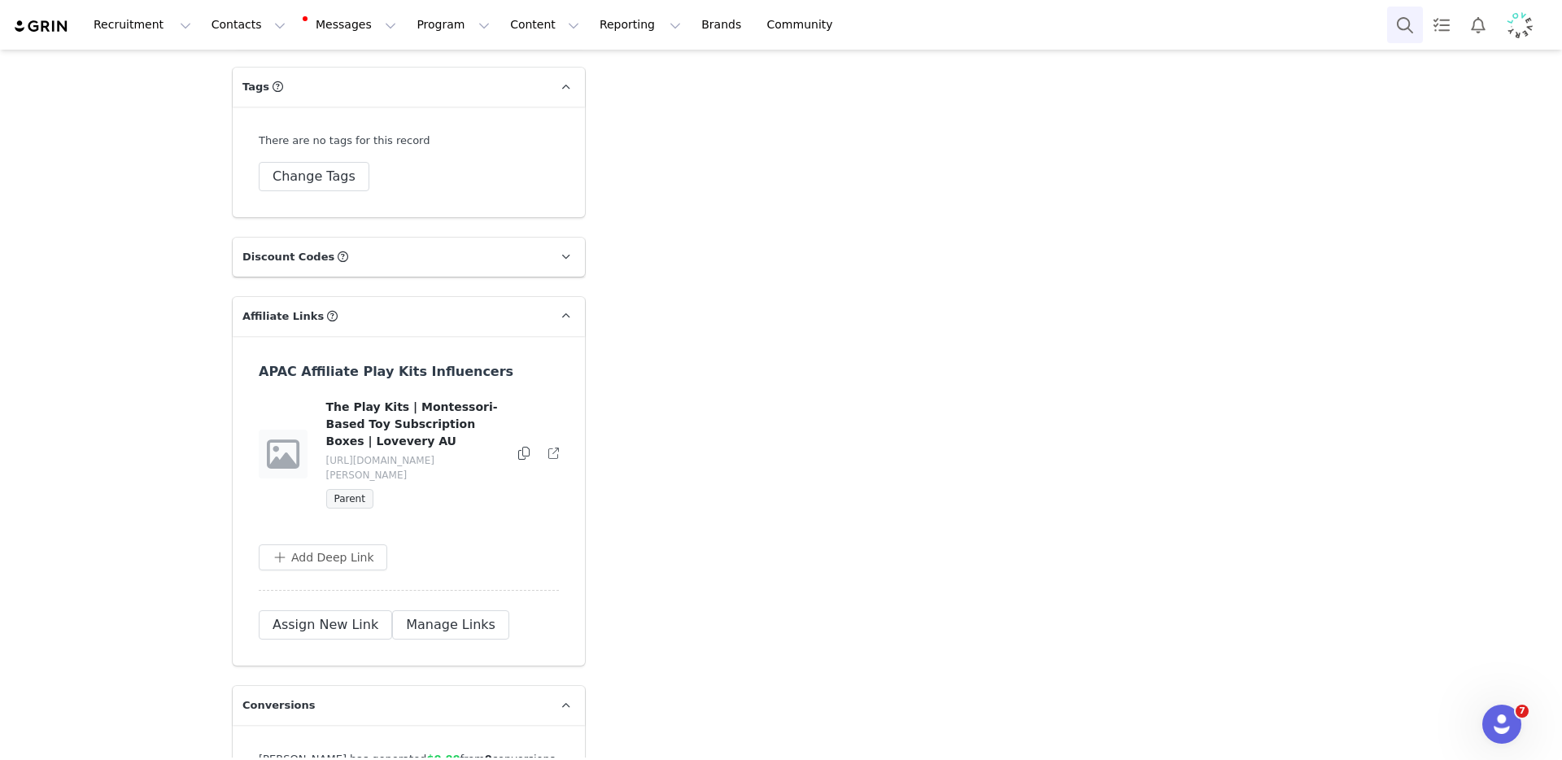
click at [1400, 15] on button "Search" at bounding box center [1405, 25] width 36 height 37
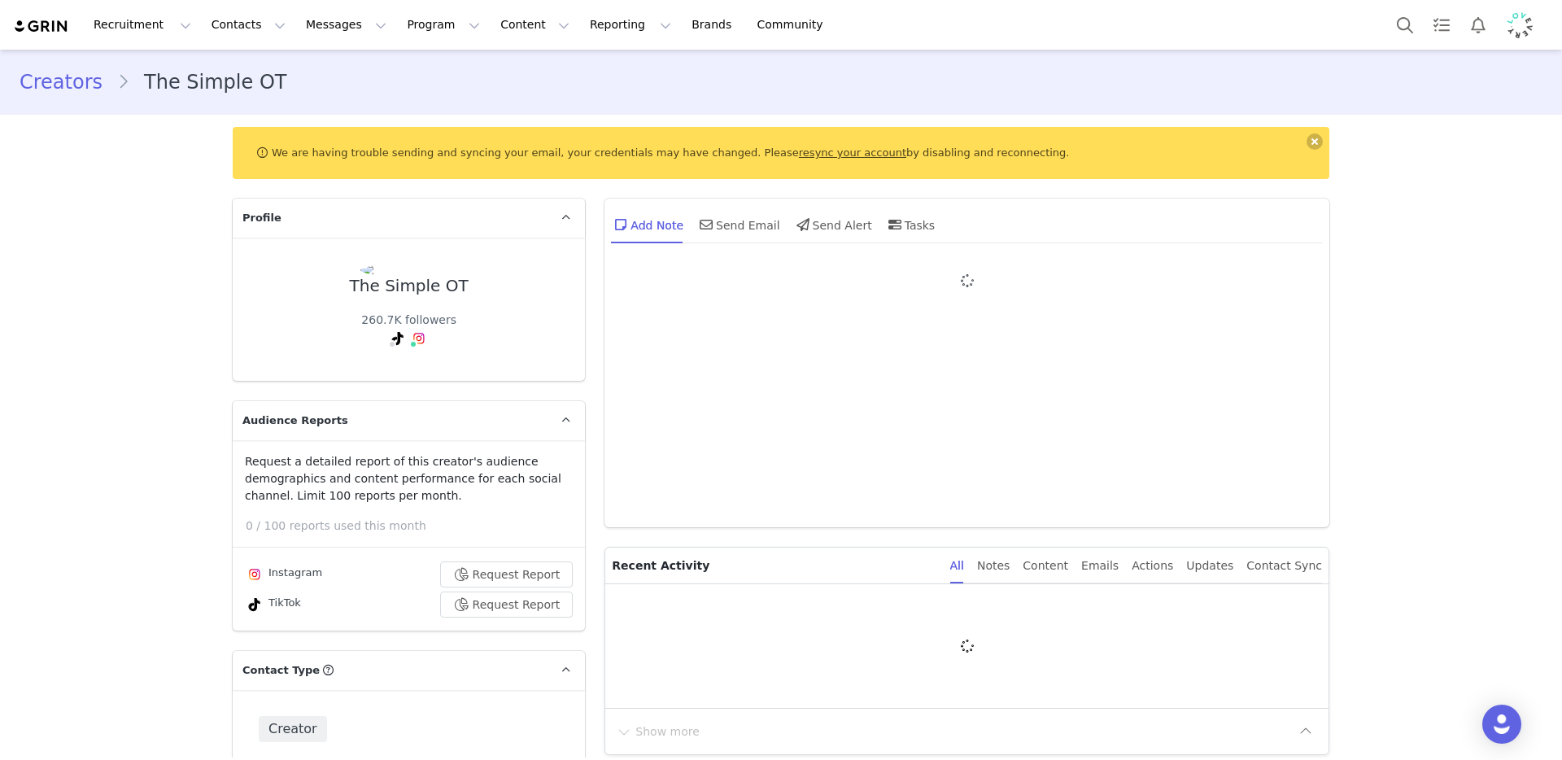
type input "+1 ([GEOGRAPHIC_DATA])"
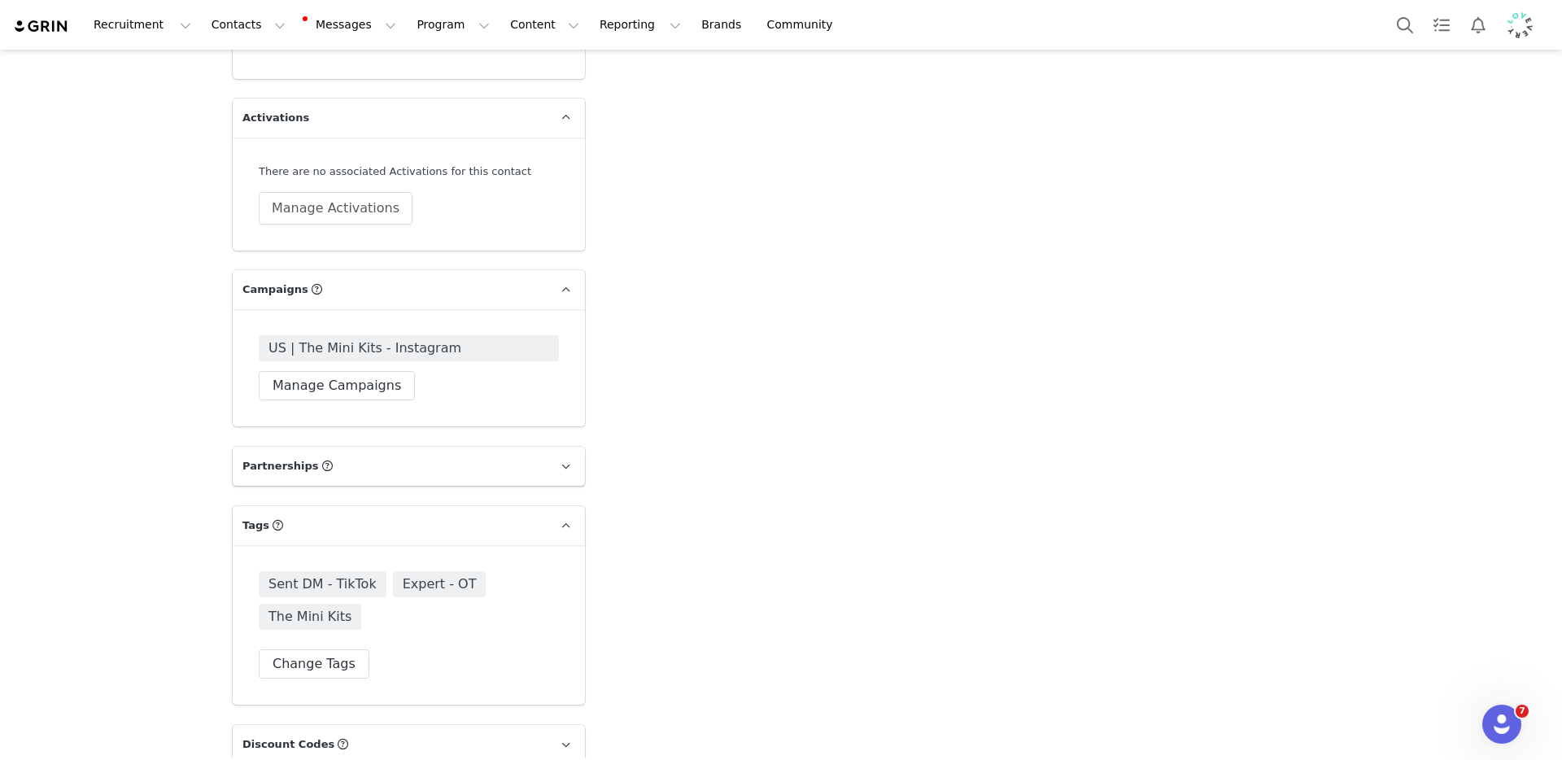
scroll to position [3408, 0]
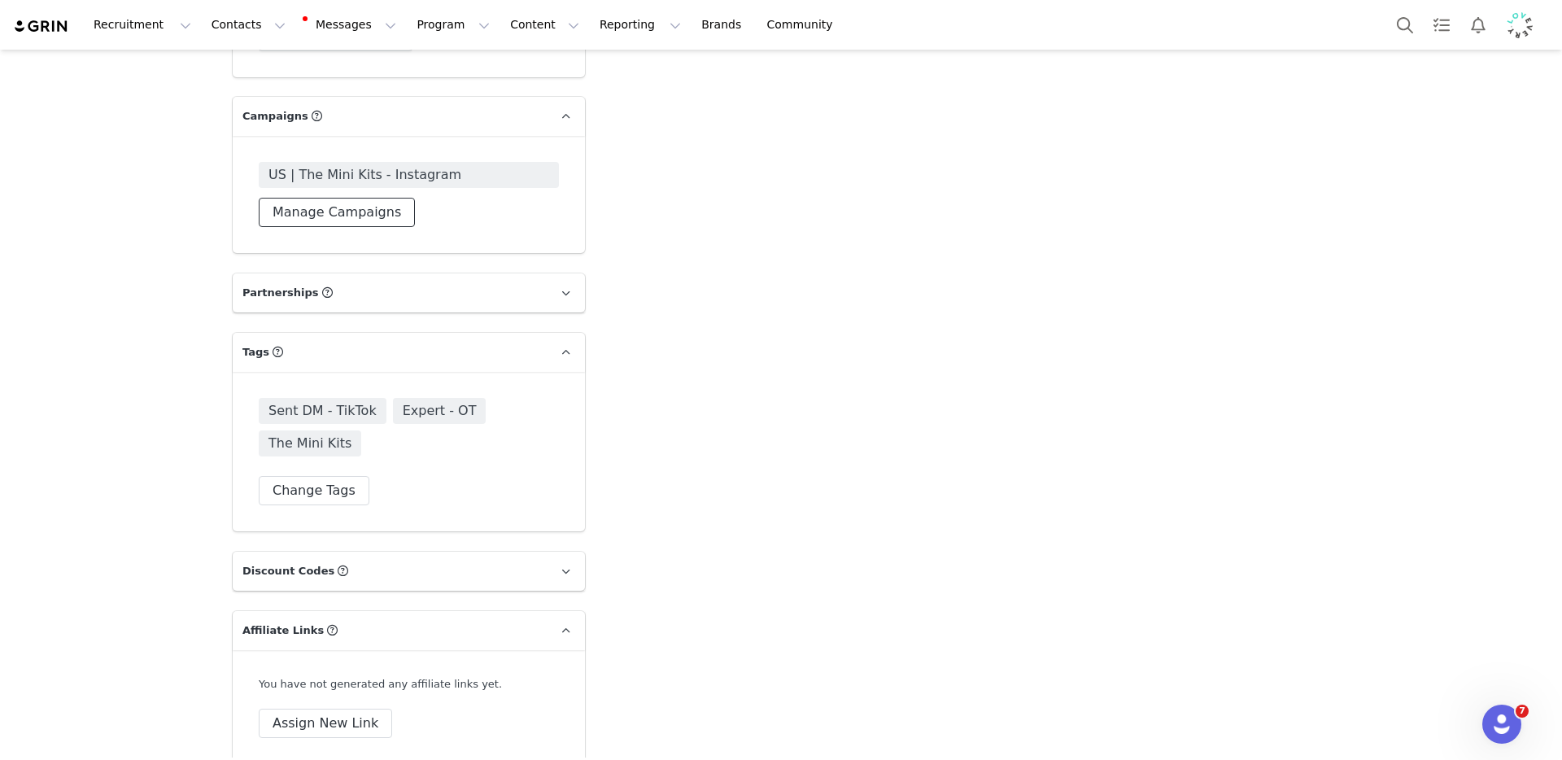
click at [298, 198] on button "Manage Campaigns" at bounding box center [337, 212] width 156 height 29
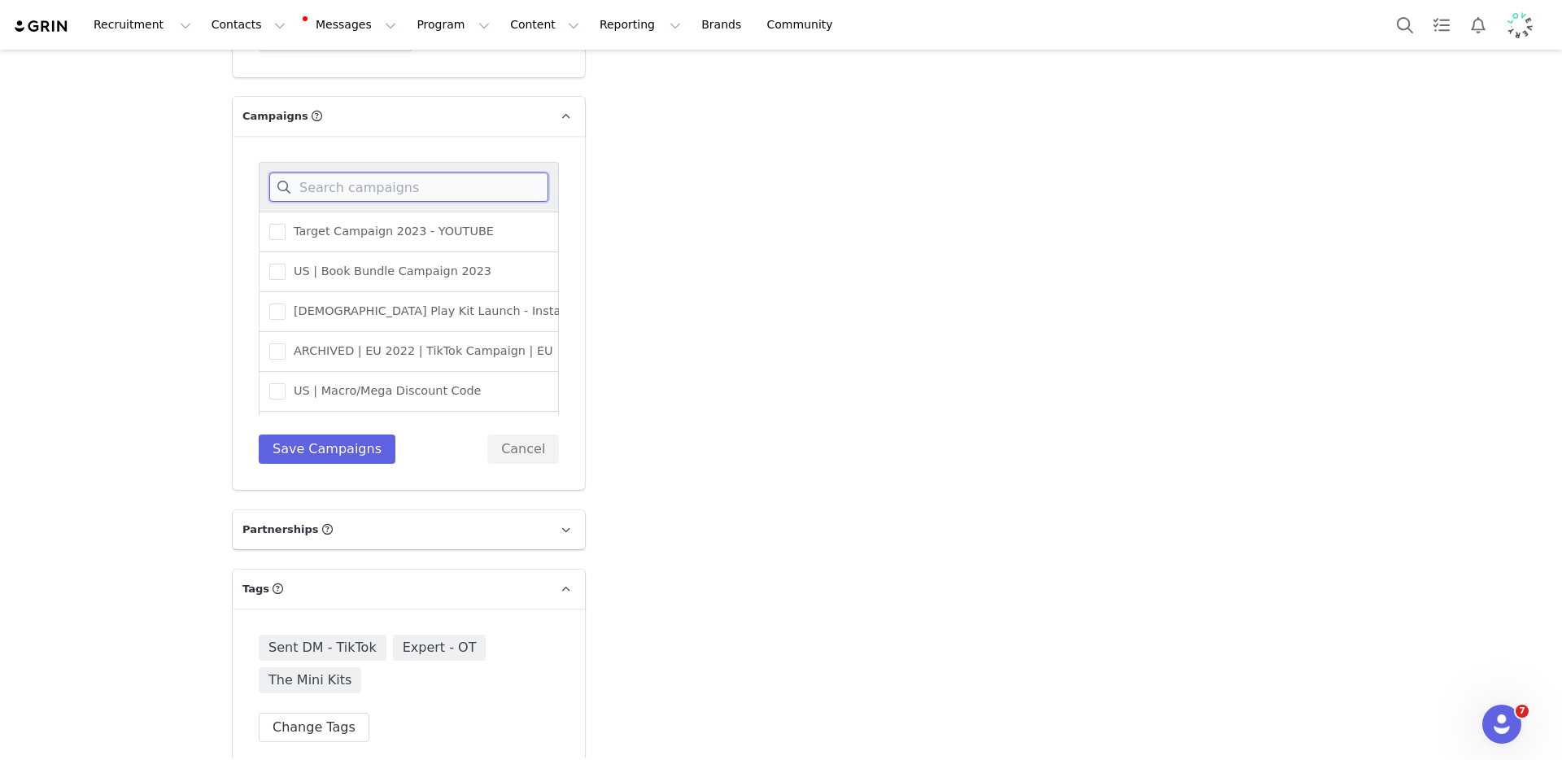
click at [348, 172] on input at bounding box center [408, 186] width 279 height 29
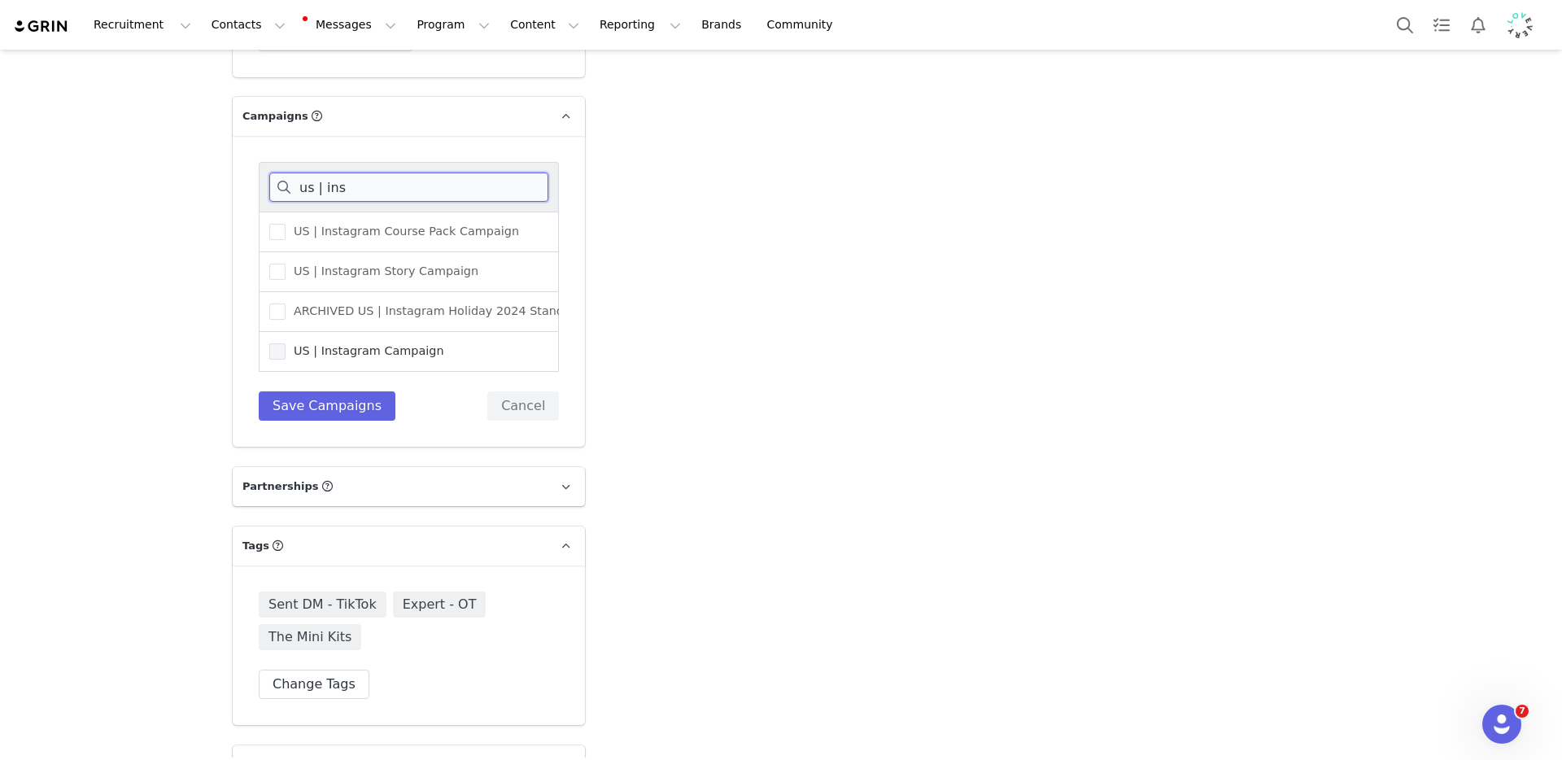
type input "us | ins"
click at [336, 343] on span "US | Instagram Campaign" at bounding box center [364, 350] width 159 height 15
click at [285, 343] on input "US | Instagram Campaign" at bounding box center [285, 343] width 0 height 0
click at [323, 391] on button "Save Campaigns" at bounding box center [327, 405] width 137 height 29
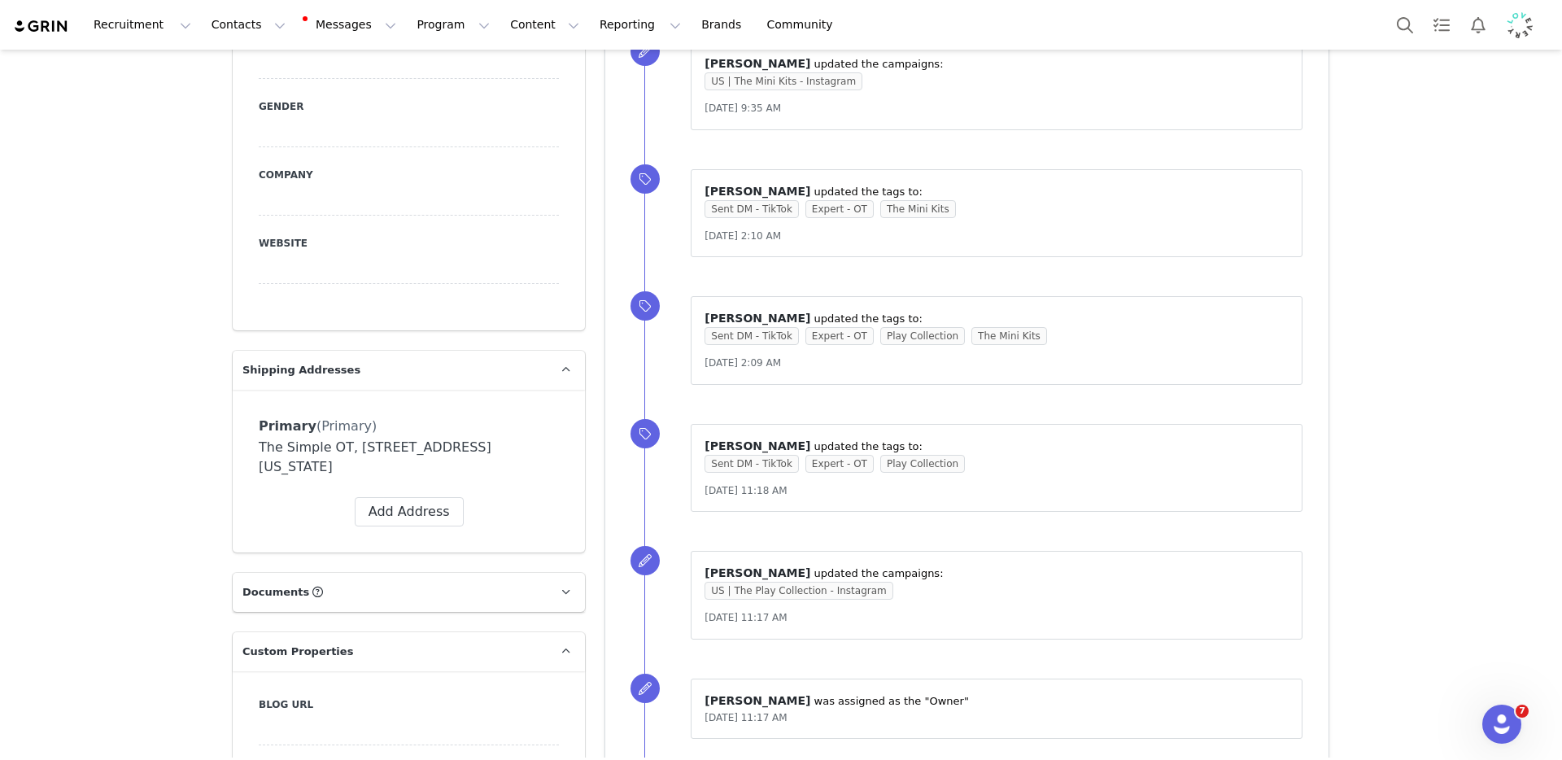
scroll to position [1773, 0]
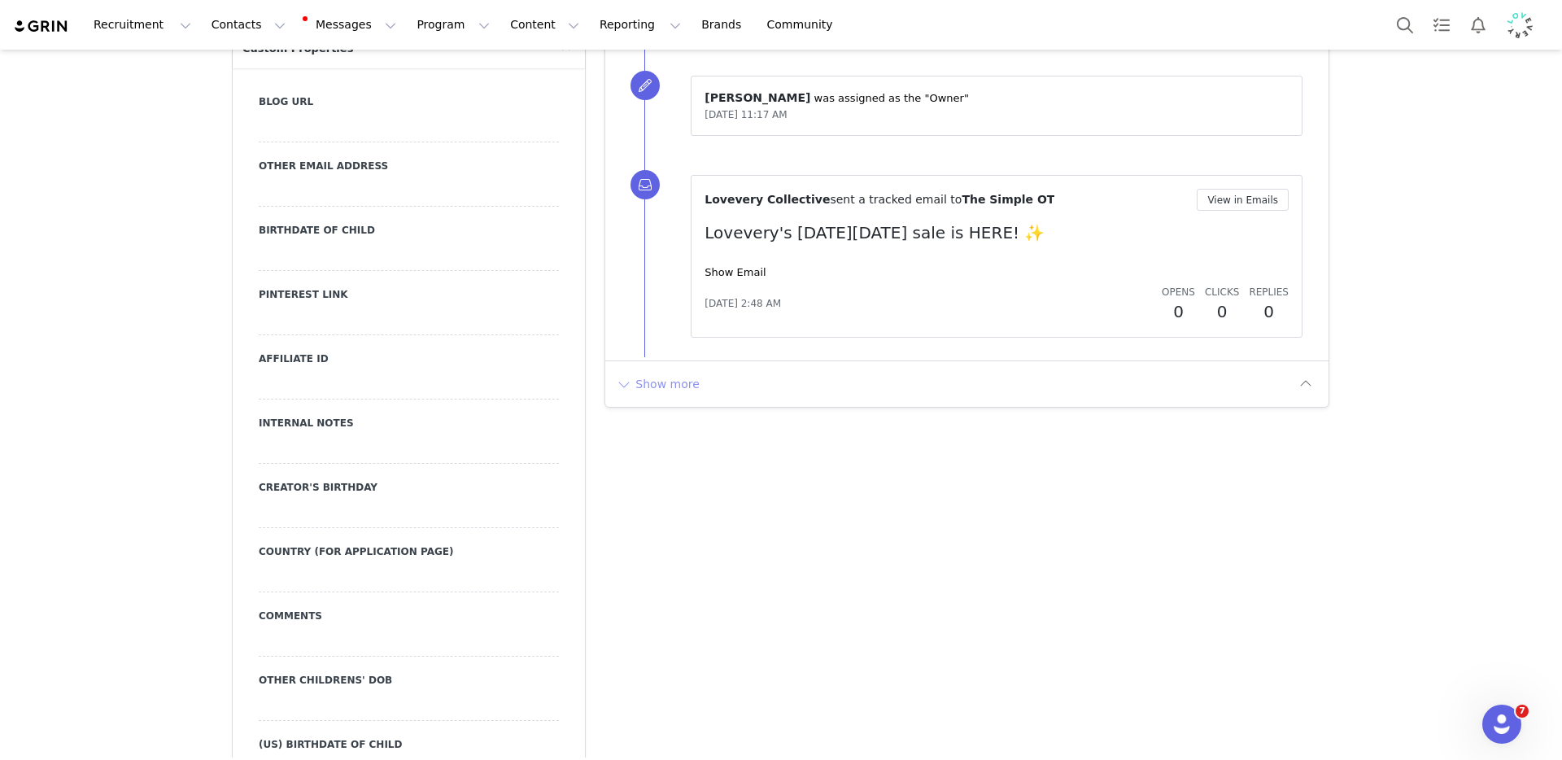
click at [643, 397] on button "Show more" at bounding box center [657, 384] width 85 height 26
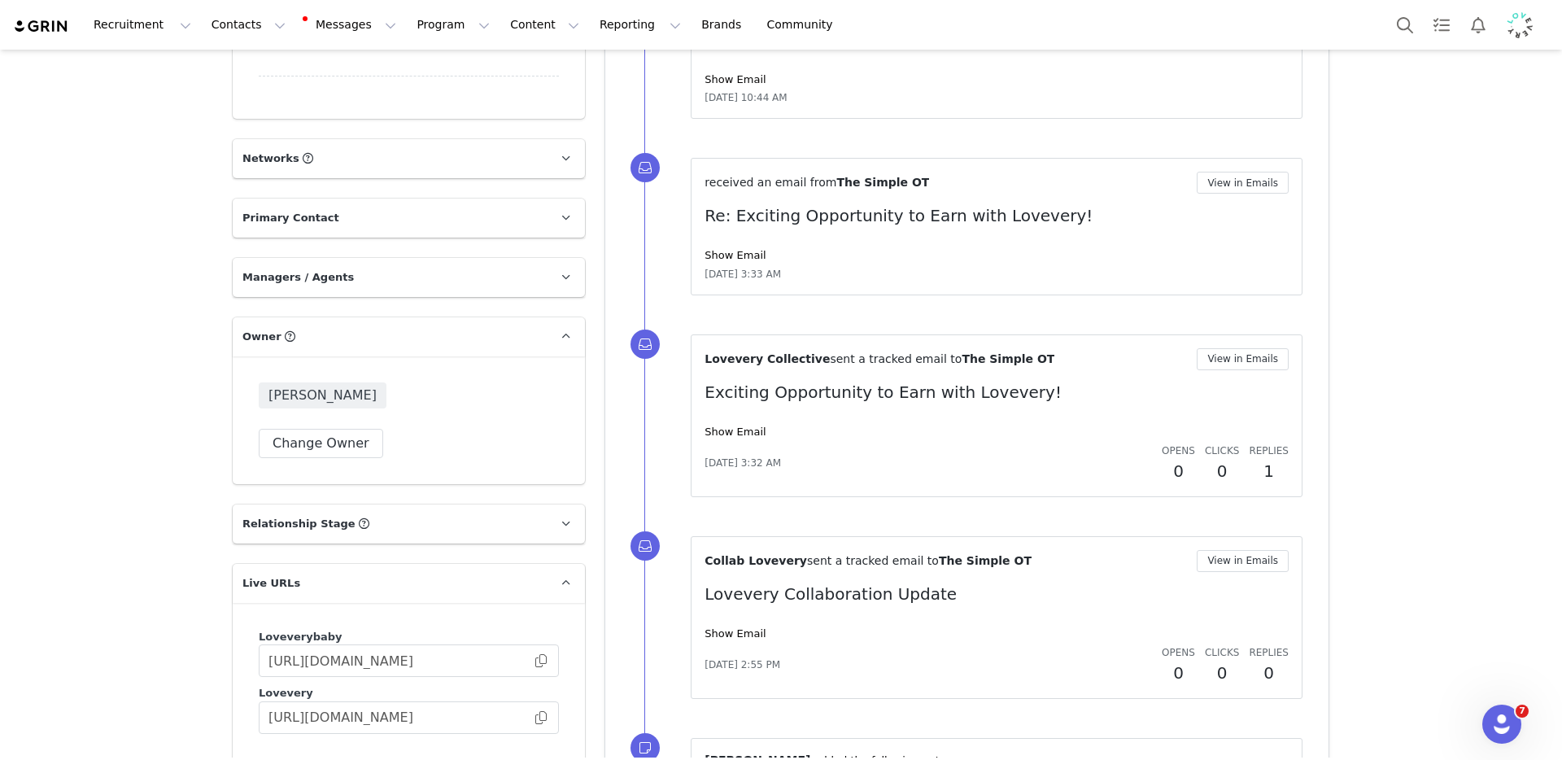
scroll to position [2169, 0]
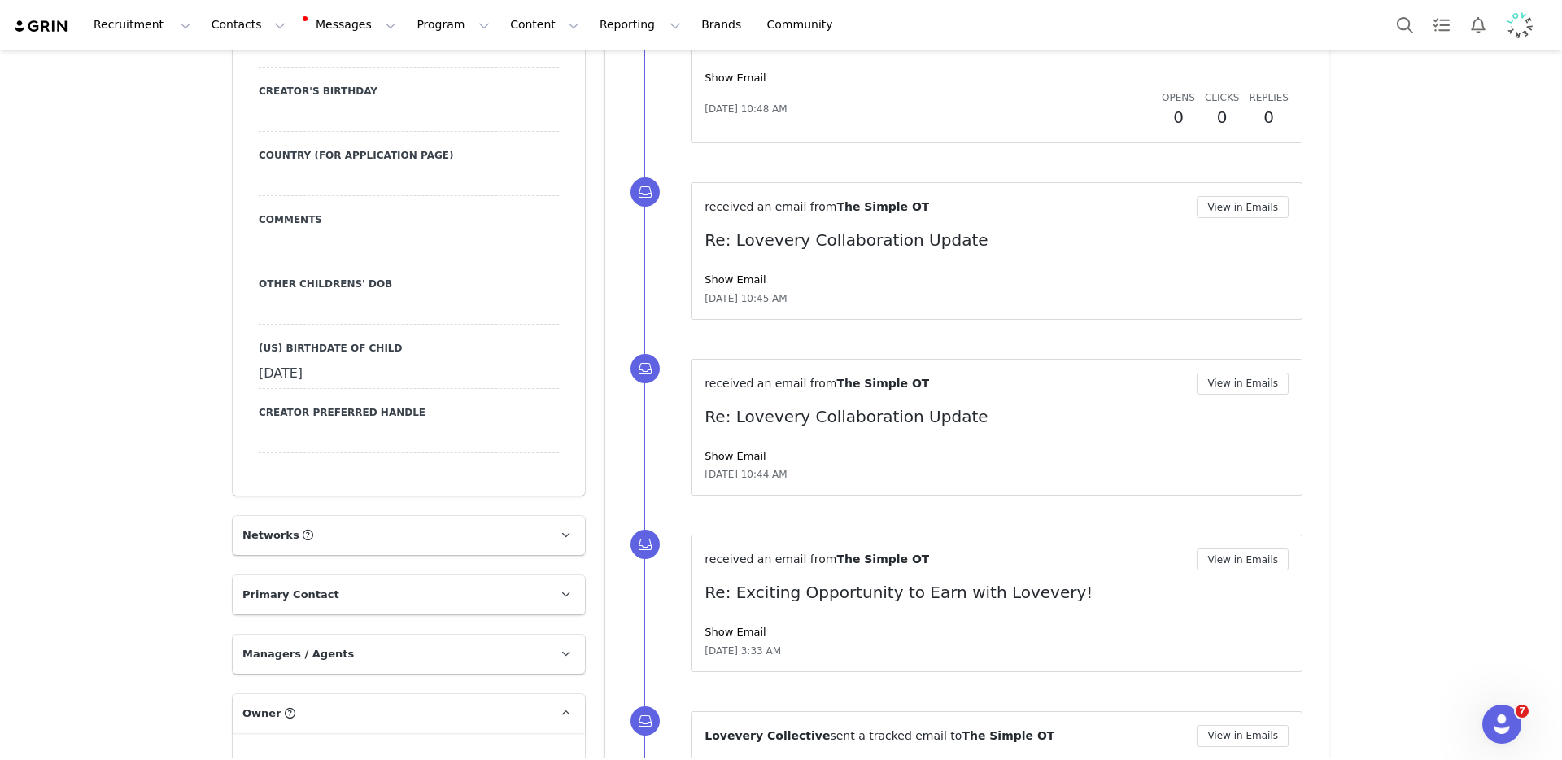
click at [721, 291] on div "received an email from The Simple OT View in Emails Re: Lovevery Collaboration …" at bounding box center [996, 251] width 584 height 110
click at [725, 282] on link "Show Email" at bounding box center [734, 279] width 61 height 12
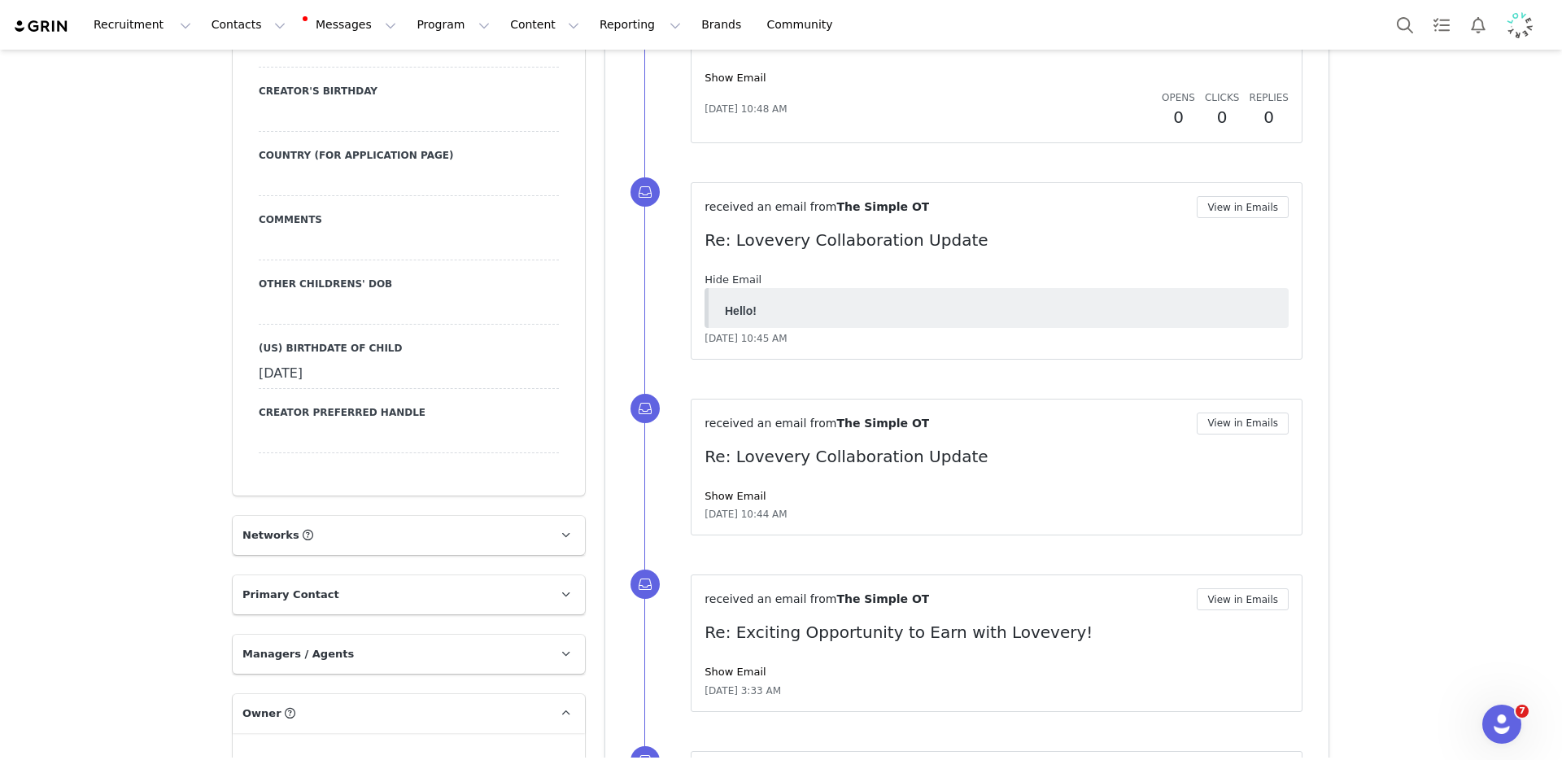
scroll to position [0, 0]
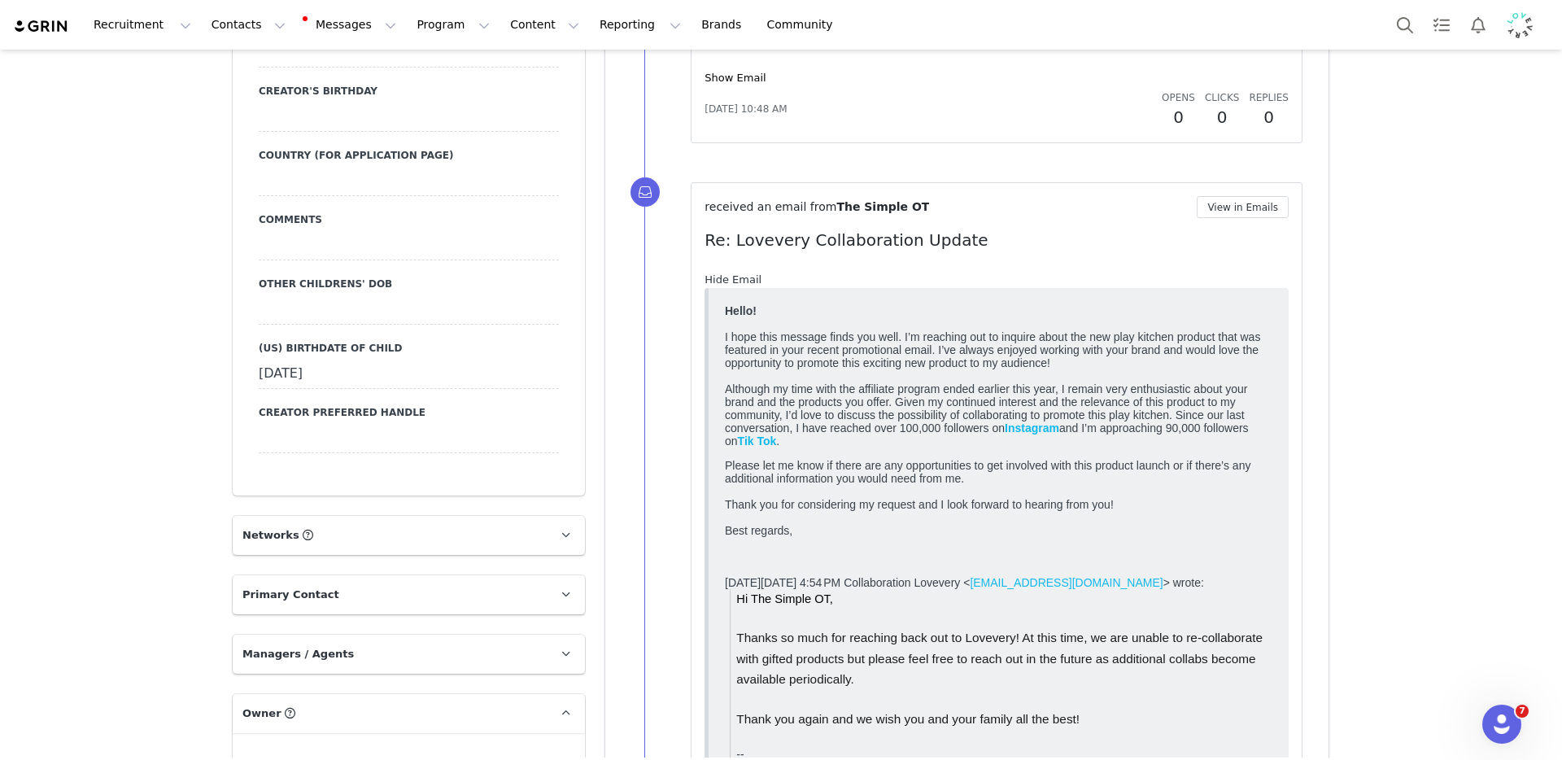
click at [726, 284] on link "Hide Email" at bounding box center [732, 279] width 57 height 12
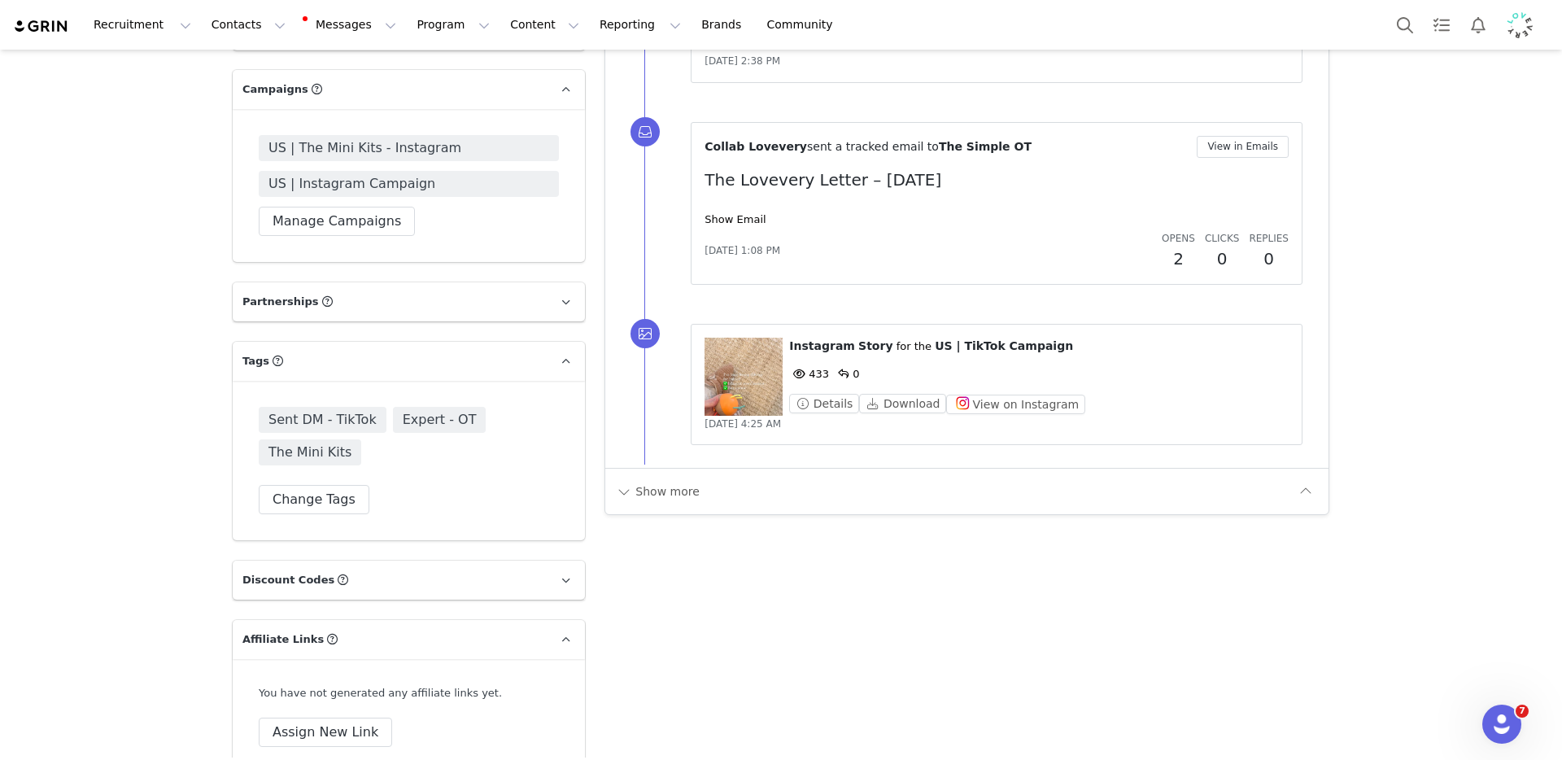
scroll to position [3439, 0]
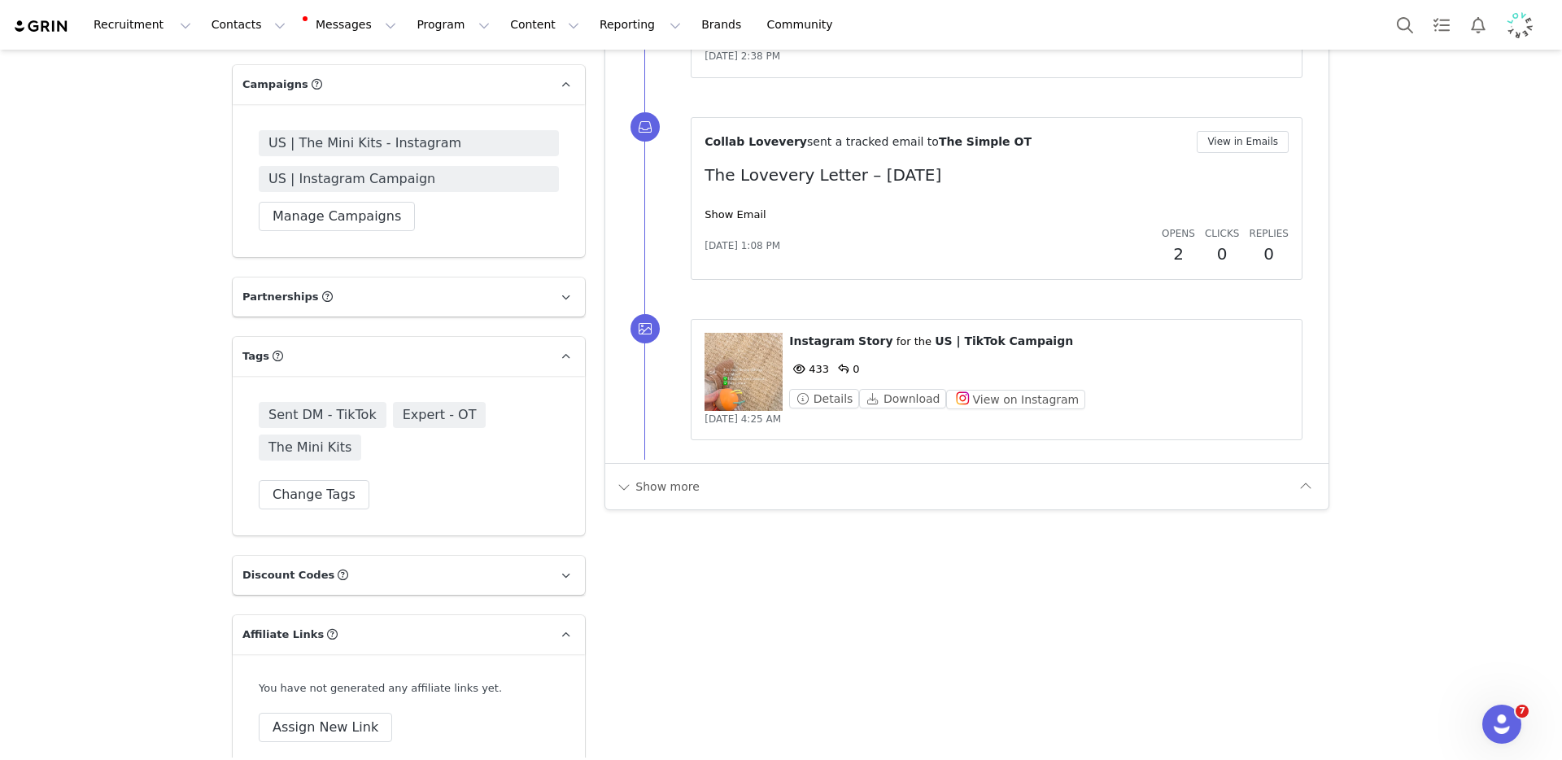
click at [689, 503] on div "Show more" at bounding box center [966, 486] width 723 height 46
click at [642, 490] on button "Show more" at bounding box center [657, 486] width 85 height 26
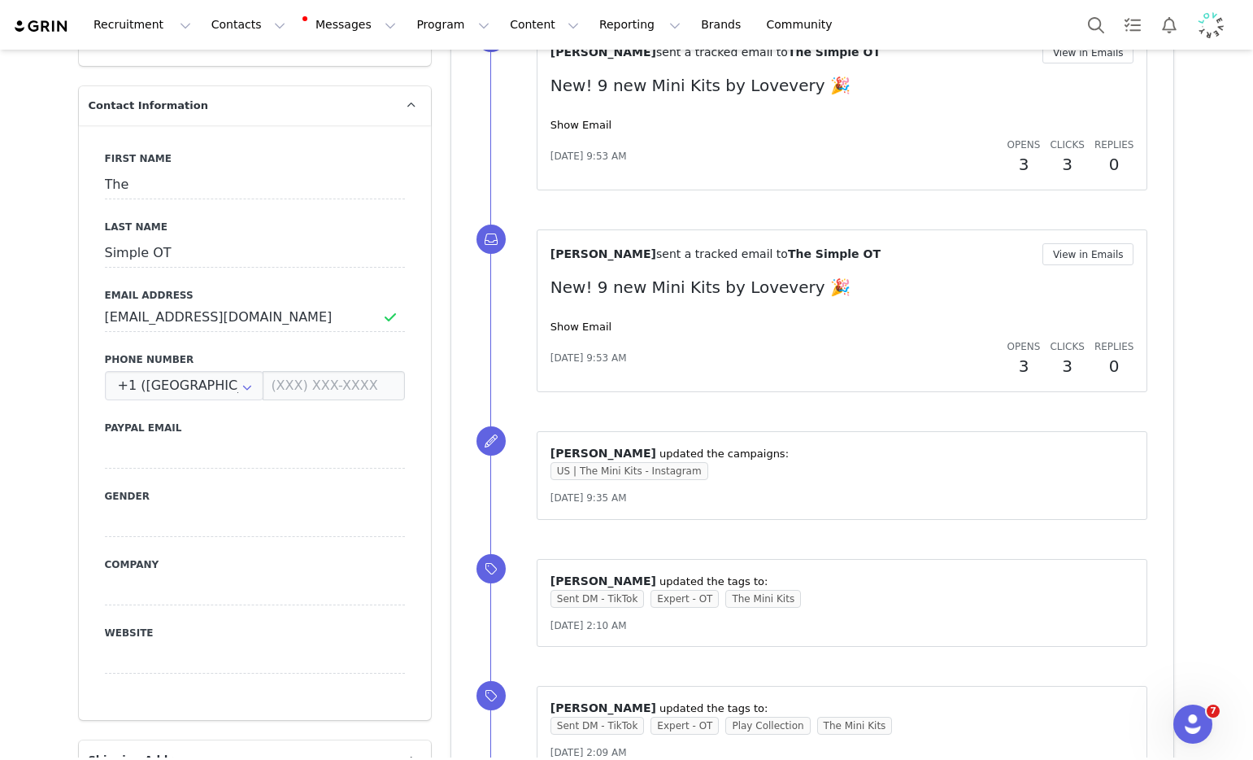
scroll to position [0, 0]
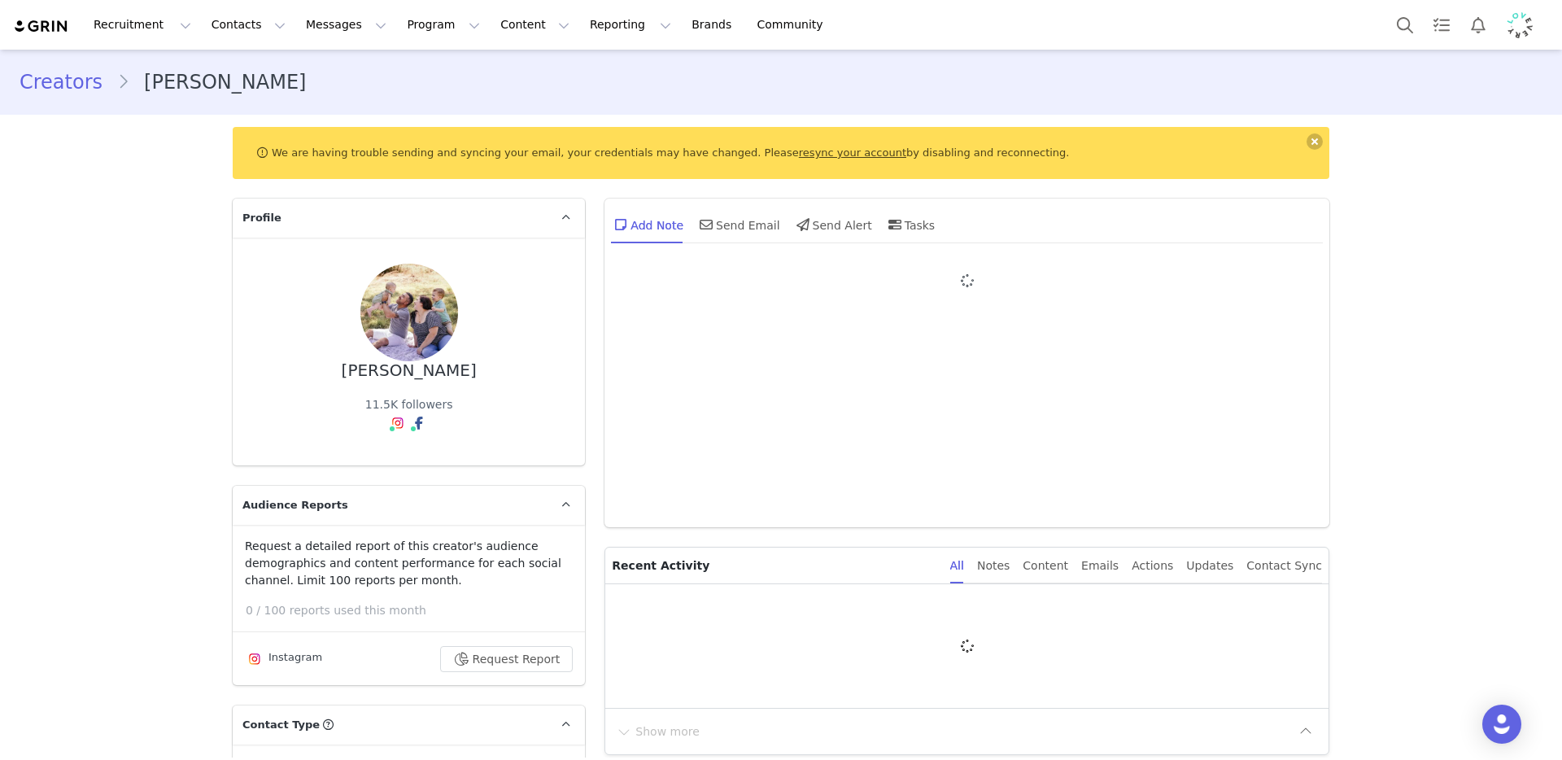
type input "+44 ([GEOGRAPHIC_DATA])"
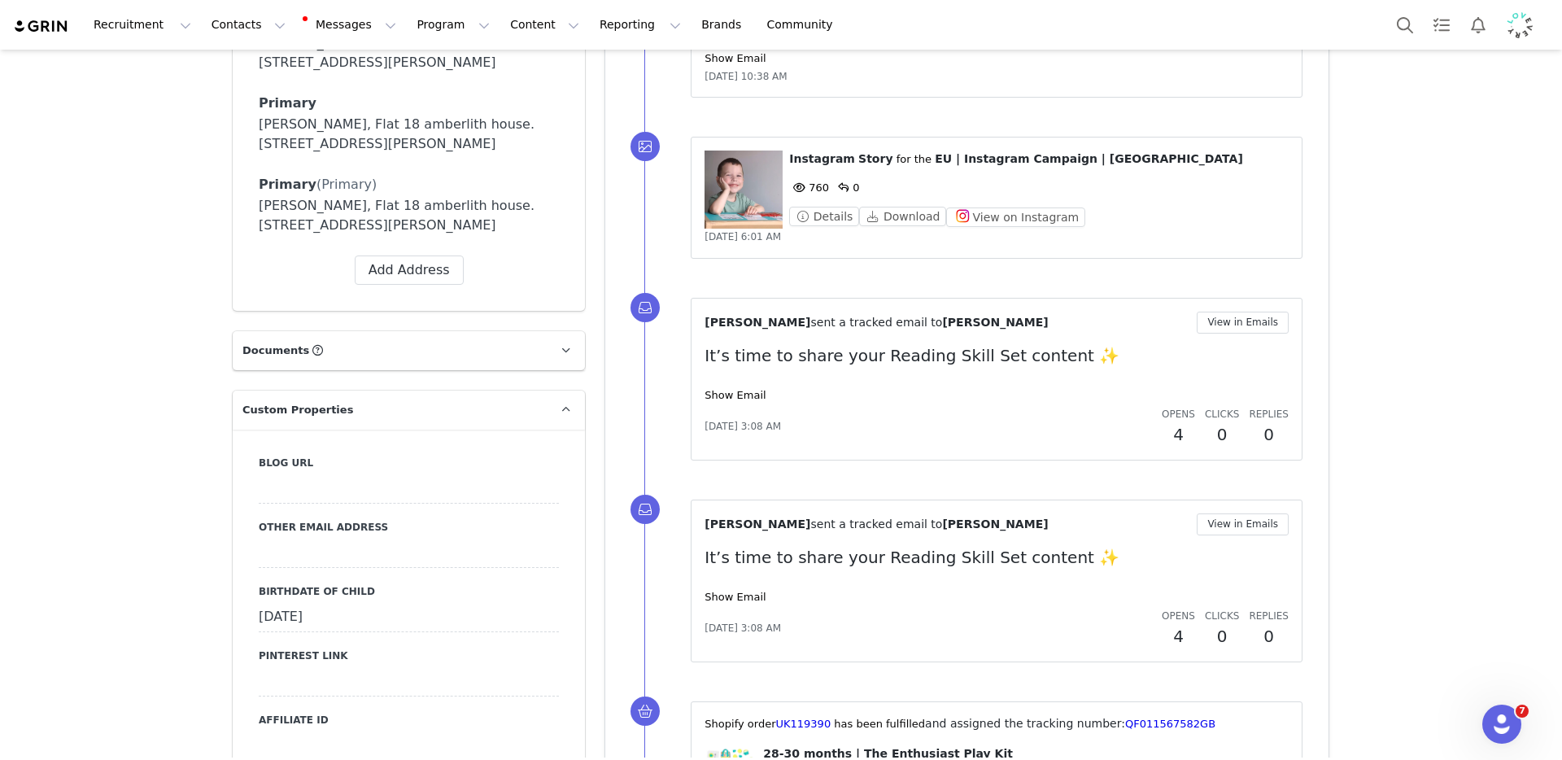
scroll to position [1635, 0]
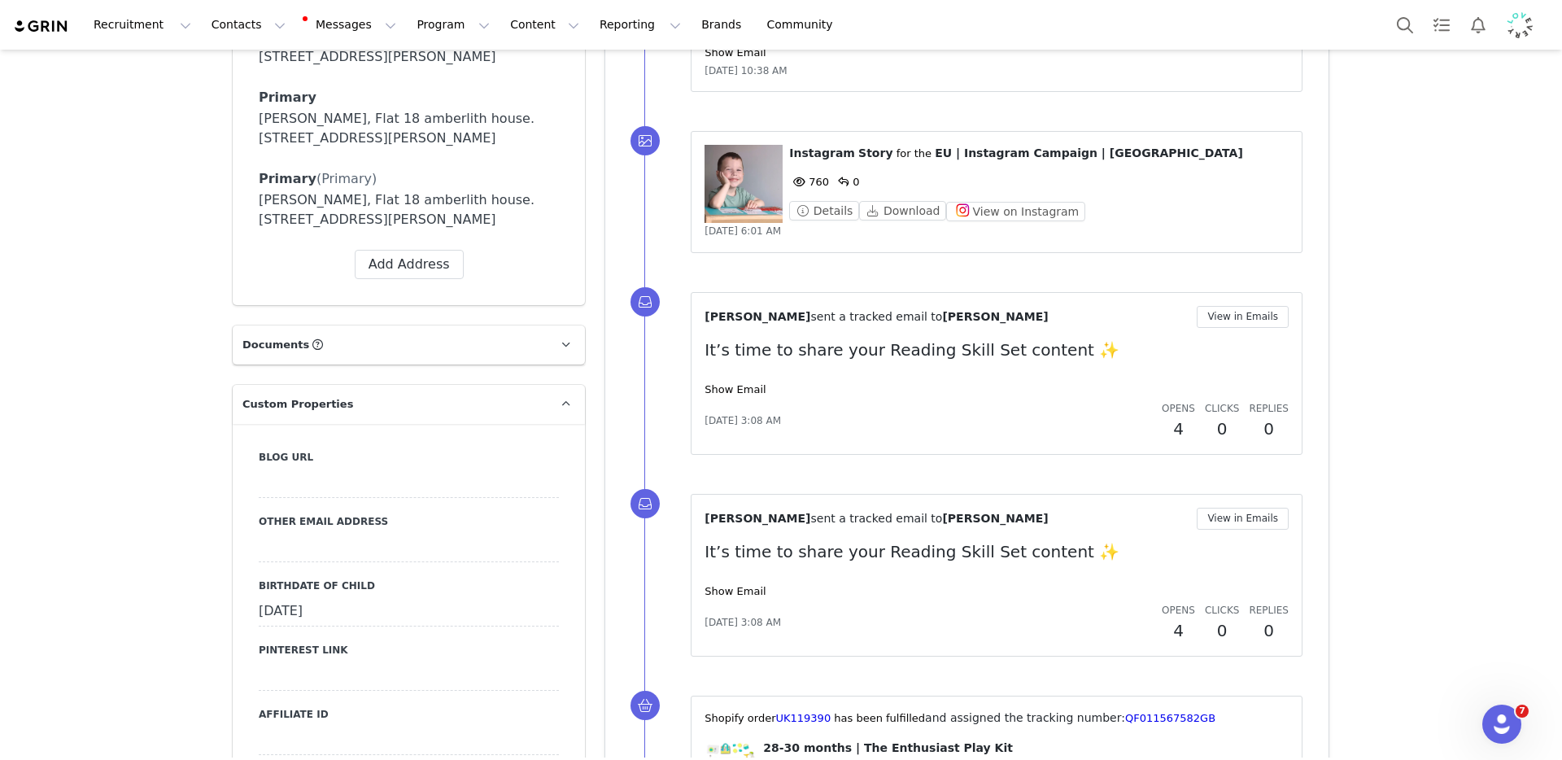
click at [725, 181] on figure at bounding box center [743, 184] width 78 height 78
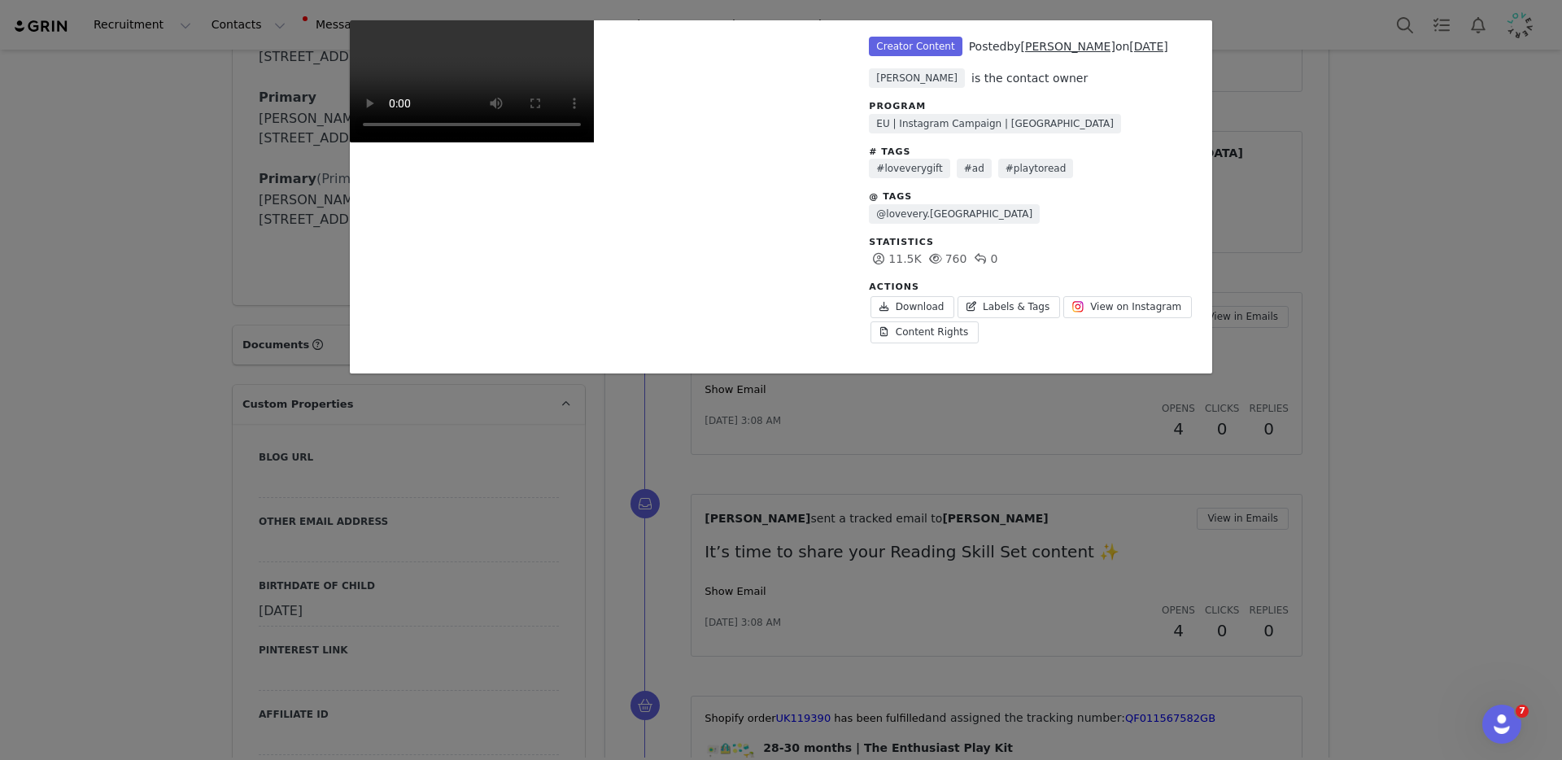
click at [982, 428] on div "Unlabeled Creator Content Posted by Vanessa Da luz on Jul 10, 2025 Brianna DeFa…" at bounding box center [781, 380] width 1562 height 760
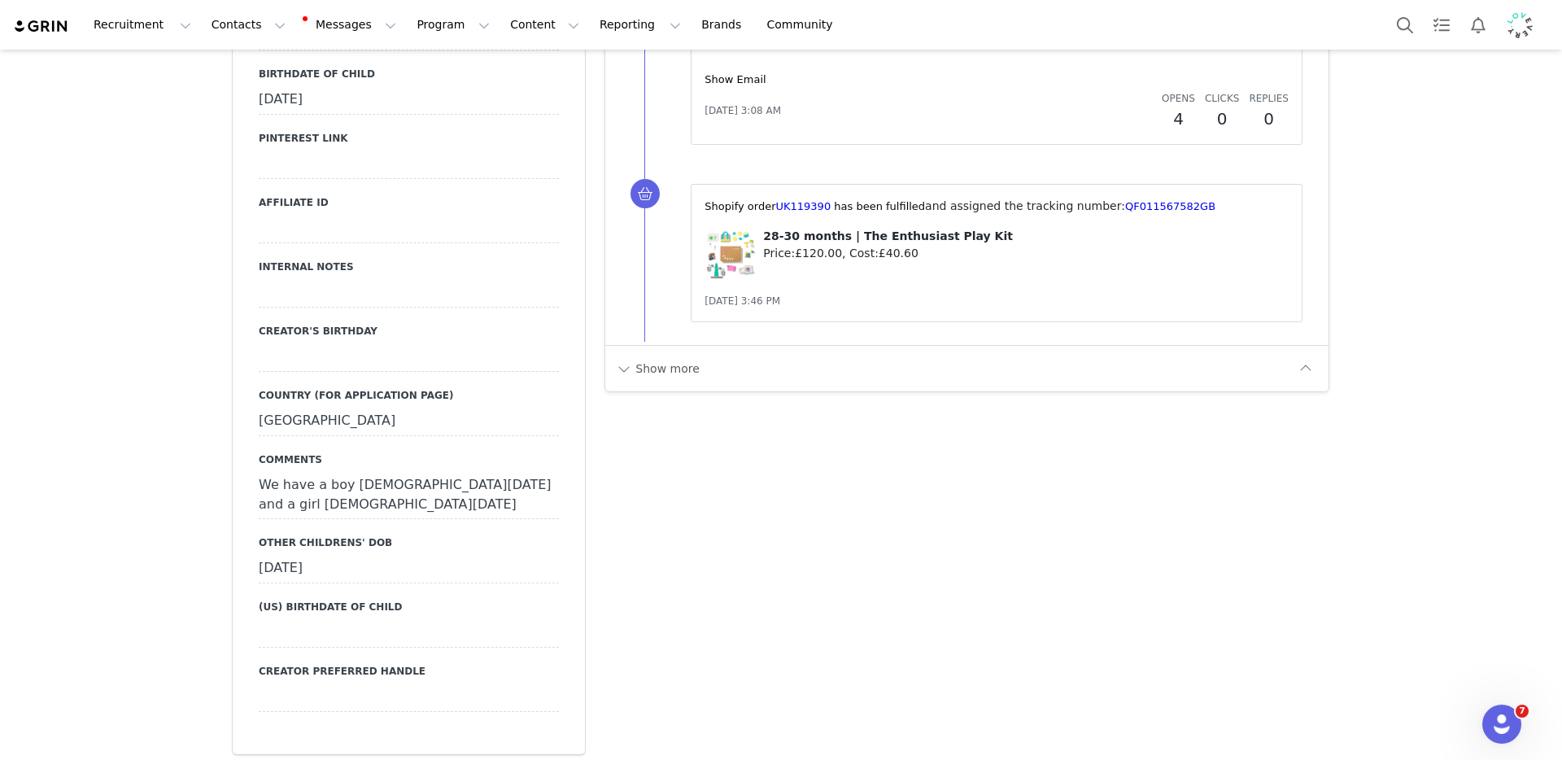
scroll to position [1839, 0]
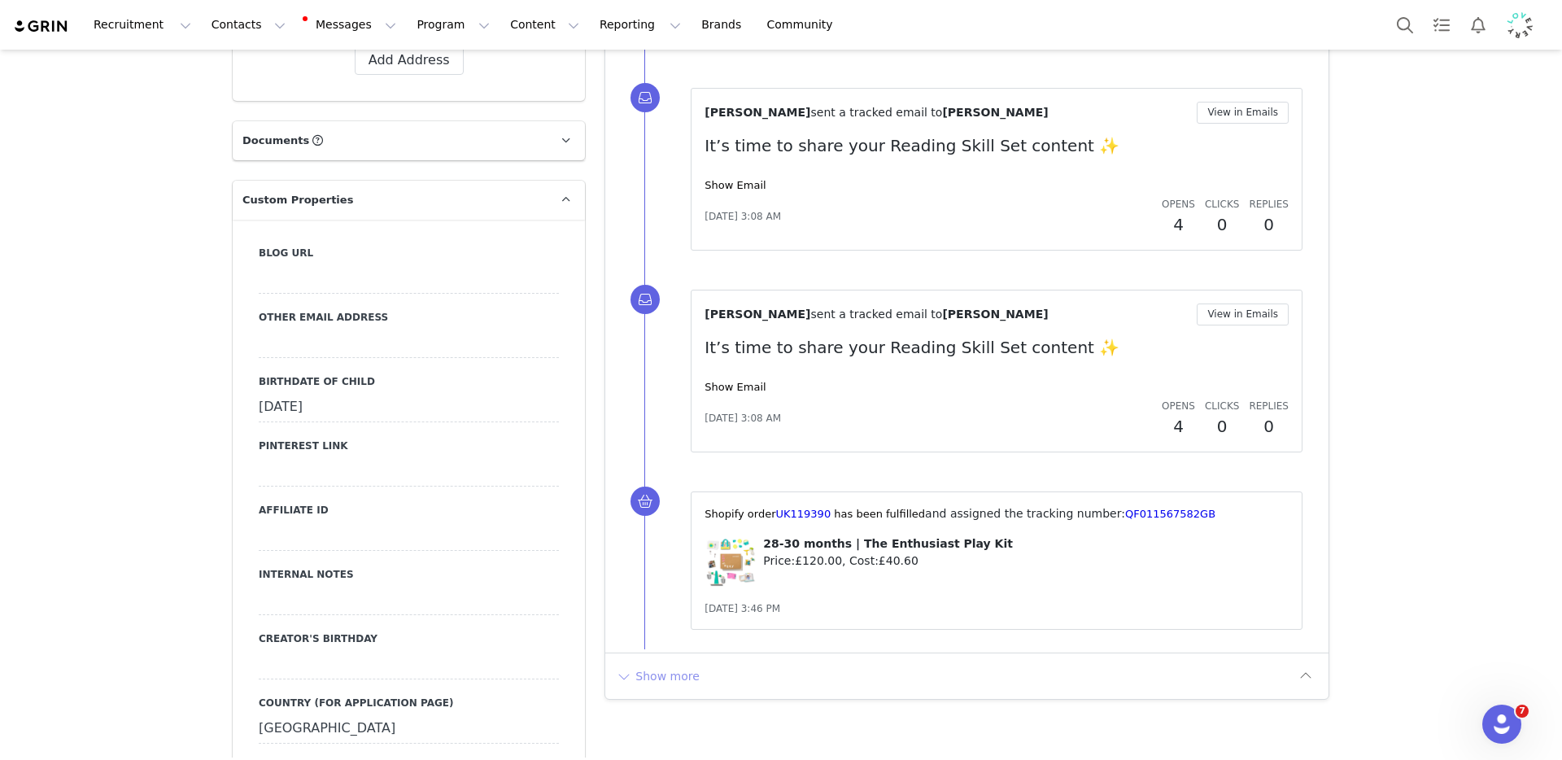
click at [663, 679] on button "Show more" at bounding box center [657, 676] width 85 height 26
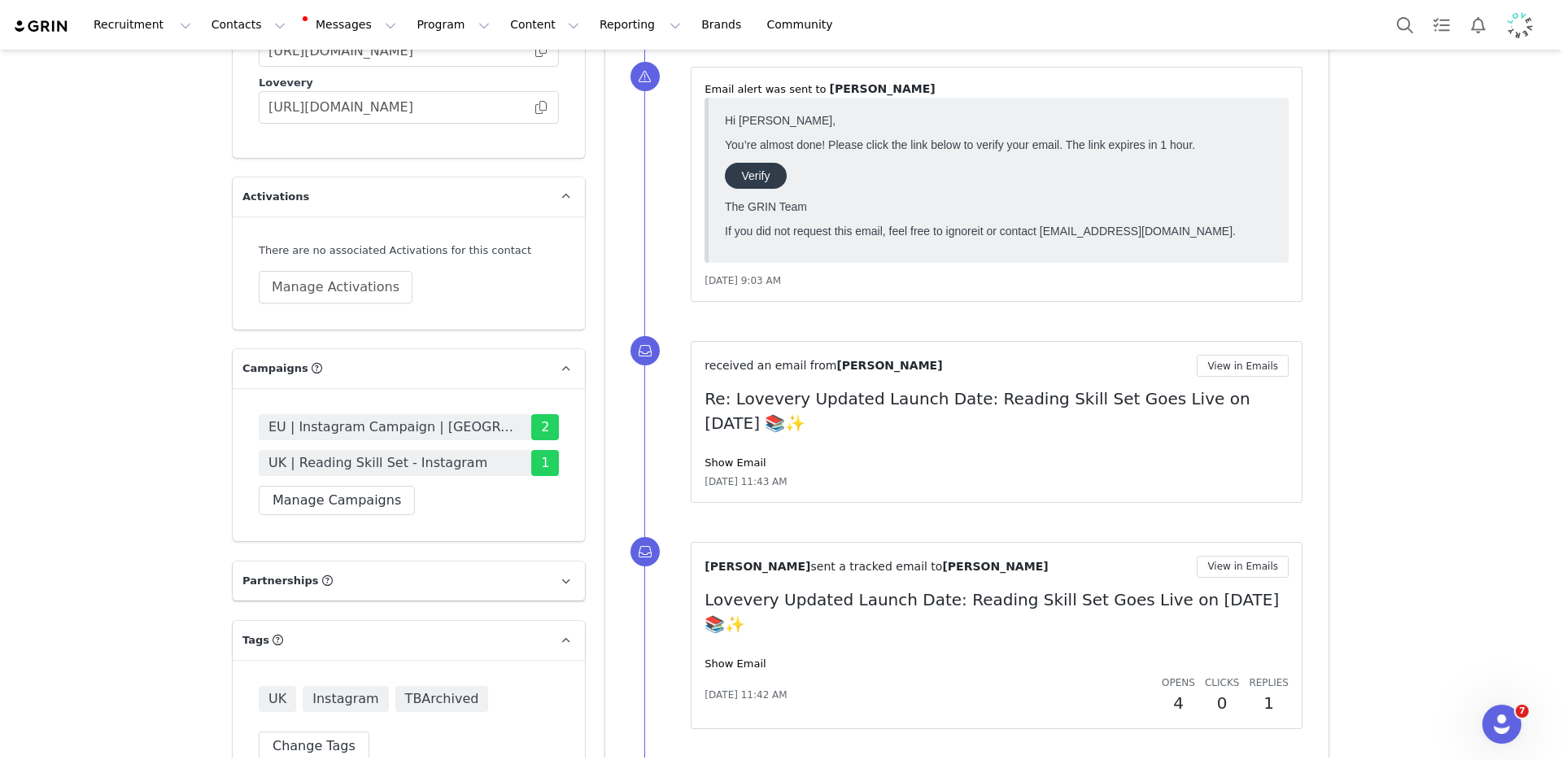
scroll to position [3904, 0]
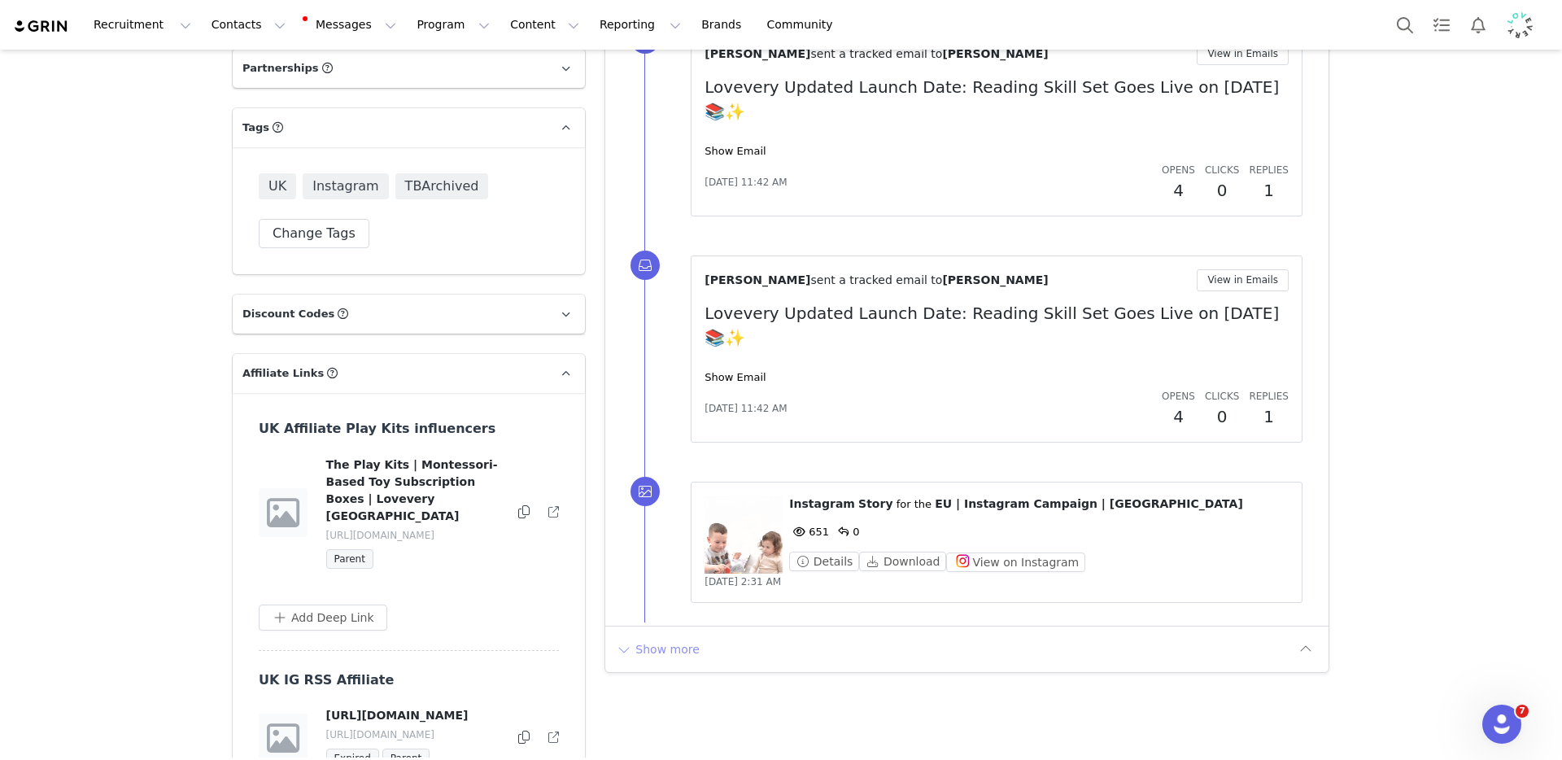
click at [658, 636] on button "Show more" at bounding box center [657, 649] width 85 height 26
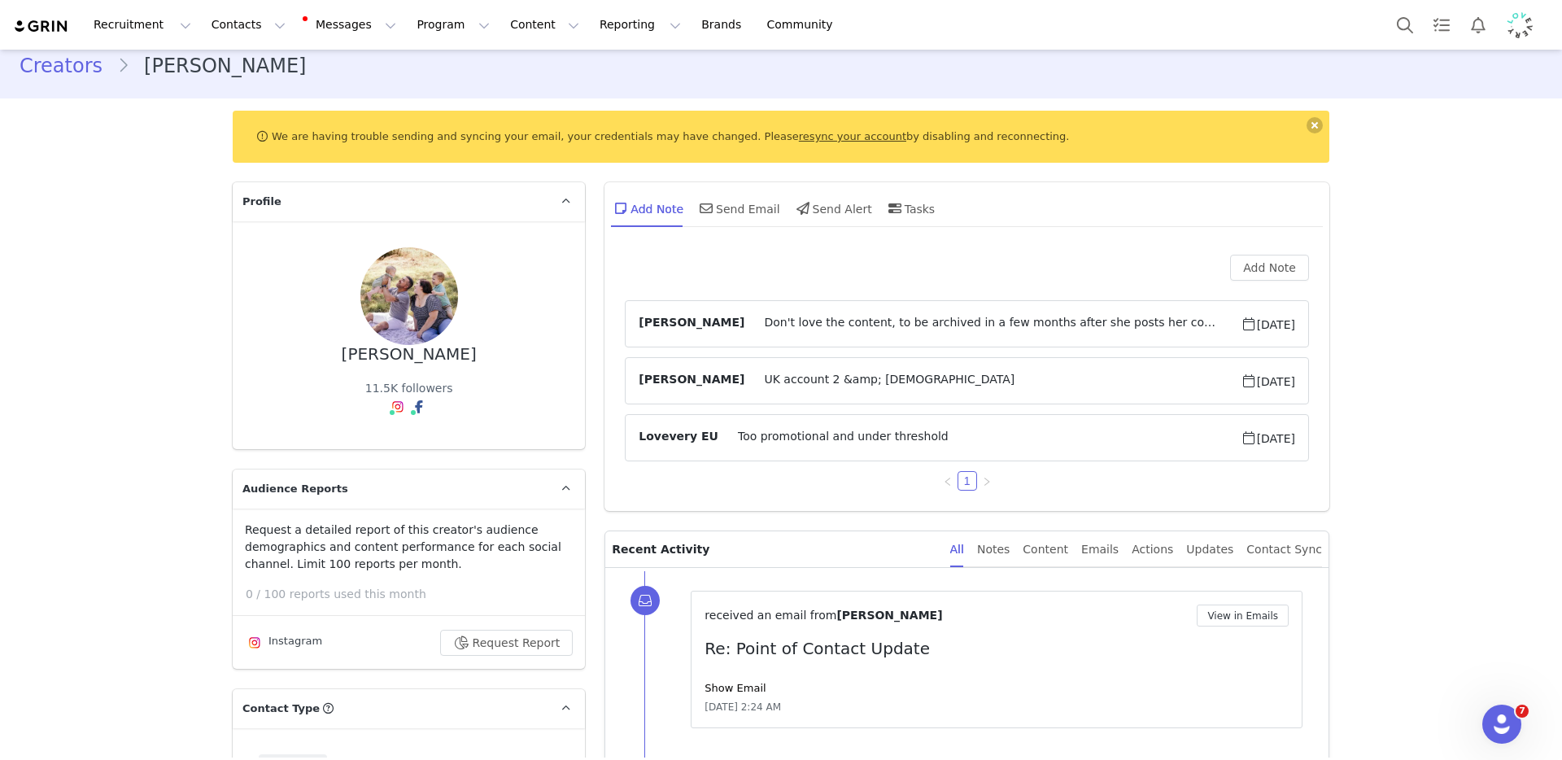
scroll to position [0, 0]
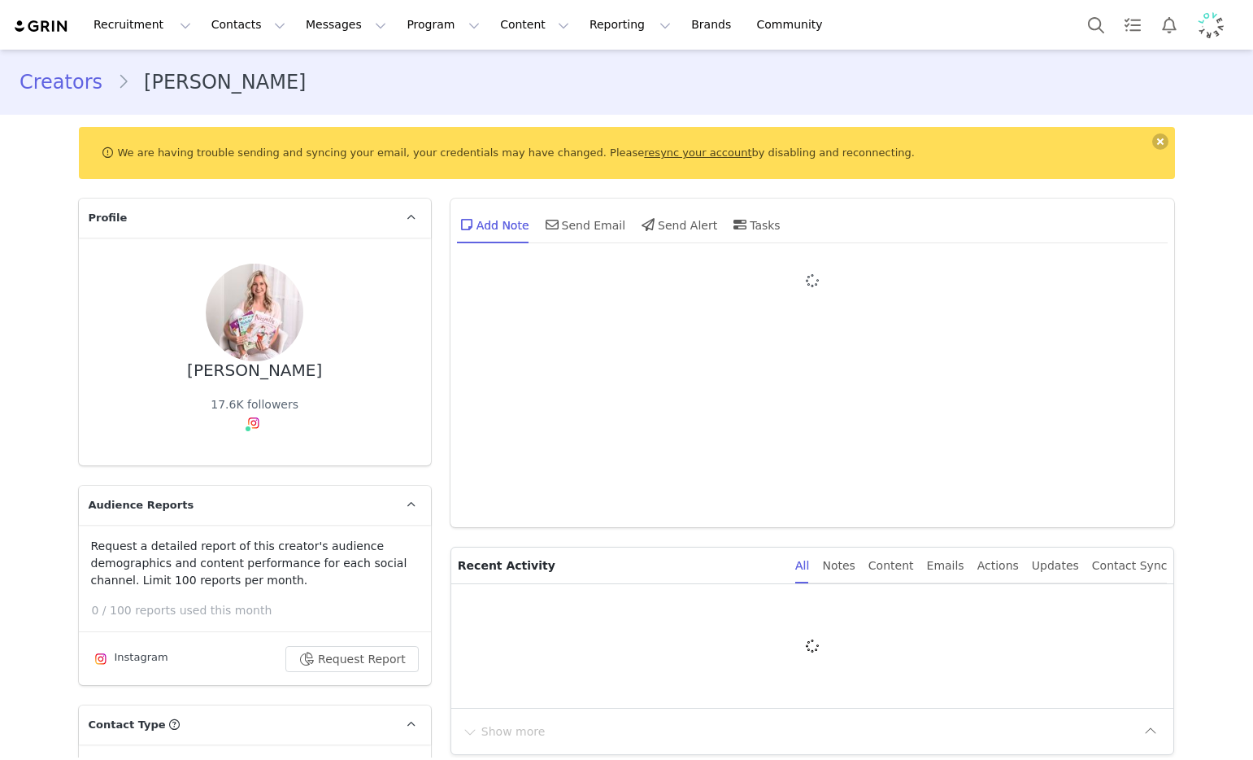
type input "+1 ([GEOGRAPHIC_DATA])"
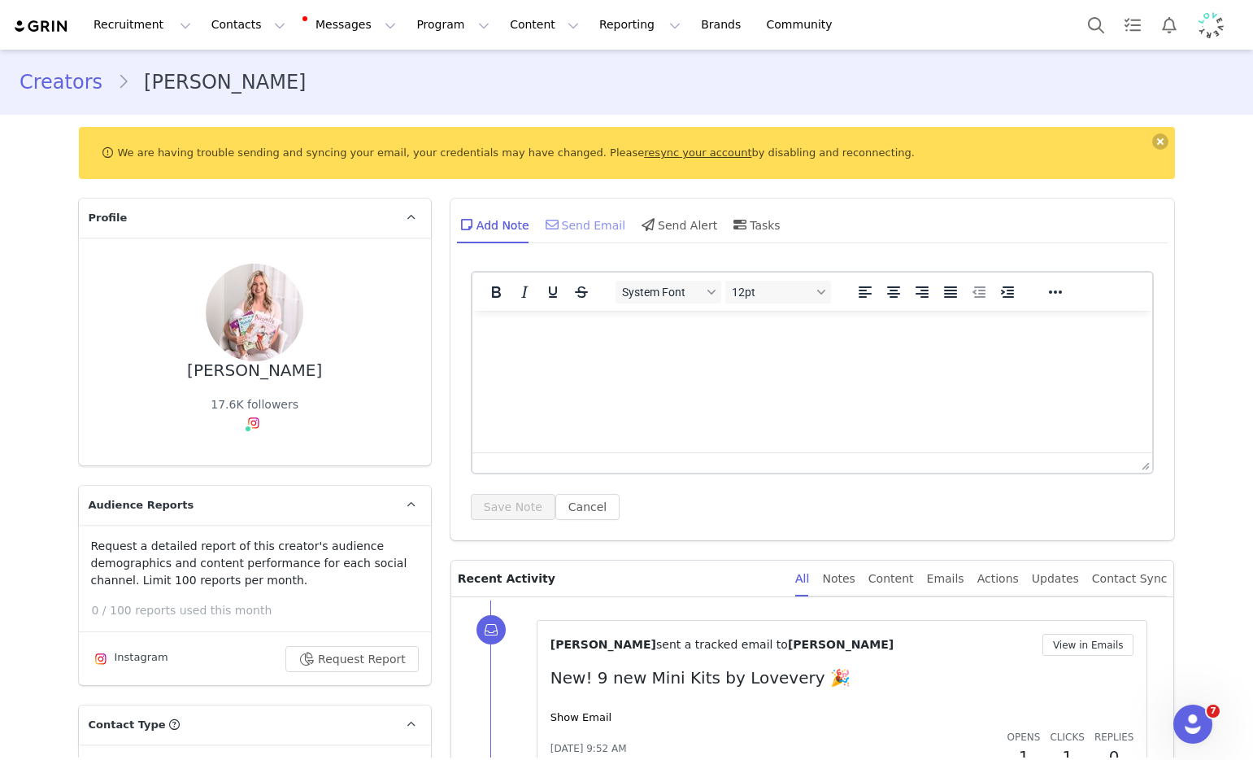
click at [584, 228] on div "Send Email" at bounding box center [584, 224] width 84 height 39
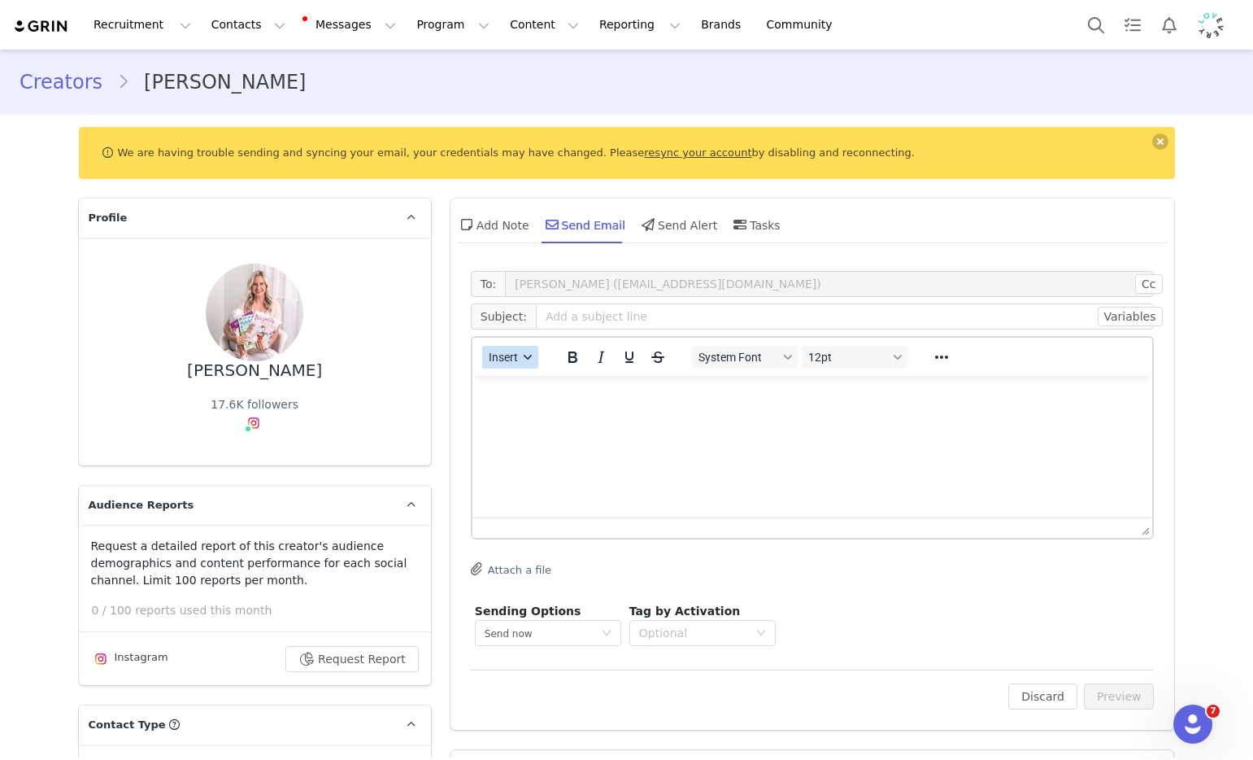
click at [495, 358] on span "Insert" at bounding box center [503, 357] width 29 height 13
click at [514, 392] on div "Insert Template" at bounding box center [563, 386] width 146 height 20
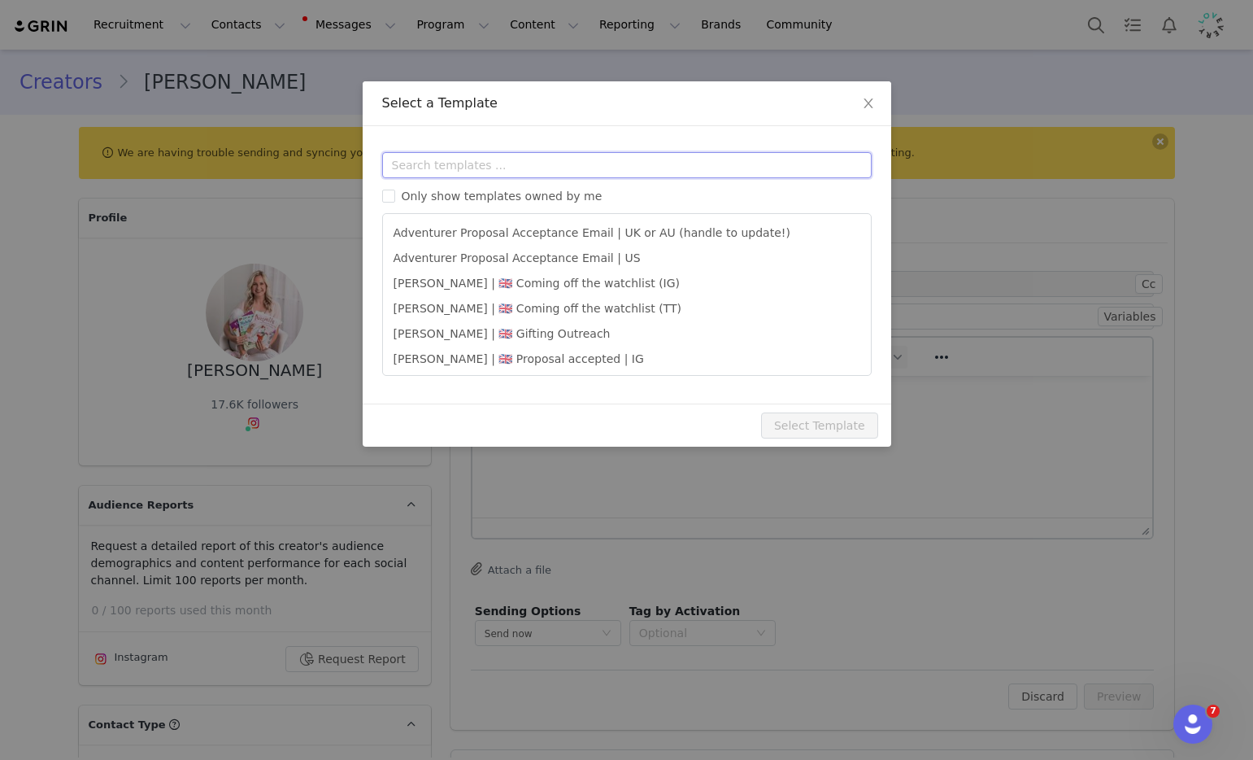
click at [522, 166] on input "text" at bounding box center [627, 165] width 490 height 26
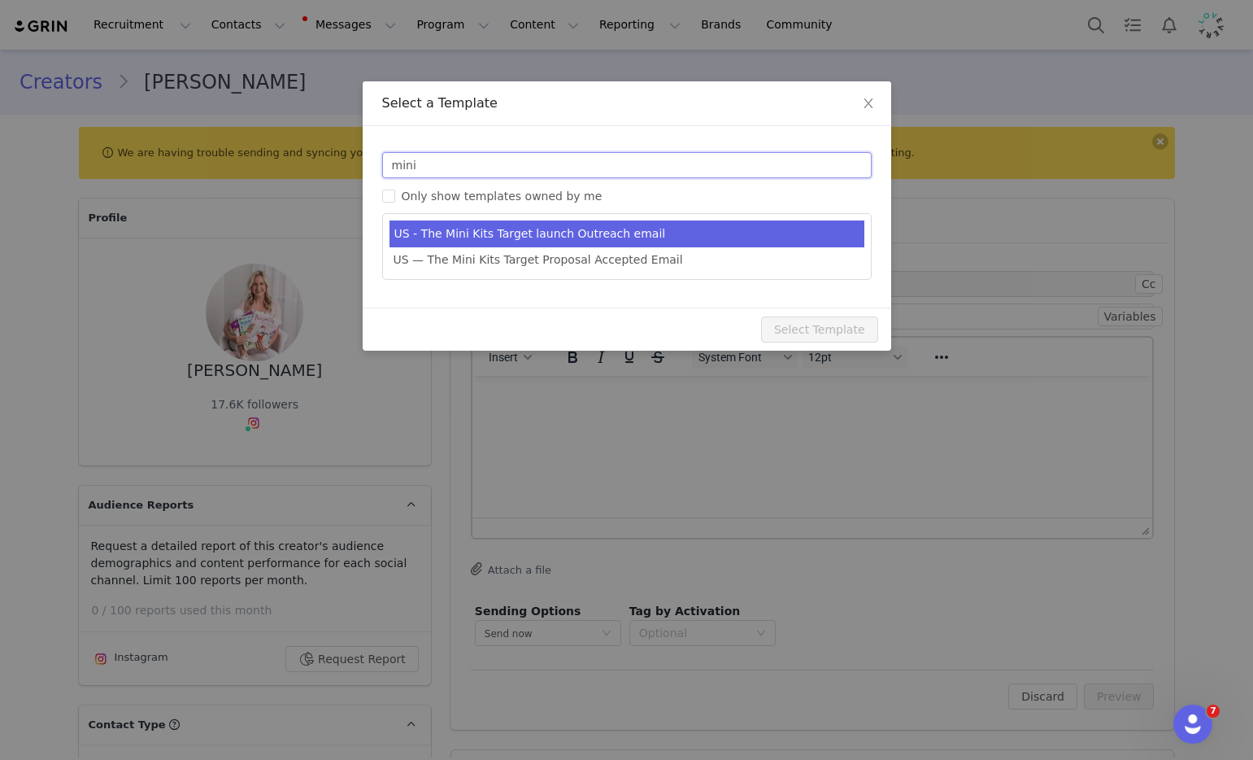
type input "mini"
type input "New! 9 new Mini Kits by Lovevery 🎉"
click at [561, 242] on li "US - The Mini Kits Target launch Outreach email" at bounding box center [627, 233] width 475 height 27
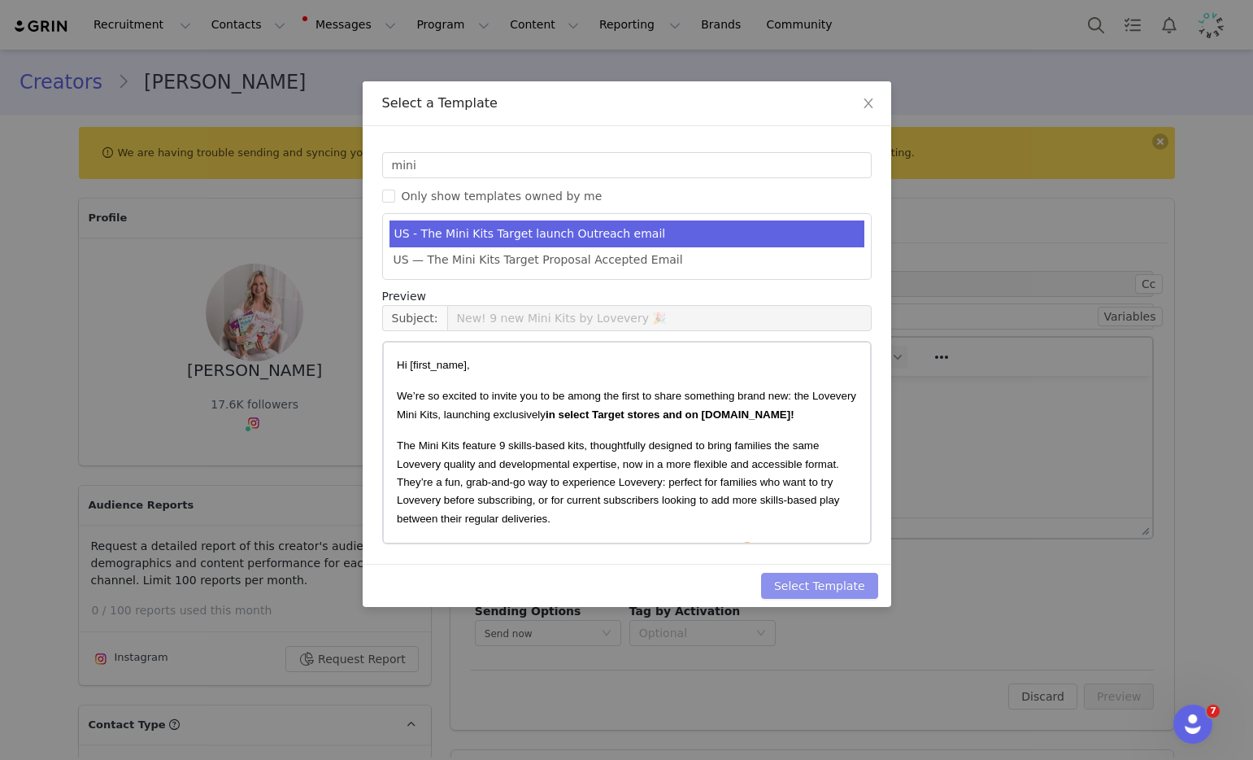
click at [826, 586] on button "Select Template" at bounding box center [819, 586] width 117 height 26
type input "New! 9 new Mini Kits by Lovevery 🎉"
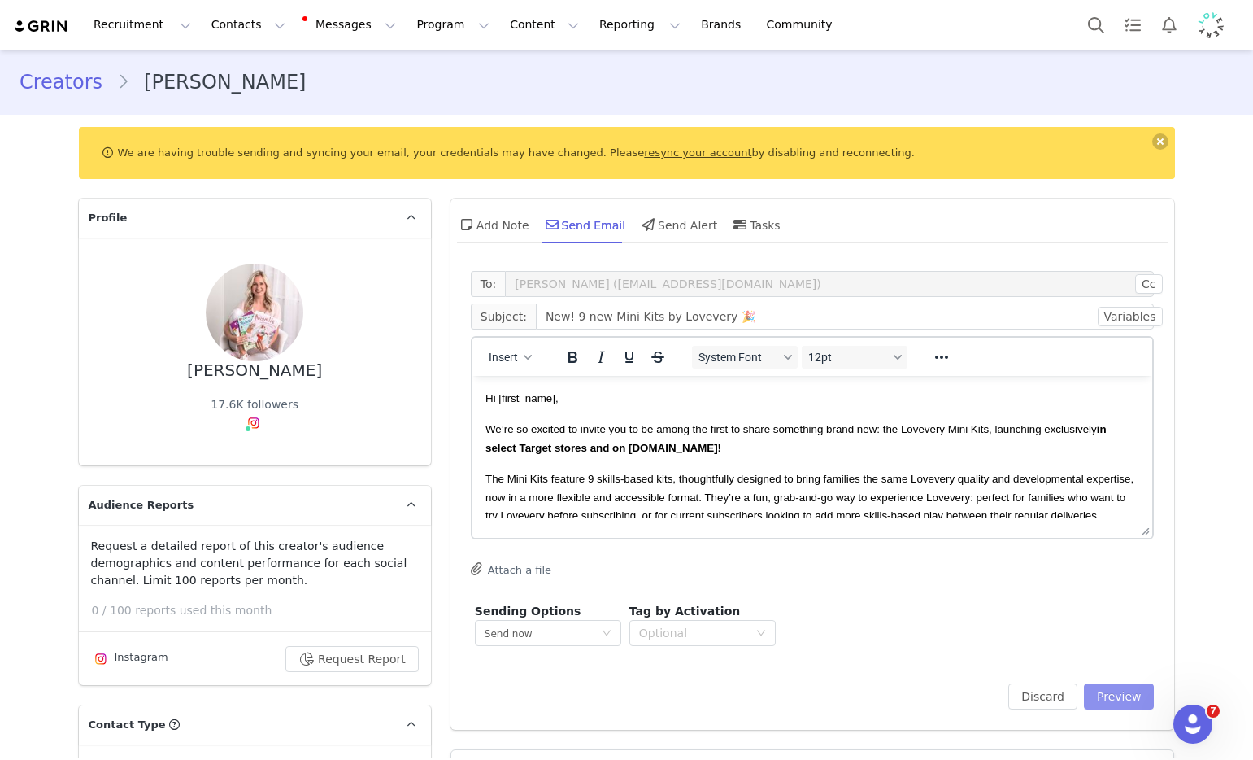
click at [1116, 693] on button "Preview" at bounding box center [1119, 696] width 71 height 26
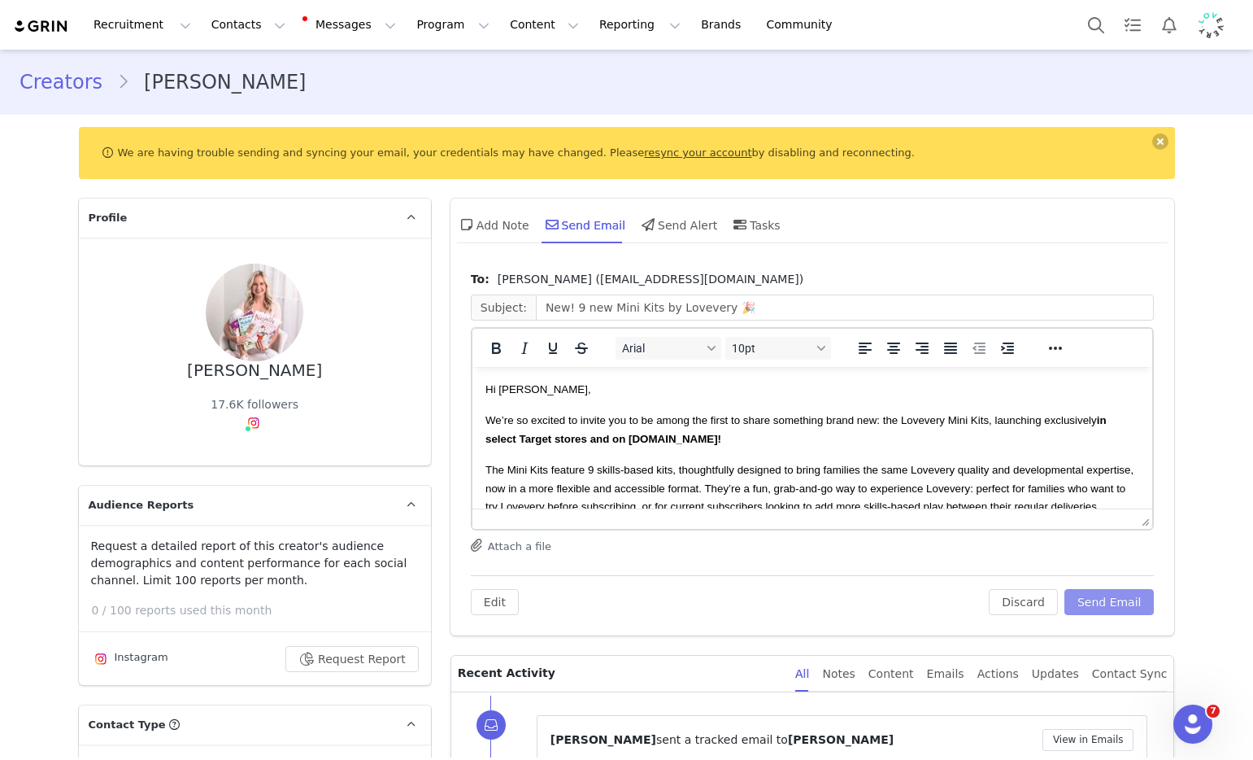
click at [1117, 614] on button "Send Email" at bounding box center [1110, 602] width 90 height 26
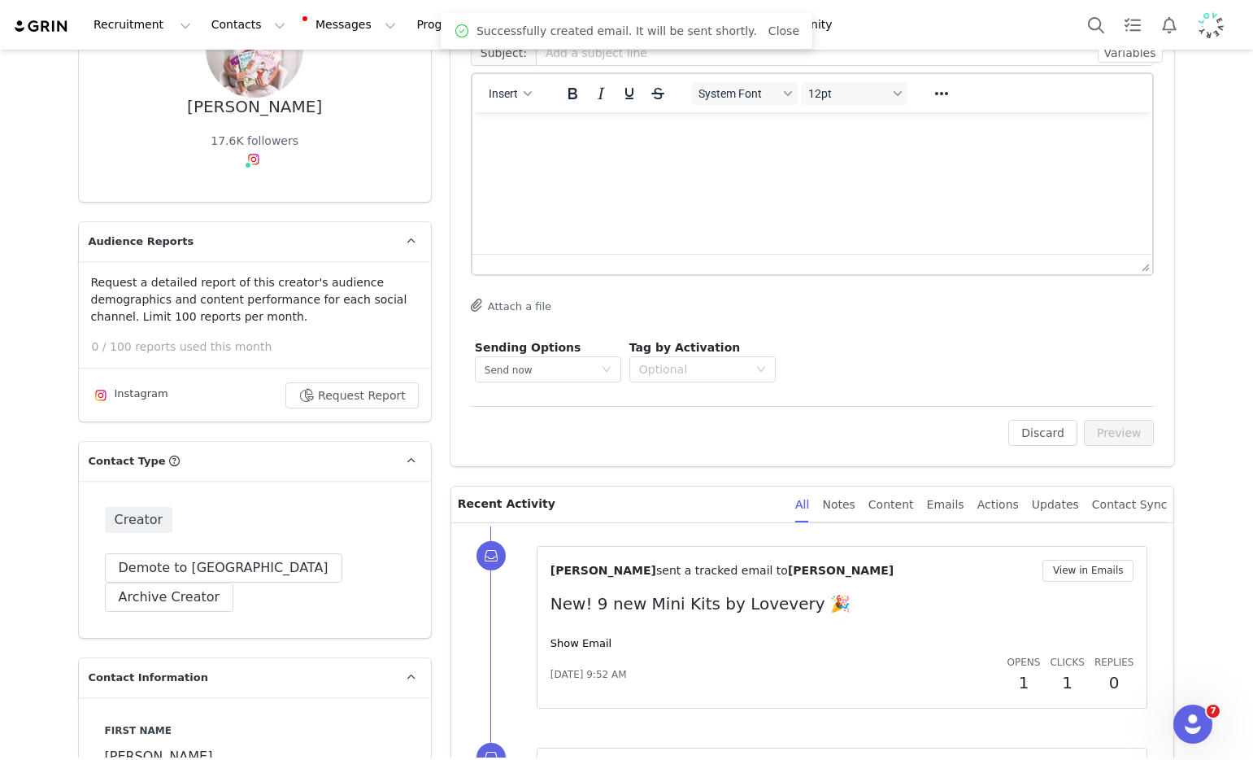
scroll to position [725, 0]
